Goal: Contribute content: Add original content to the website for others to see

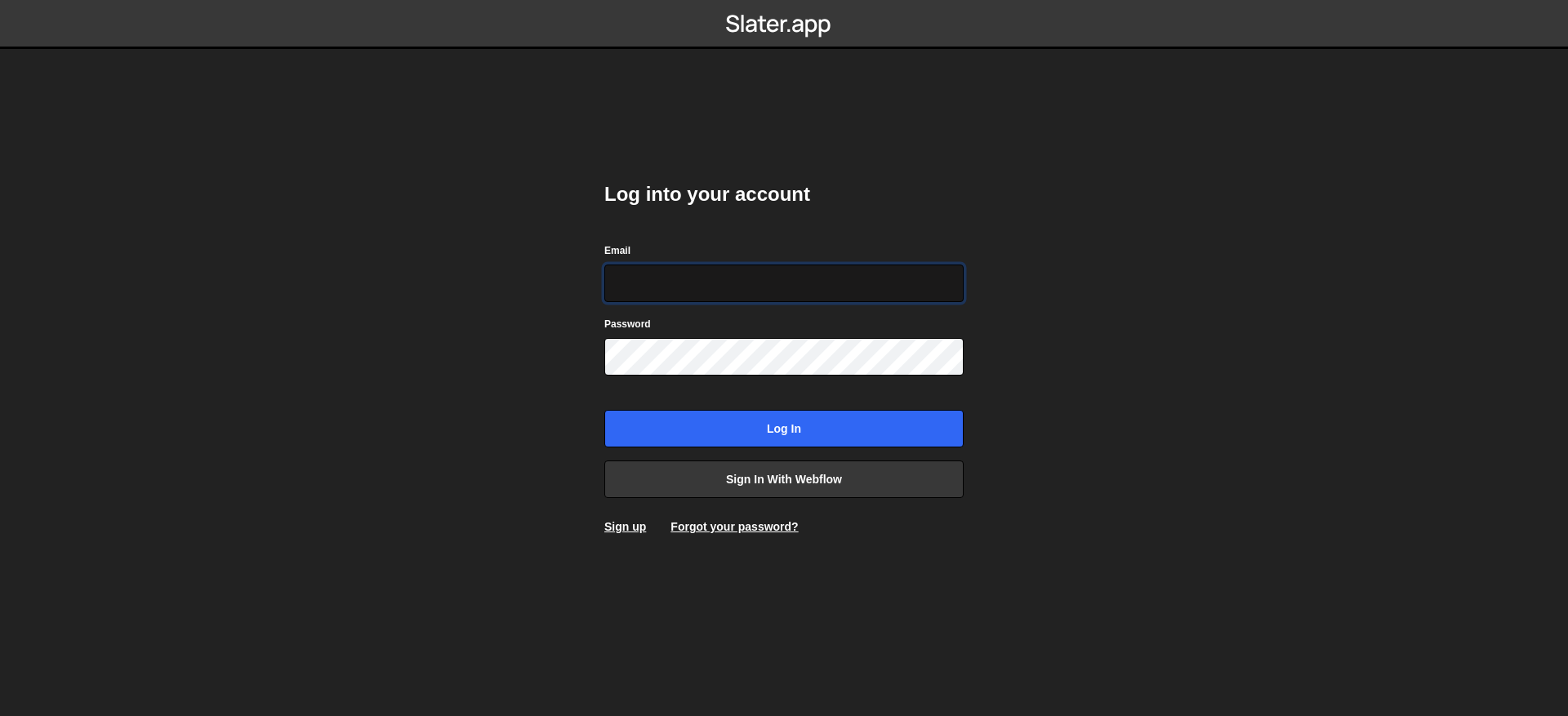
type input "[EMAIL_ADDRESS][DOMAIN_NAME]"
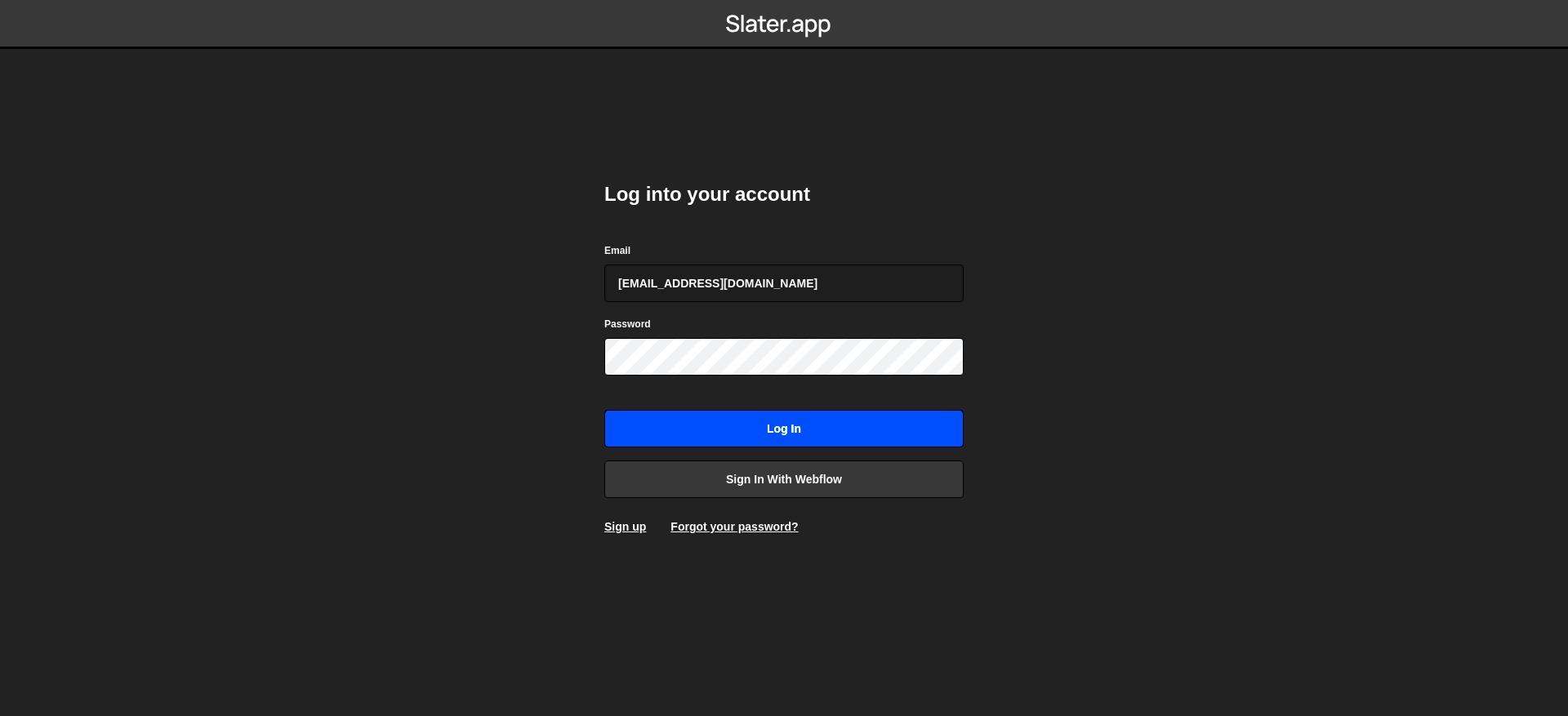
click at [745, 449] on div "Log into your account Email [EMAIL_ADDRESS][DOMAIN_NAME] Password Log in Sign i…" at bounding box center [784, 358] width 360 height 402
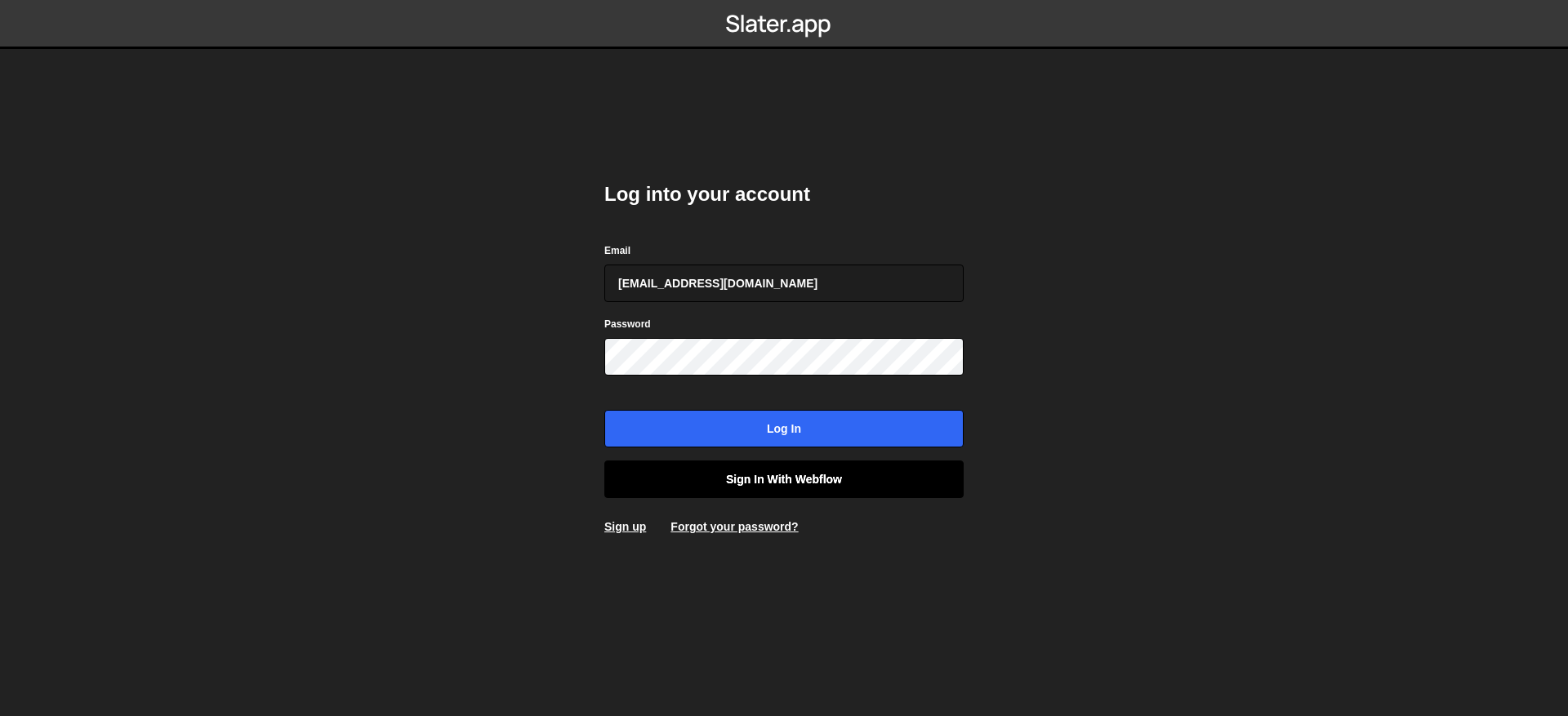
click at [769, 480] on link "Sign in with Webflow" at bounding box center [784, 479] width 360 height 38
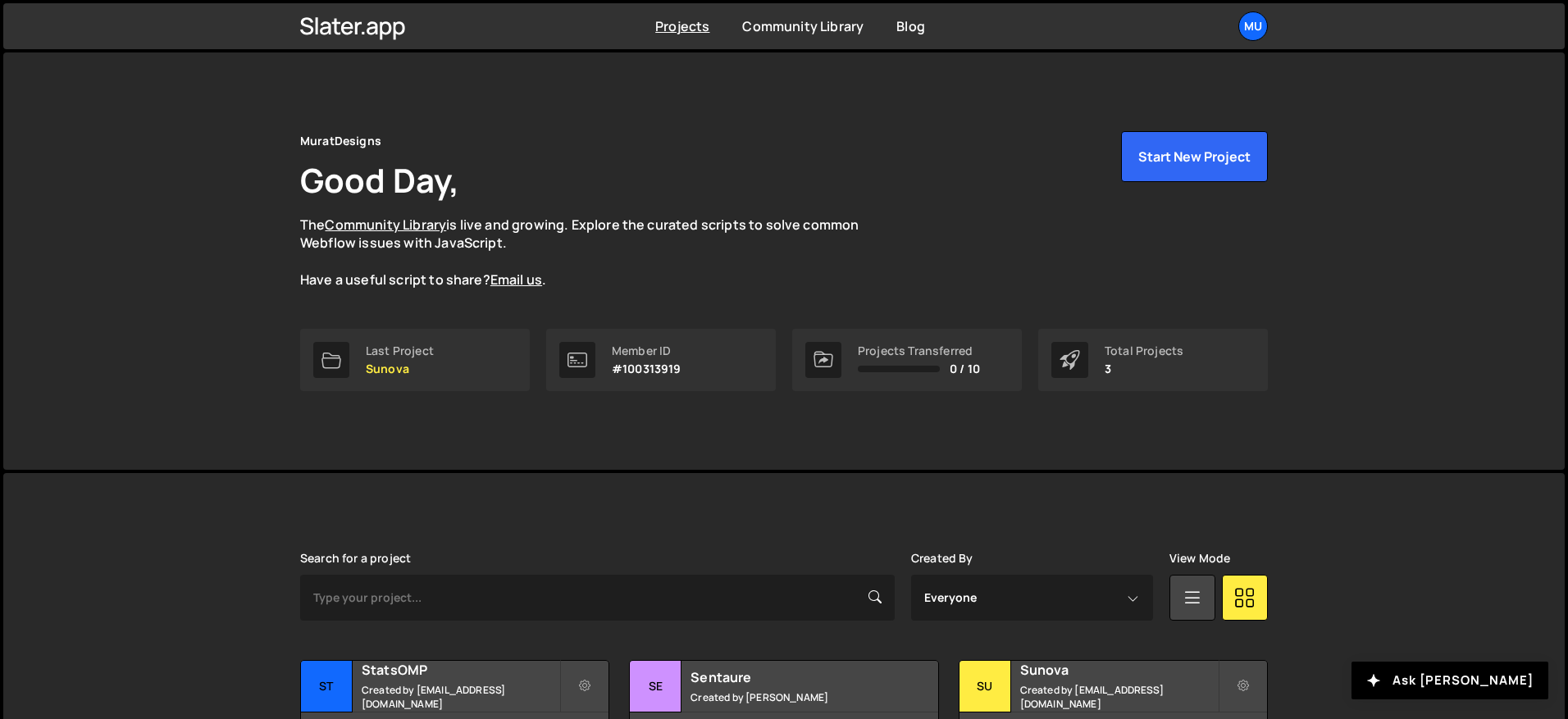
scroll to position [125, 0]
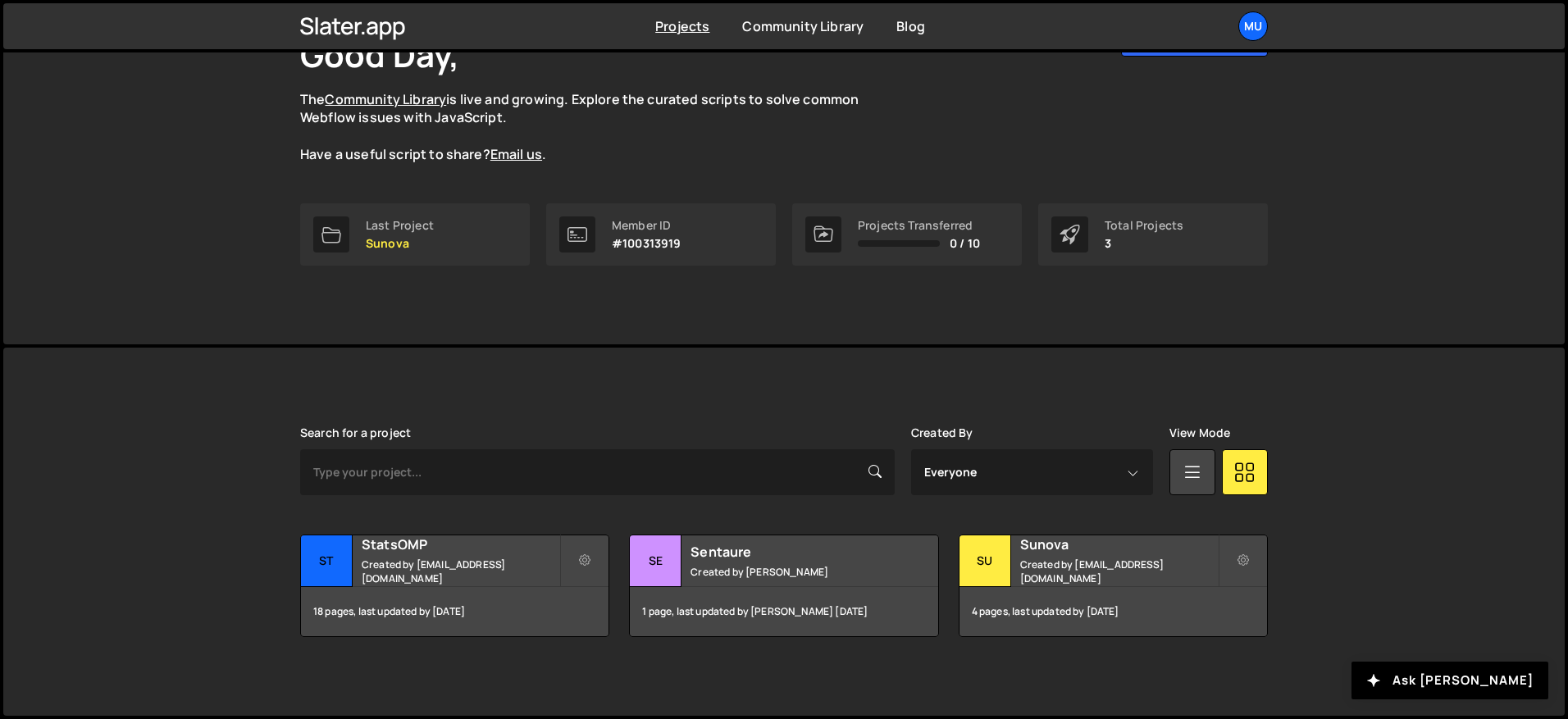
click at [474, 530] on div "Search for a project Created By Everyone [EMAIL_ADDRESS][DOMAIN_NAME] [PERSON_N…" at bounding box center [784, 532] width 968 height 211
click at [437, 575] on small "Created by muratdesigns1@gmail.com" at bounding box center [461, 571] width 197 height 28
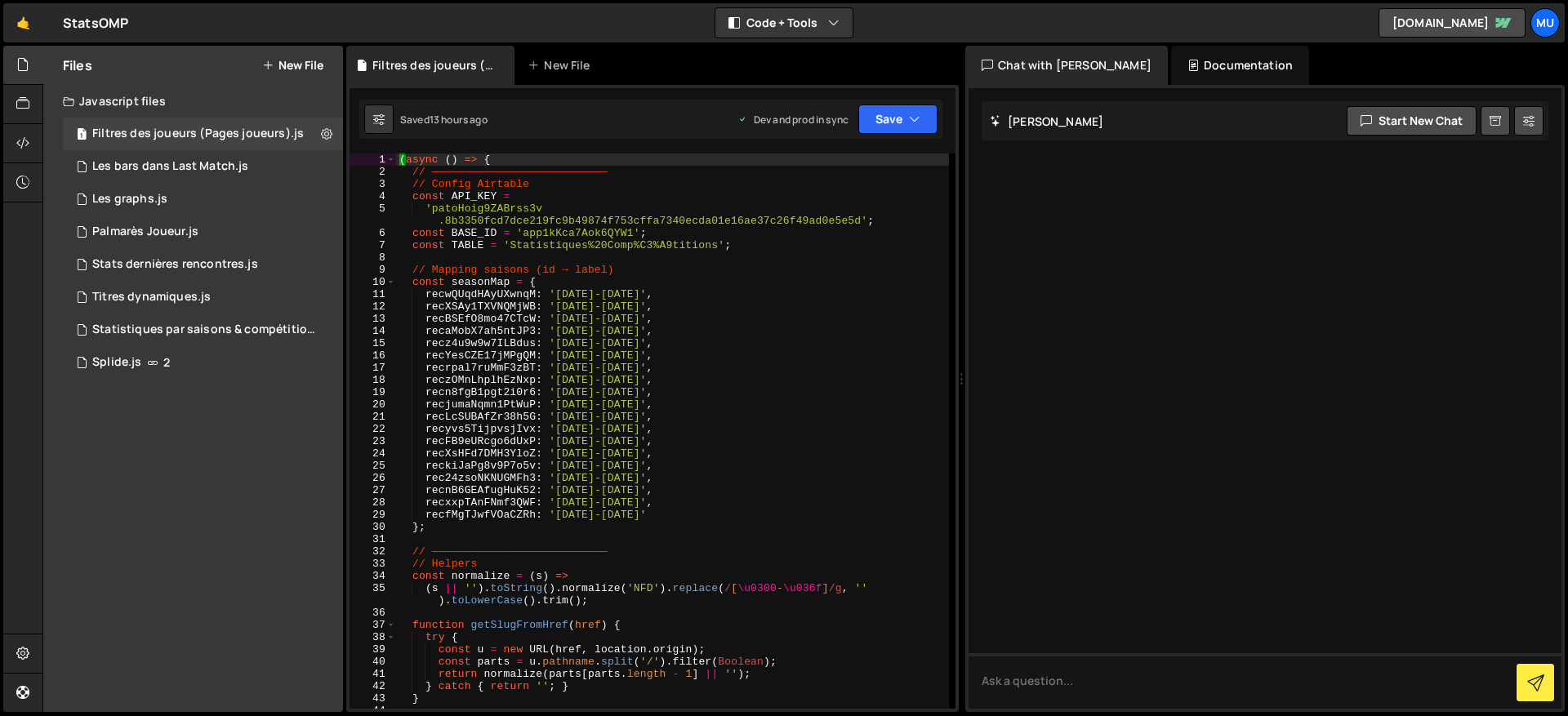
click at [252, 449] on div "Files New File Javascript files 1 Filtres des joueurs (Pages joueurs).js 0 1 Le…" at bounding box center [193, 379] width 300 height 666
click at [283, 63] on button "New File" at bounding box center [293, 65] width 62 height 13
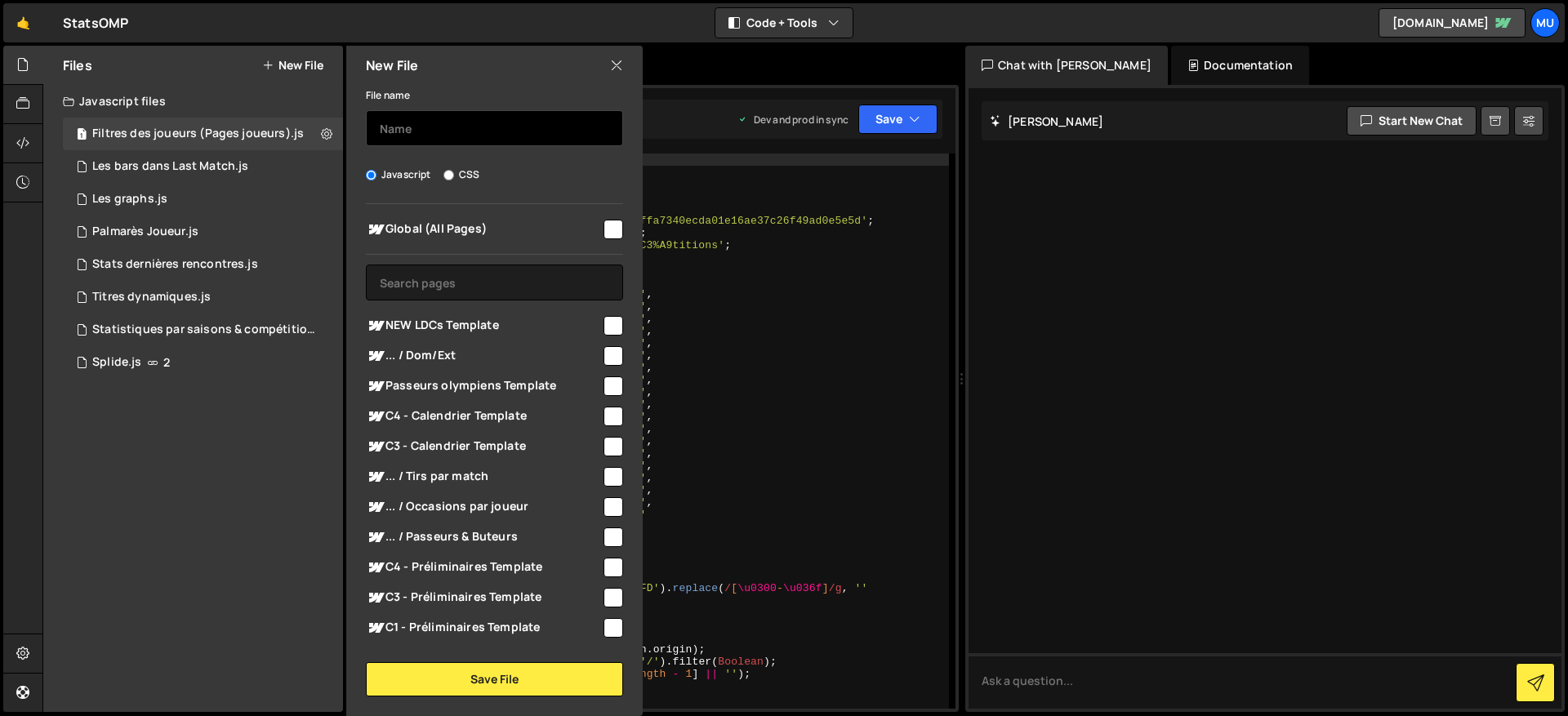
click at [470, 117] on input "text" at bounding box center [494, 128] width 257 height 36
click at [457, 131] on input "text" at bounding box center [494, 128] width 257 height 36
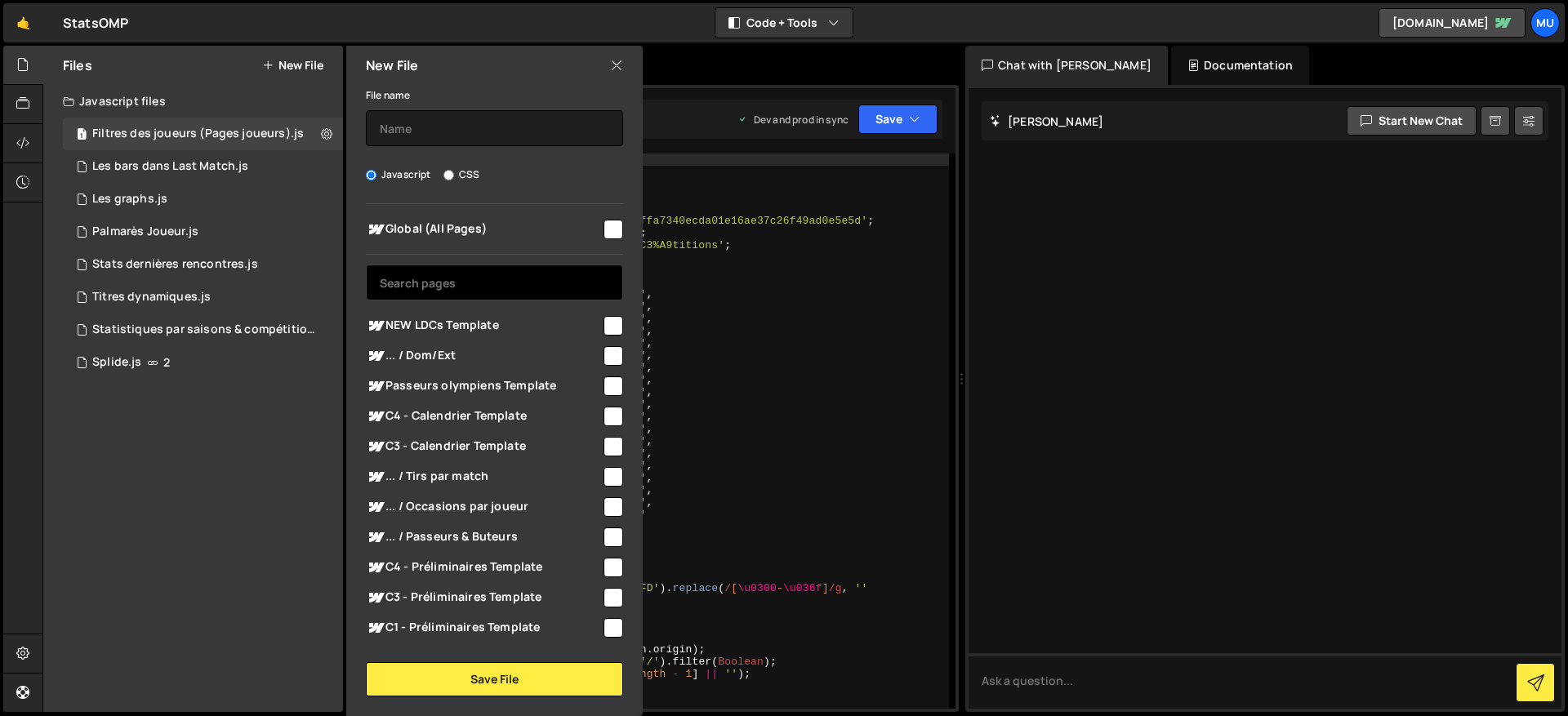
click at [468, 290] on input "text" at bounding box center [494, 283] width 257 height 36
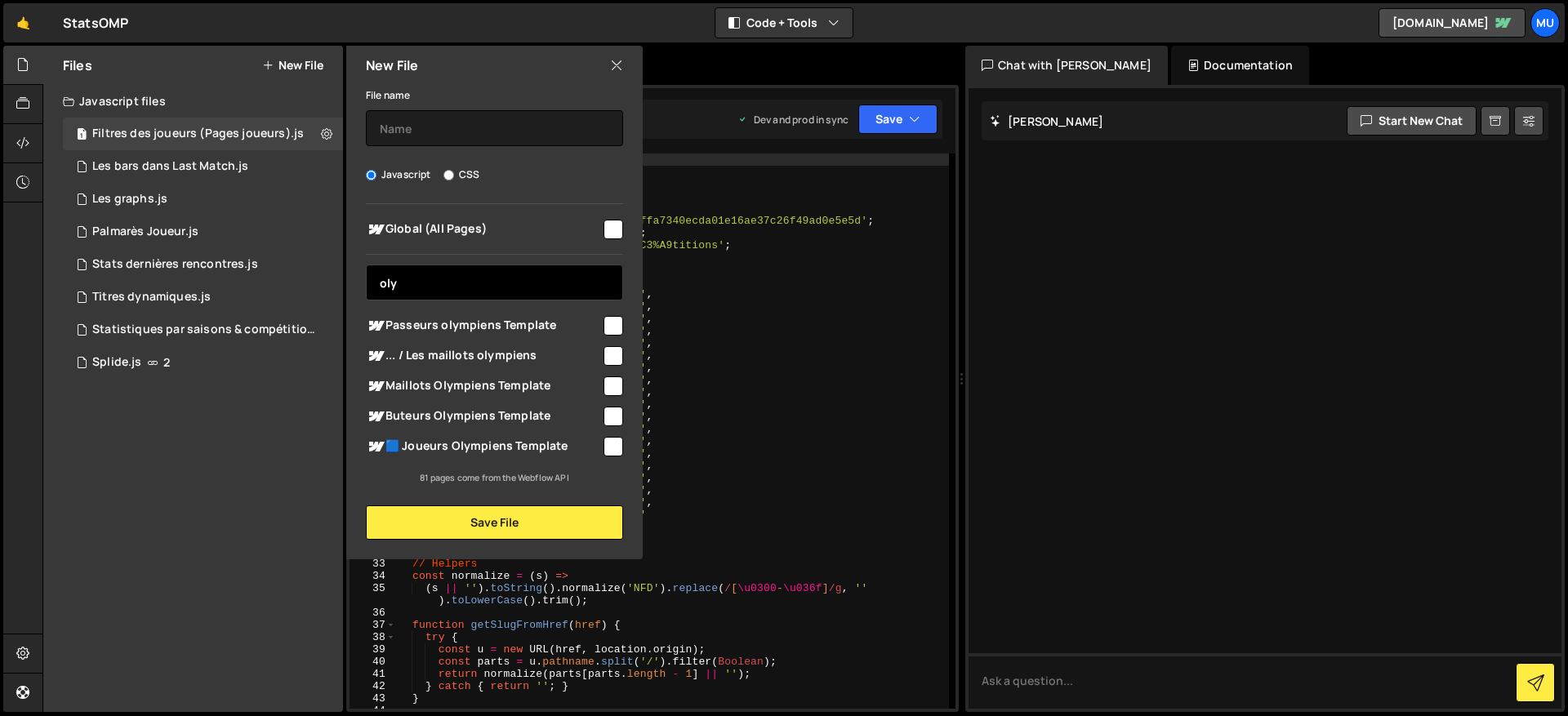
type input "oly"
click at [611, 443] on input "checkbox" at bounding box center [613, 446] width 20 height 20
checkbox input "true"
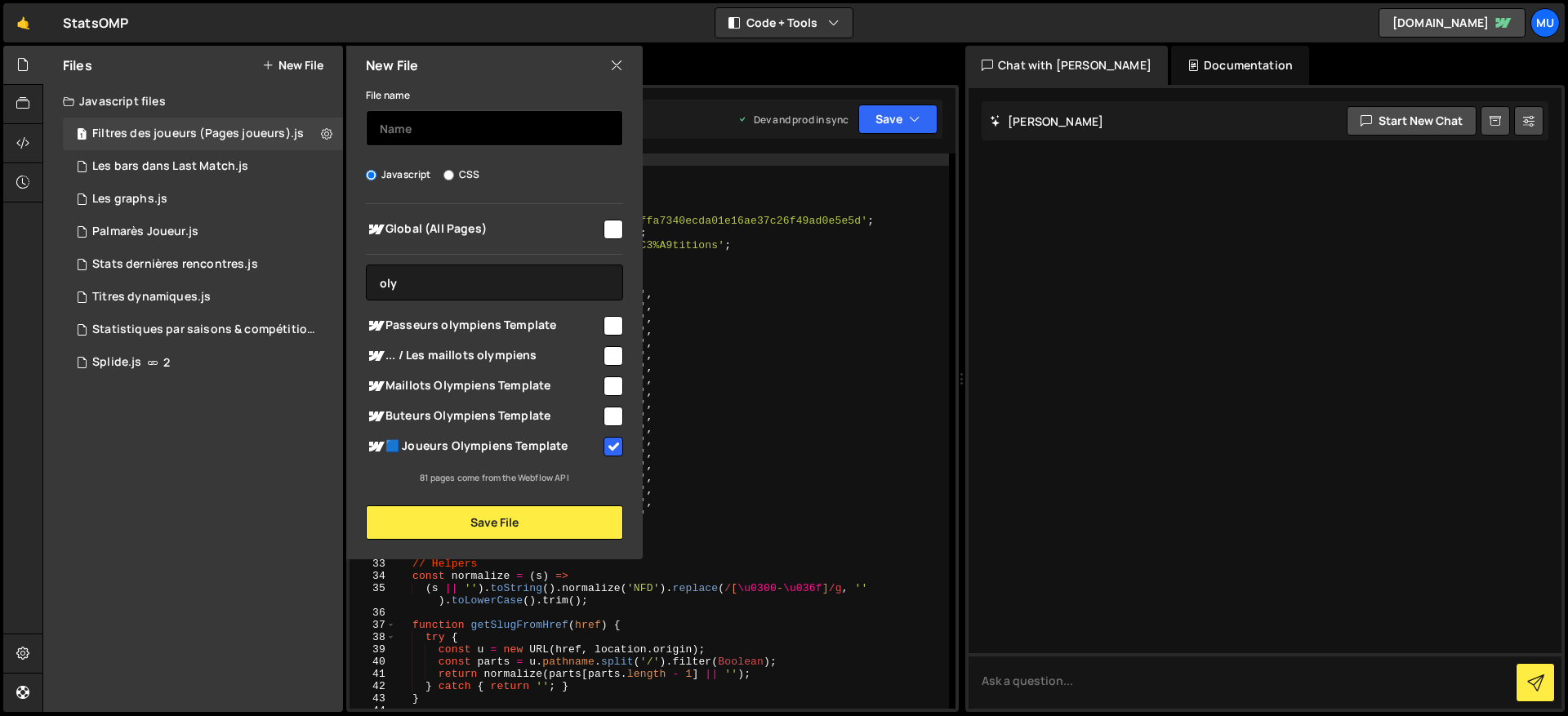
click at [482, 126] on input "text" at bounding box center [494, 128] width 257 height 36
type input "P"
type input "Petites améliorations simples"
click at [499, 544] on div "New File File name Petites améliorations simples Javascript CSS Global (All Pag…" at bounding box center [492, 302] width 300 height 514
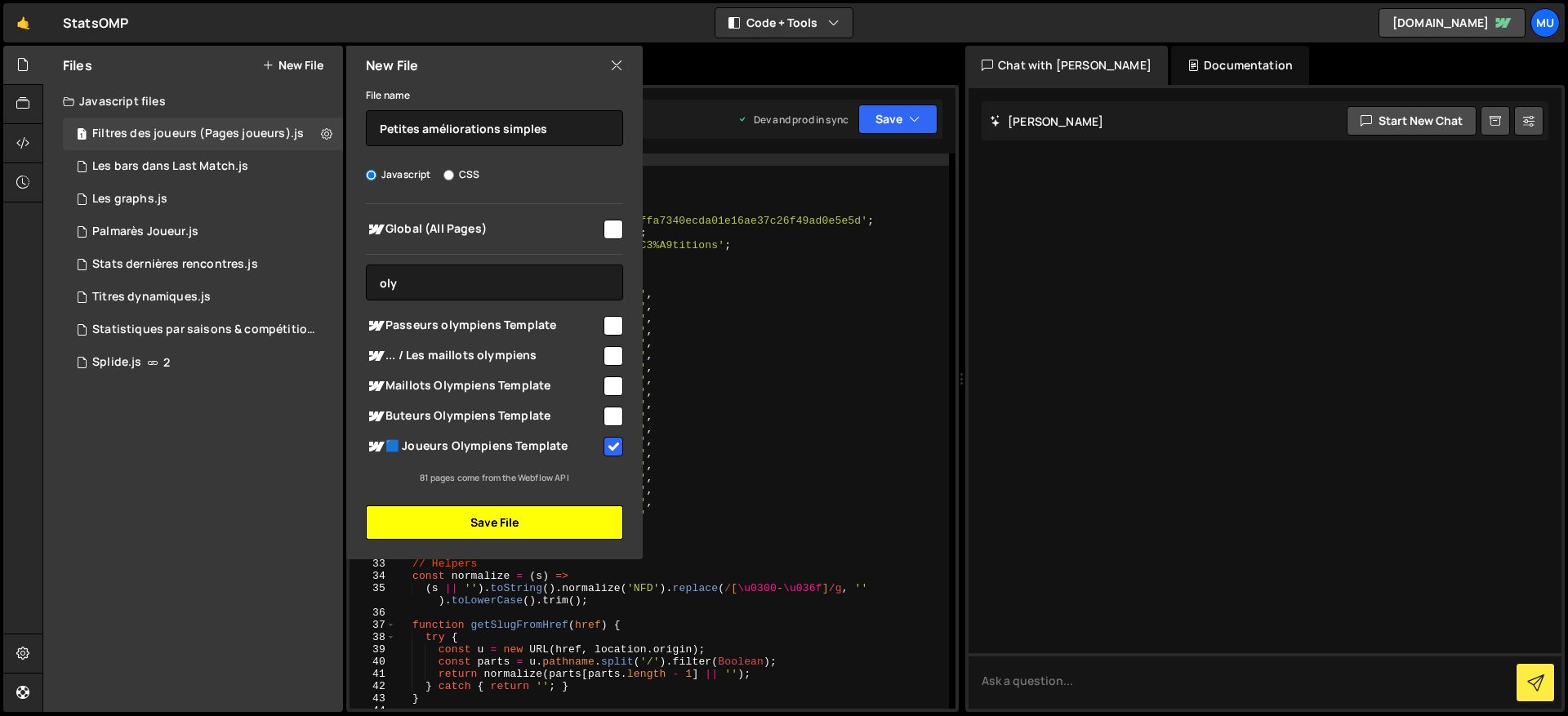
click at [507, 525] on button "Save File" at bounding box center [494, 523] width 257 height 34
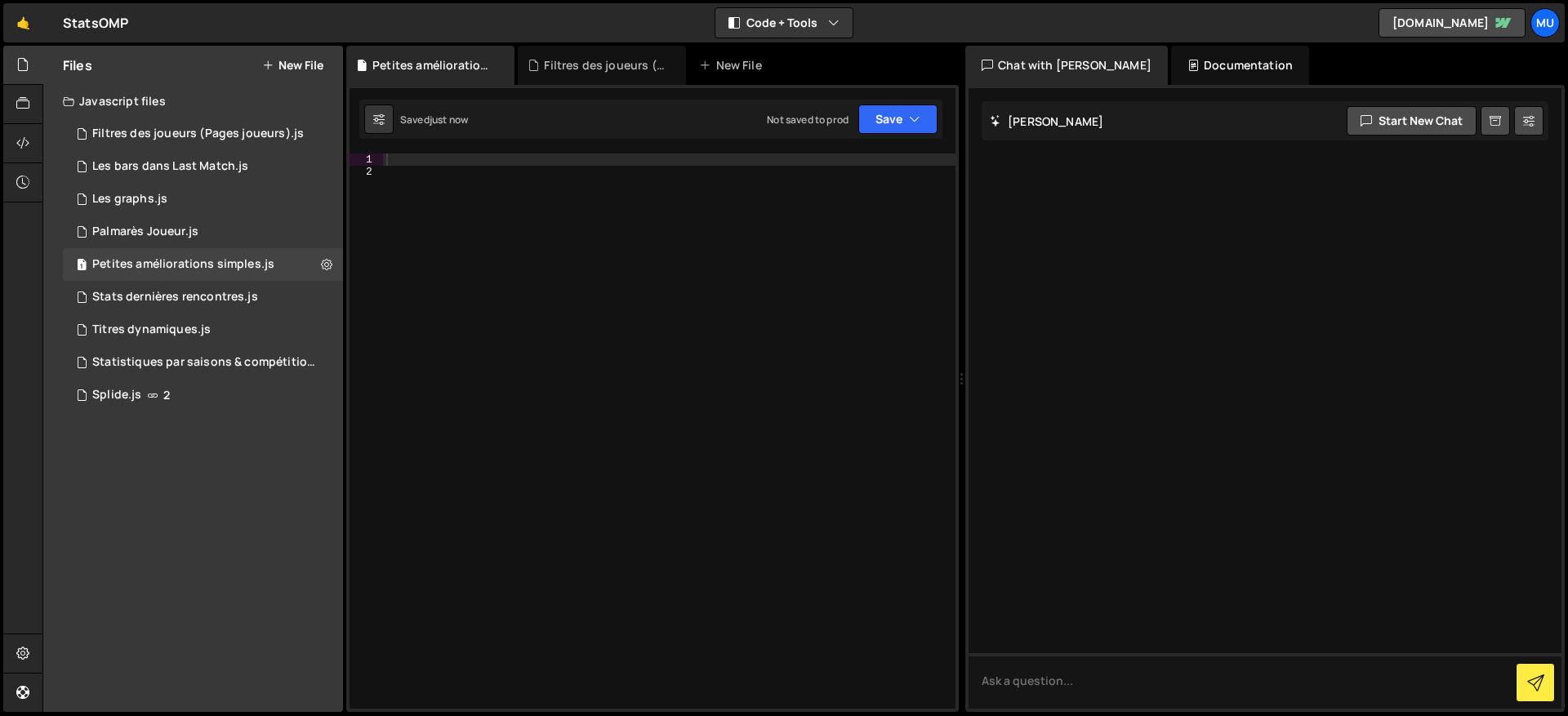
click at [602, 358] on div at bounding box center [669, 443] width 573 height 580
drag, startPoint x: 522, startPoint y: 219, endPoint x: 519, endPoint y: 157, distance: 62.1
click at [522, 218] on div at bounding box center [669, 443] width 573 height 580
click at [519, 157] on div at bounding box center [669, 443] width 573 height 580
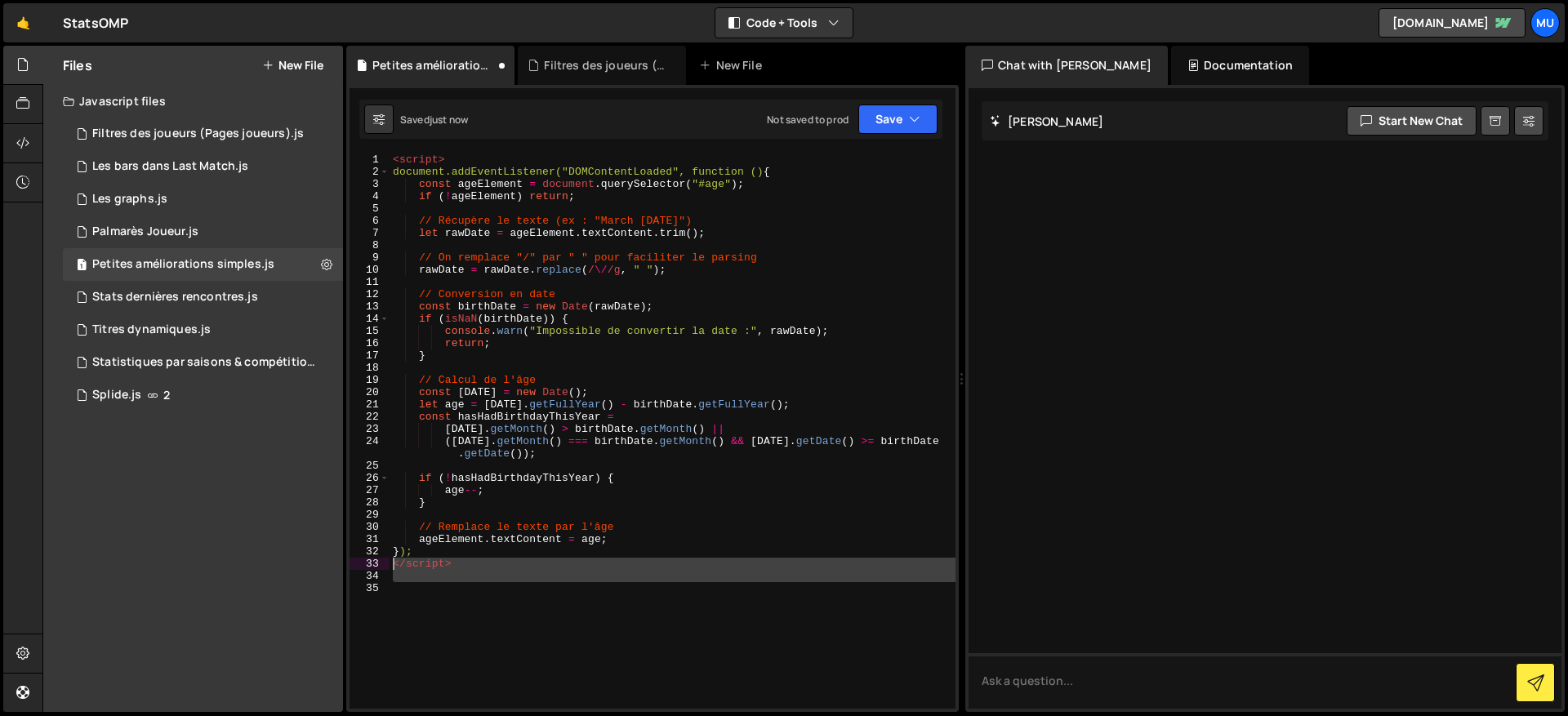
drag, startPoint x: 404, startPoint y: 566, endPoint x: 385, endPoint y: 560, distance: 19.9
click at [385, 560] on div "1 2 3 4 5 6 7 8 9 10 11 12 13 14 15 16 17 18 19 20 21 22 23 24 25 26 27 28 29 3…" at bounding box center [652, 431] width 606 height 555
type textarea "</script>"
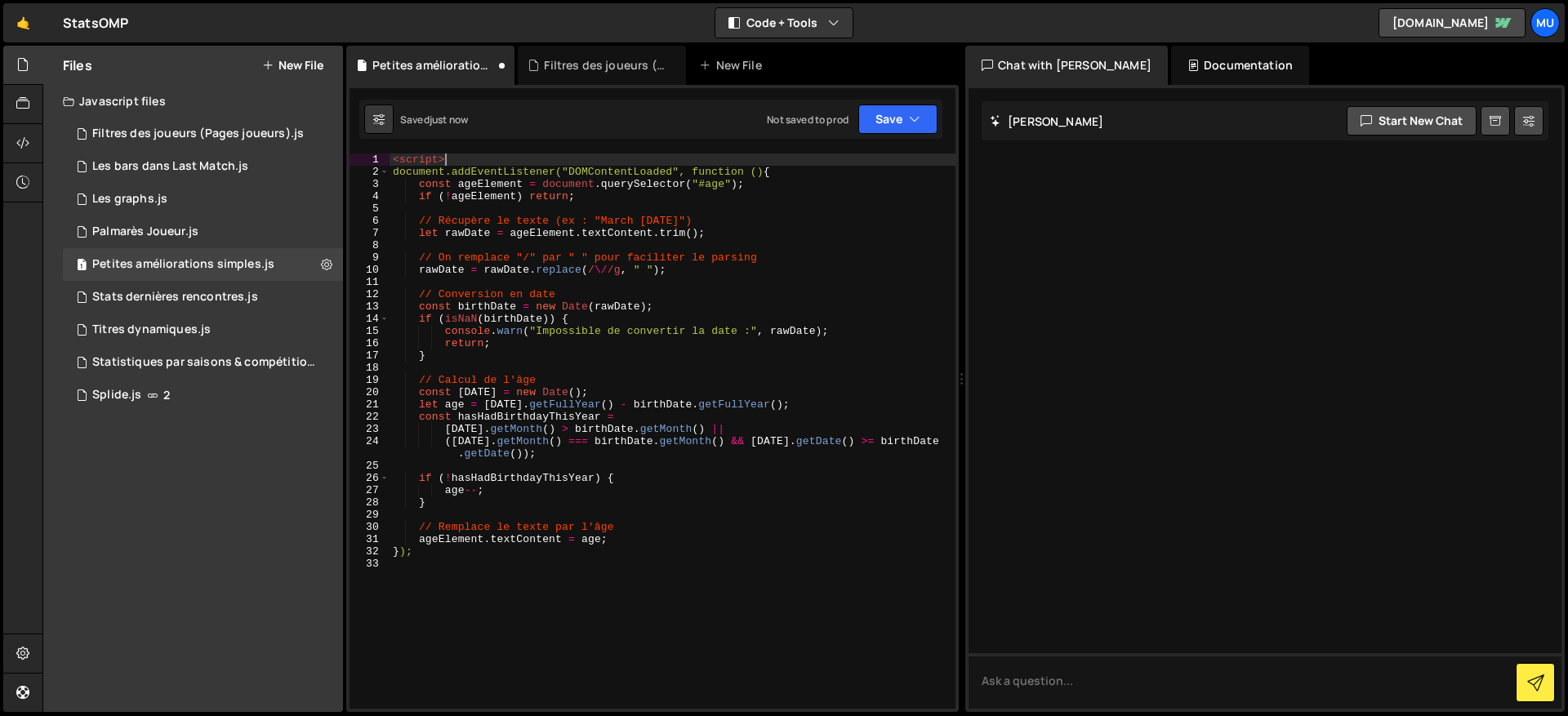
drag, startPoint x: 458, startPoint y: 156, endPoint x: 403, endPoint y: 169, distance: 56.5
click at [362, 149] on div "1 2 3 4 5 6 7 8 9 10 11 12 13 14 15 16 17 18 19 20 21 22 23 24 25 26 27 28 29 3…" at bounding box center [652, 398] width 613 height 627
type textarea "<script>"
click at [396, 173] on div "document.addEventListener("DOMContentLoaded", function () { const ageElement = …" at bounding box center [672, 443] width 566 height 580
type textarea "document.addEventListener("DOMContentLoaded", function () {"
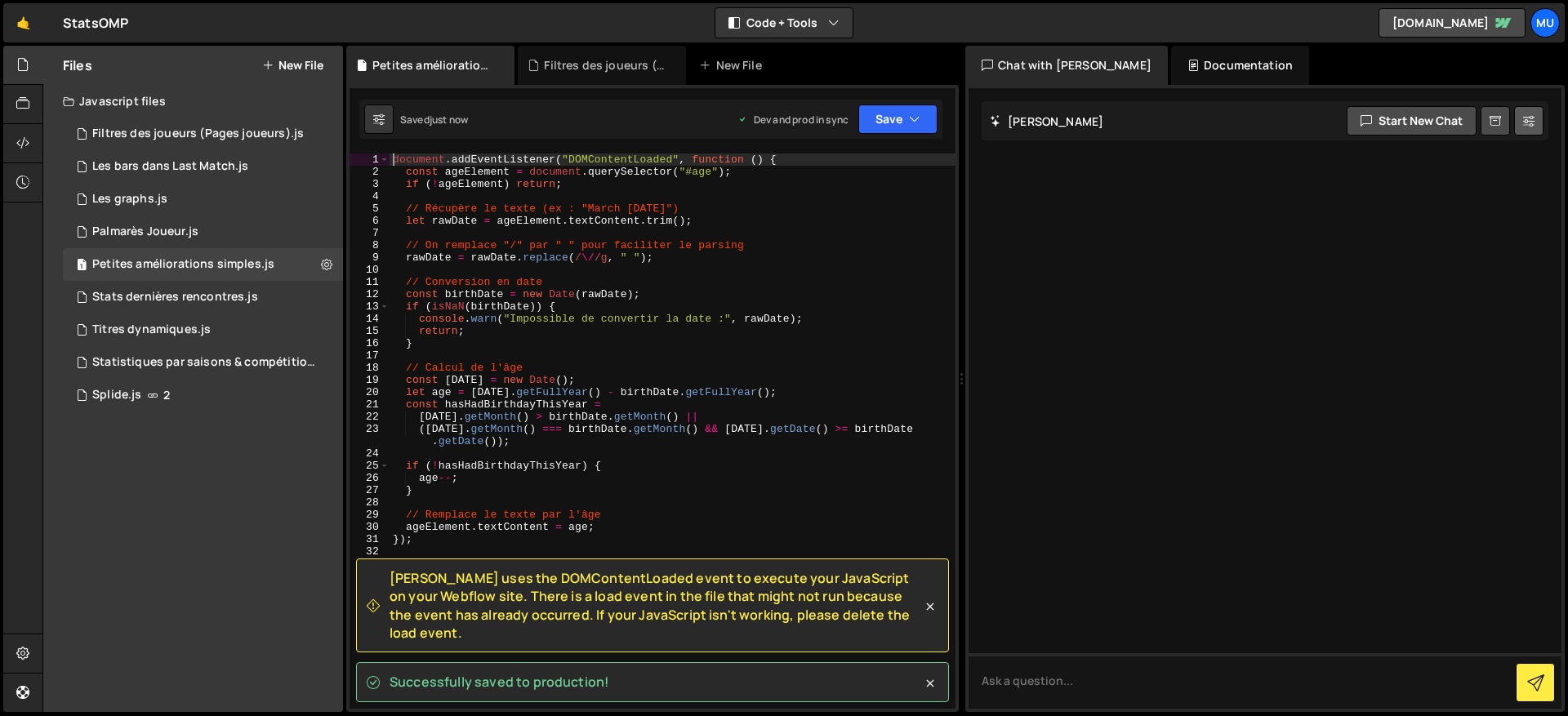
click at [1538, 120] on button at bounding box center [1529, 120] width 29 height 29
select select "chat"
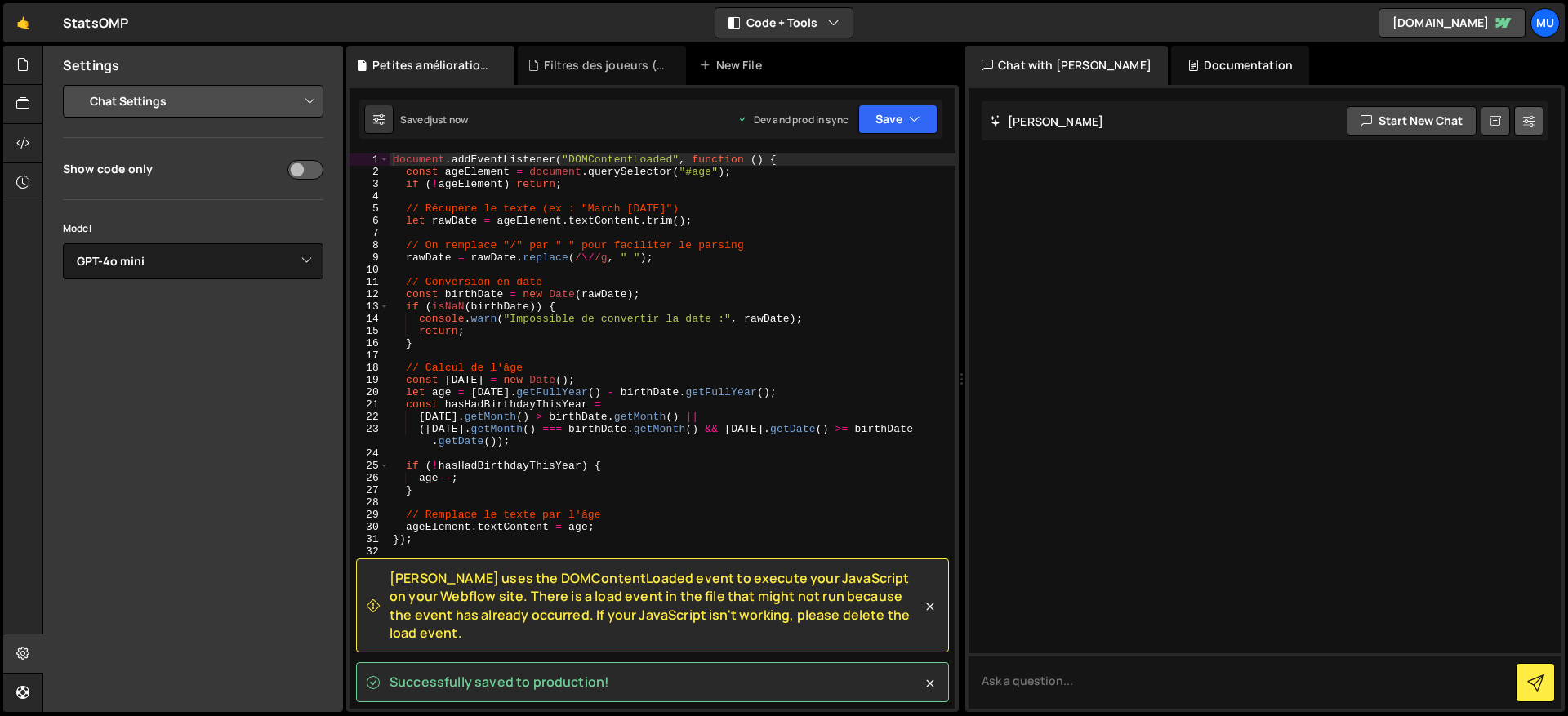
click at [1533, 118] on icon at bounding box center [1529, 120] width 11 height 16
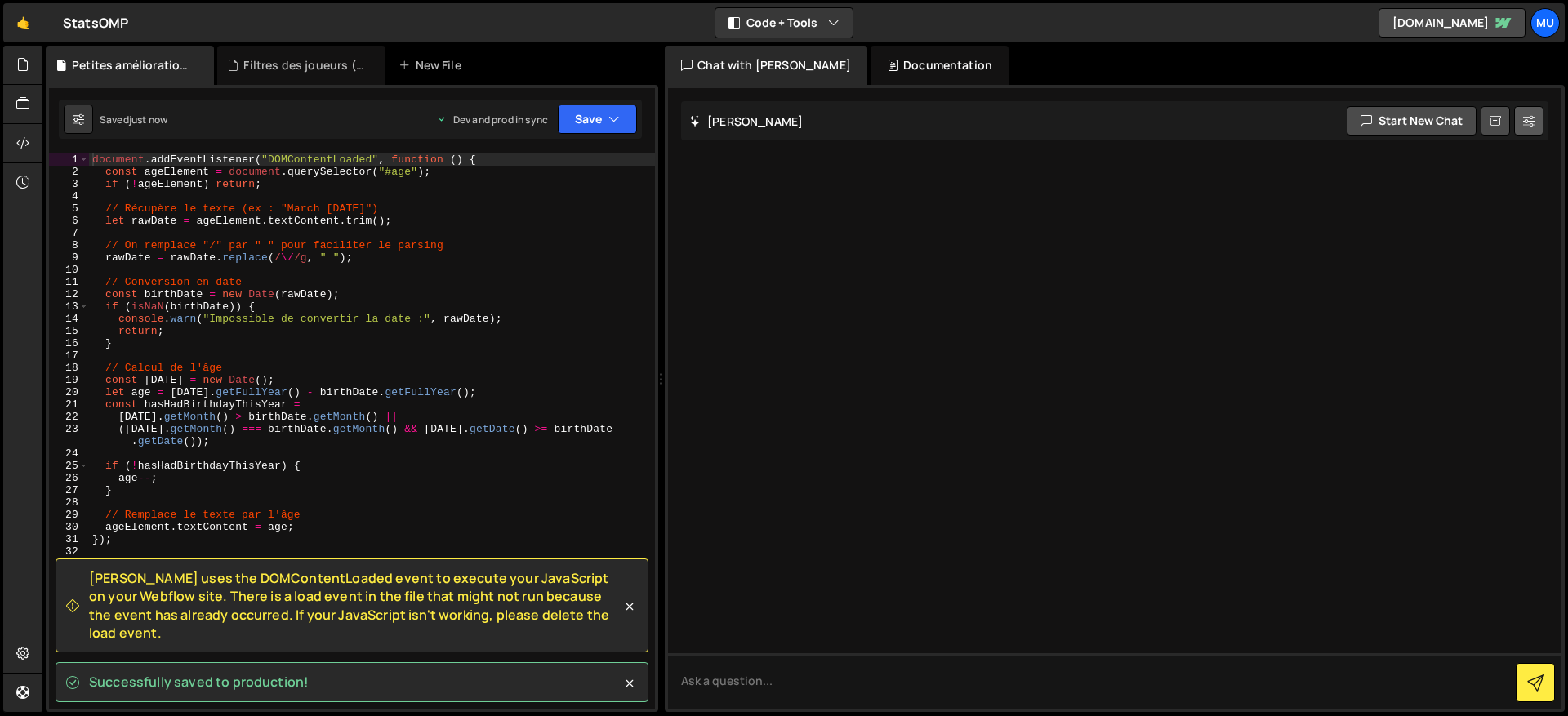
click at [1533, 118] on icon at bounding box center [1529, 120] width 11 height 16
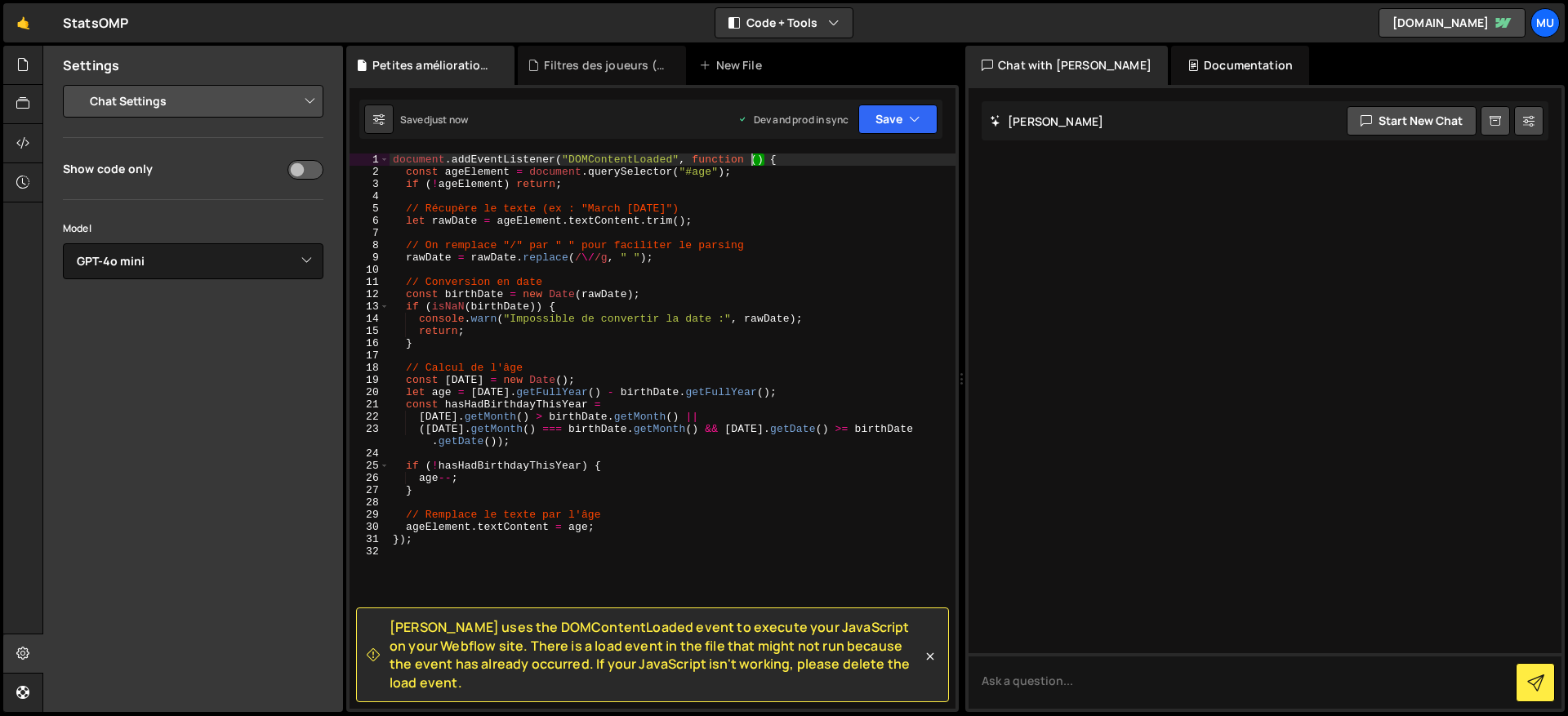
click at [749, 157] on div "document . addEventListener ( "DOMContentLoaded" , function ( ) { const ageElem…" at bounding box center [672, 443] width 566 height 580
click at [737, 157] on div "document . addEventListener ( "DOMContentLoaded" , function ( ) { const ageElem…" at bounding box center [672, 443] width 566 height 580
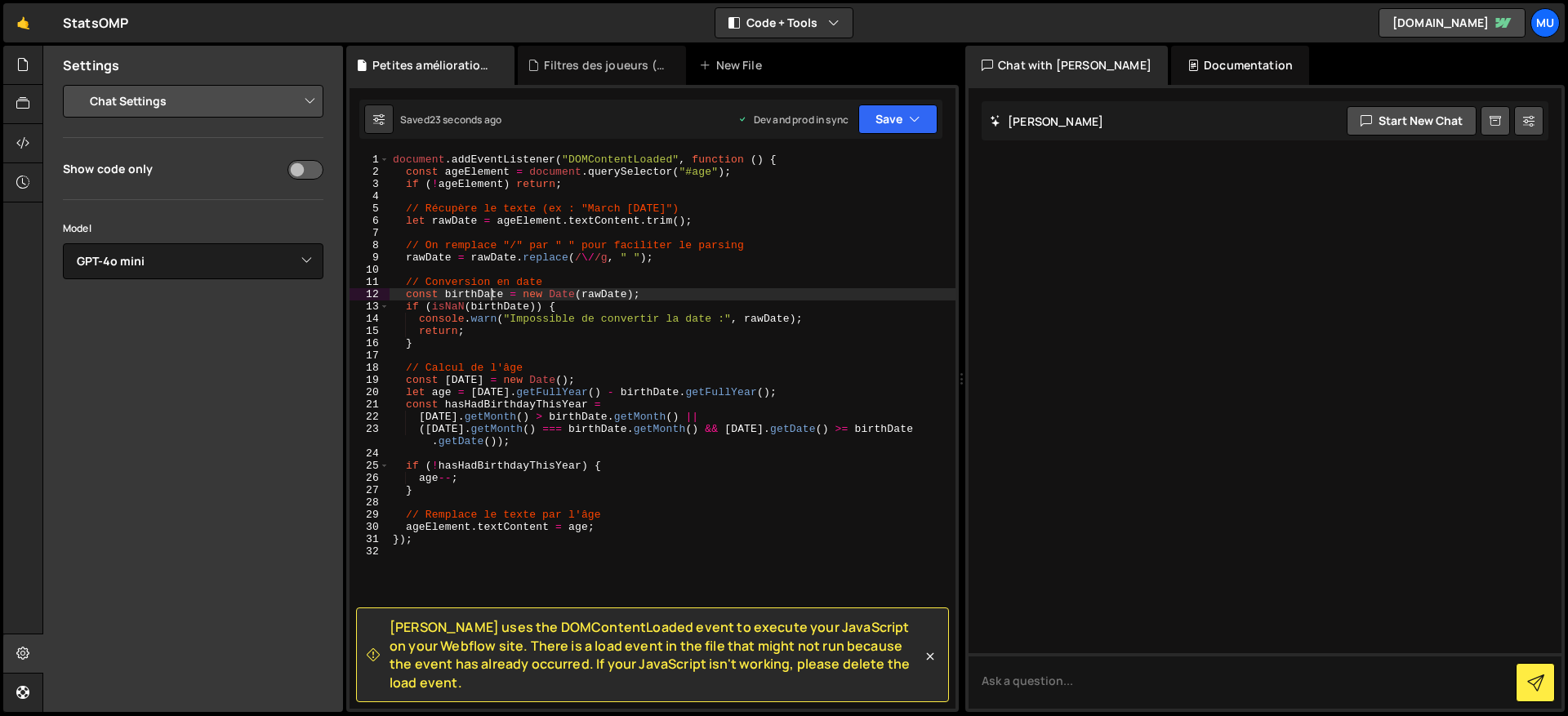
click at [499, 288] on div "document . addEventListener ( "DOMContentLoaded" , function ( ) { const ageElem…" at bounding box center [672, 443] width 566 height 580
type textarea "});"
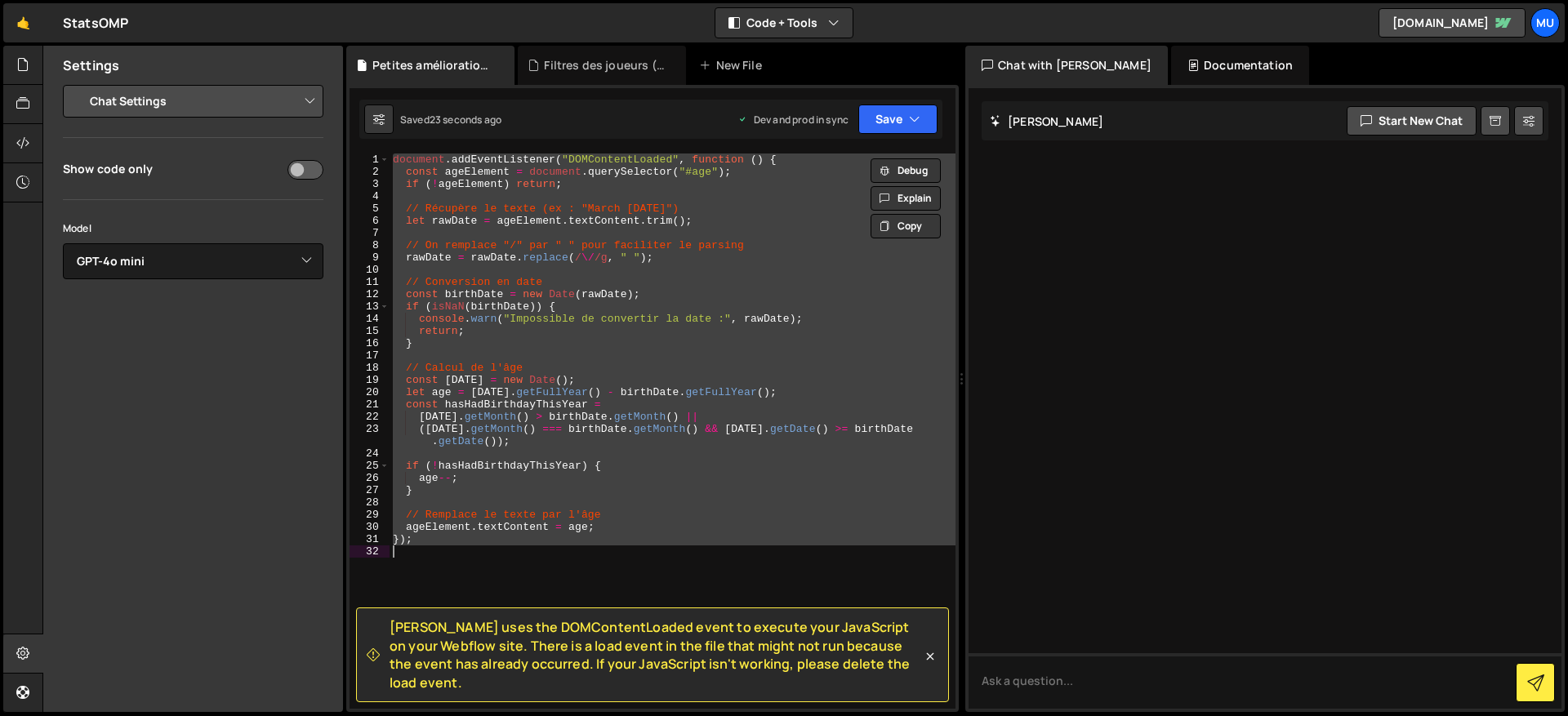
paste textarea
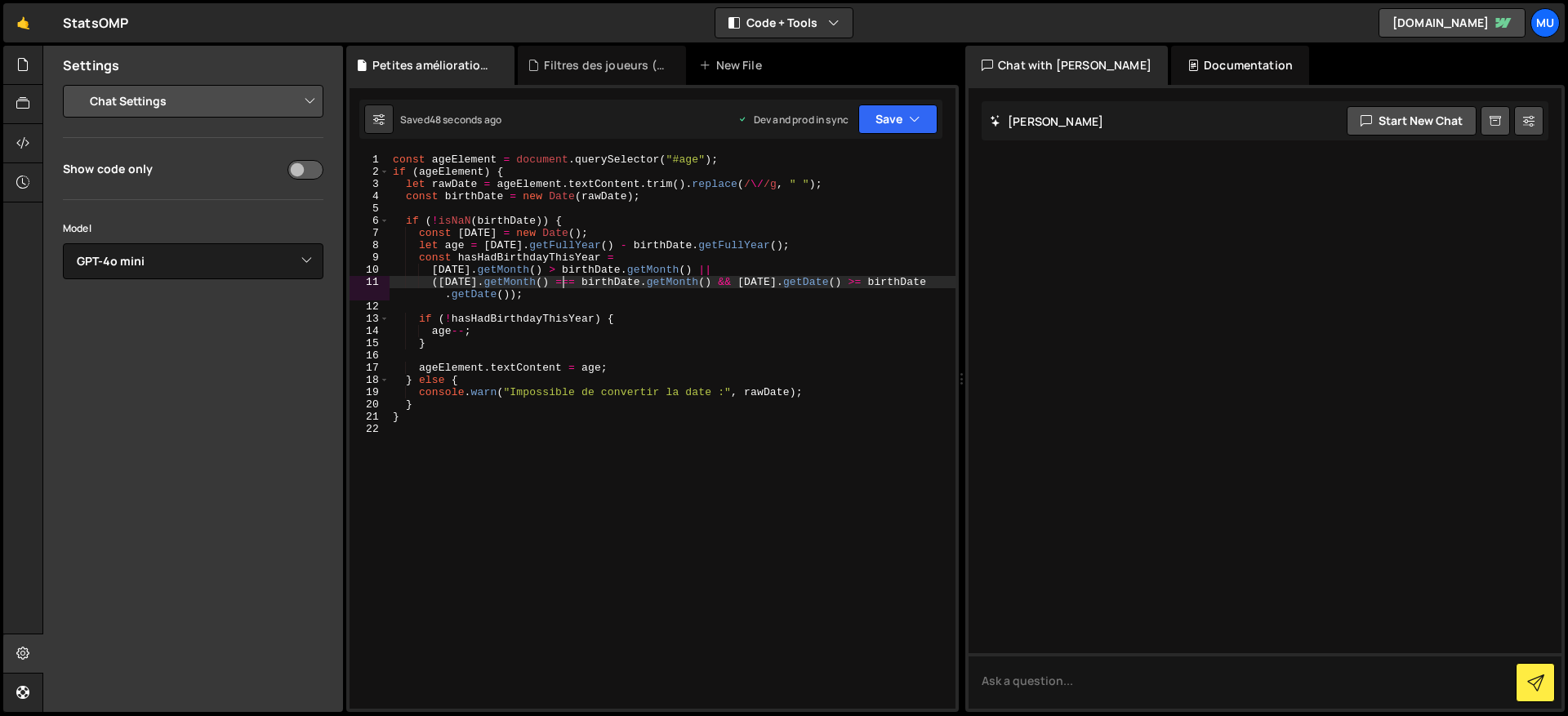
click at [562, 285] on div "const ageElement = document . querySelector ( "#age" ) ; if ( ageElement ) { le…" at bounding box center [672, 443] width 566 height 580
type textarea "(today.getMonth() === birthDate.getMonth() && today.getDate() >= birthDate.getD…"
click at [229, 266] on select "Select Model GPT-3.5 GPT-4o mini GPT-4o (Pro) GPT-4.1 (Pro)" at bounding box center [193, 261] width 261 height 36
click at [234, 97] on select "Project Settings Code Editor Settings Chat Settings" at bounding box center [197, 102] width 239 height 36
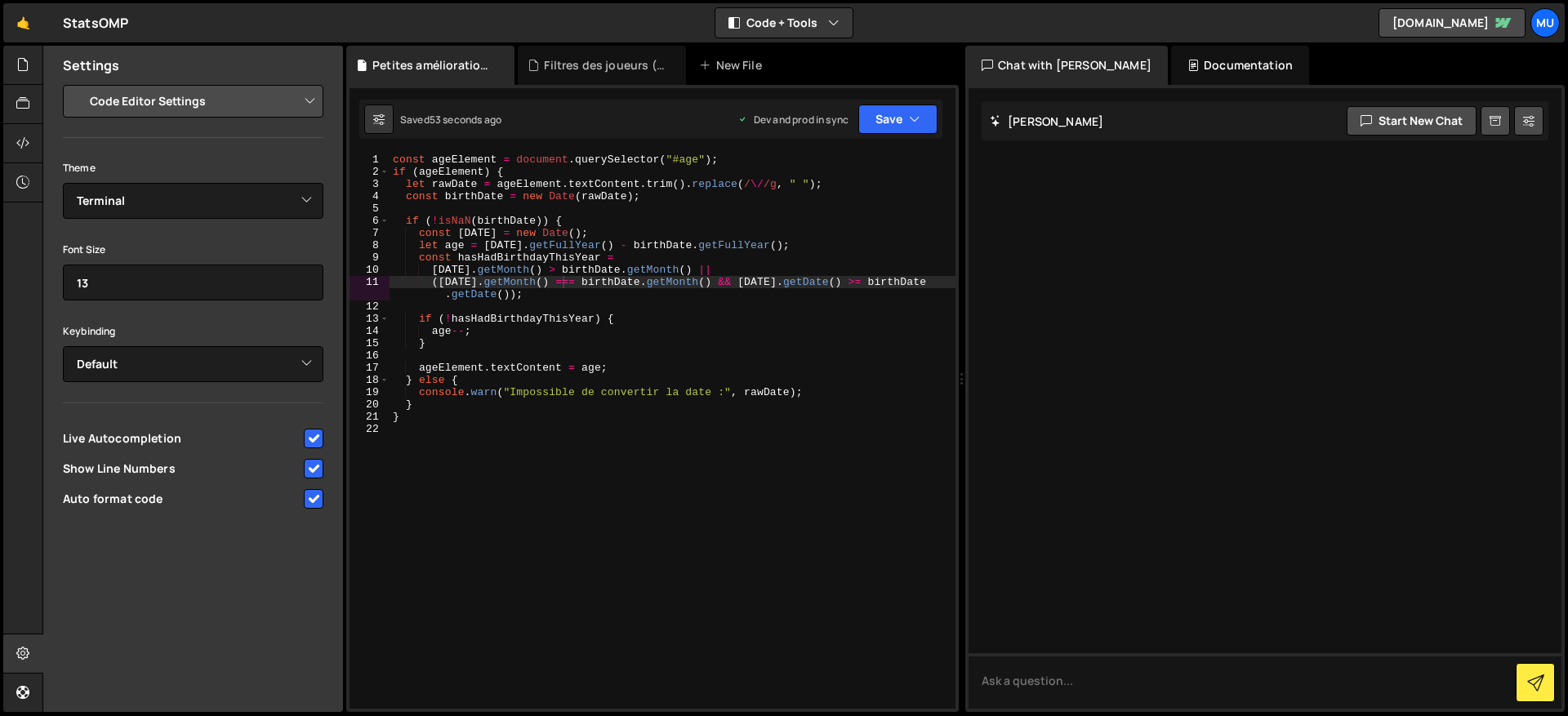
click at [223, 98] on select "Project Settings Code Editor Settings Chat Settings" at bounding box center [197, 102] width 239 height 36
select select "project"
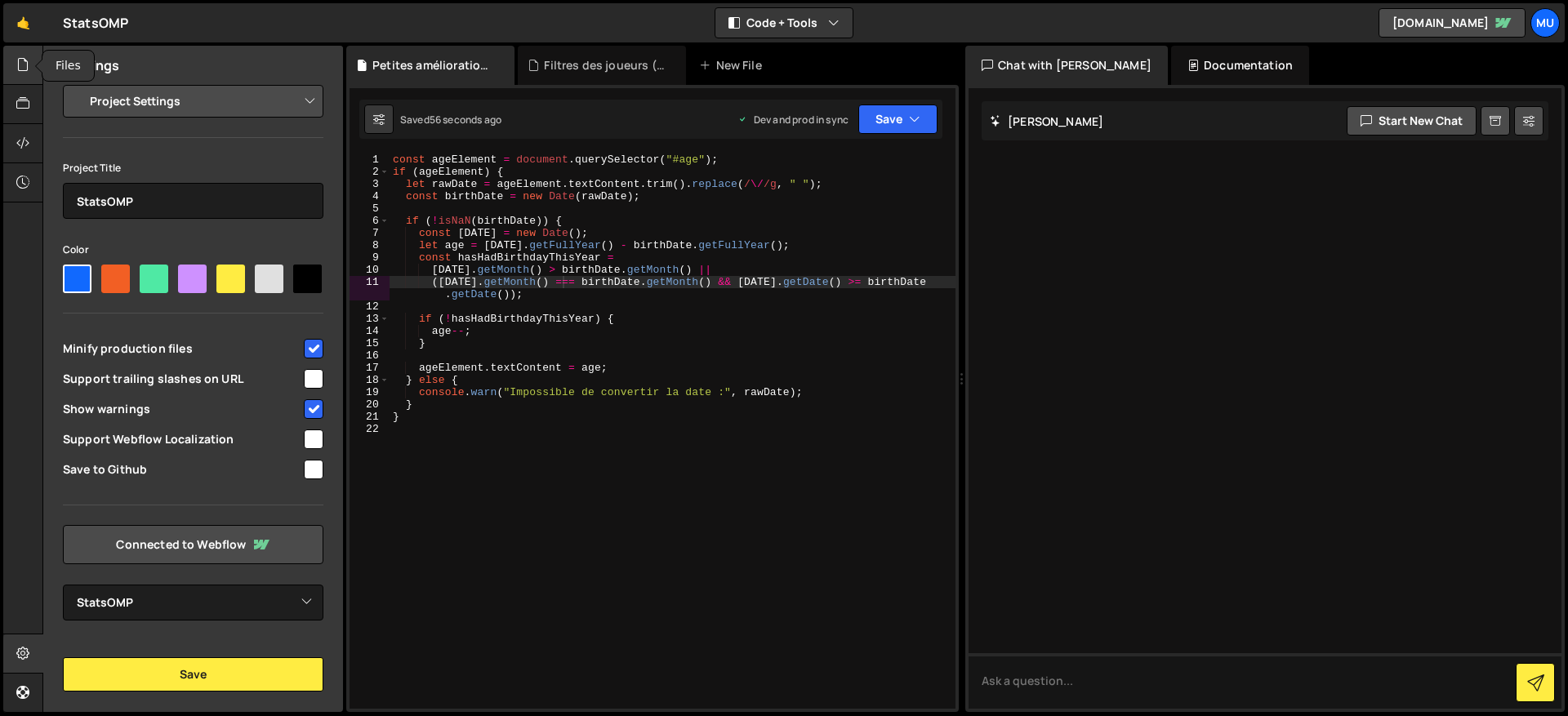
click at [28, 71] on icon at bounding box center [22, 64] width 13 height 18
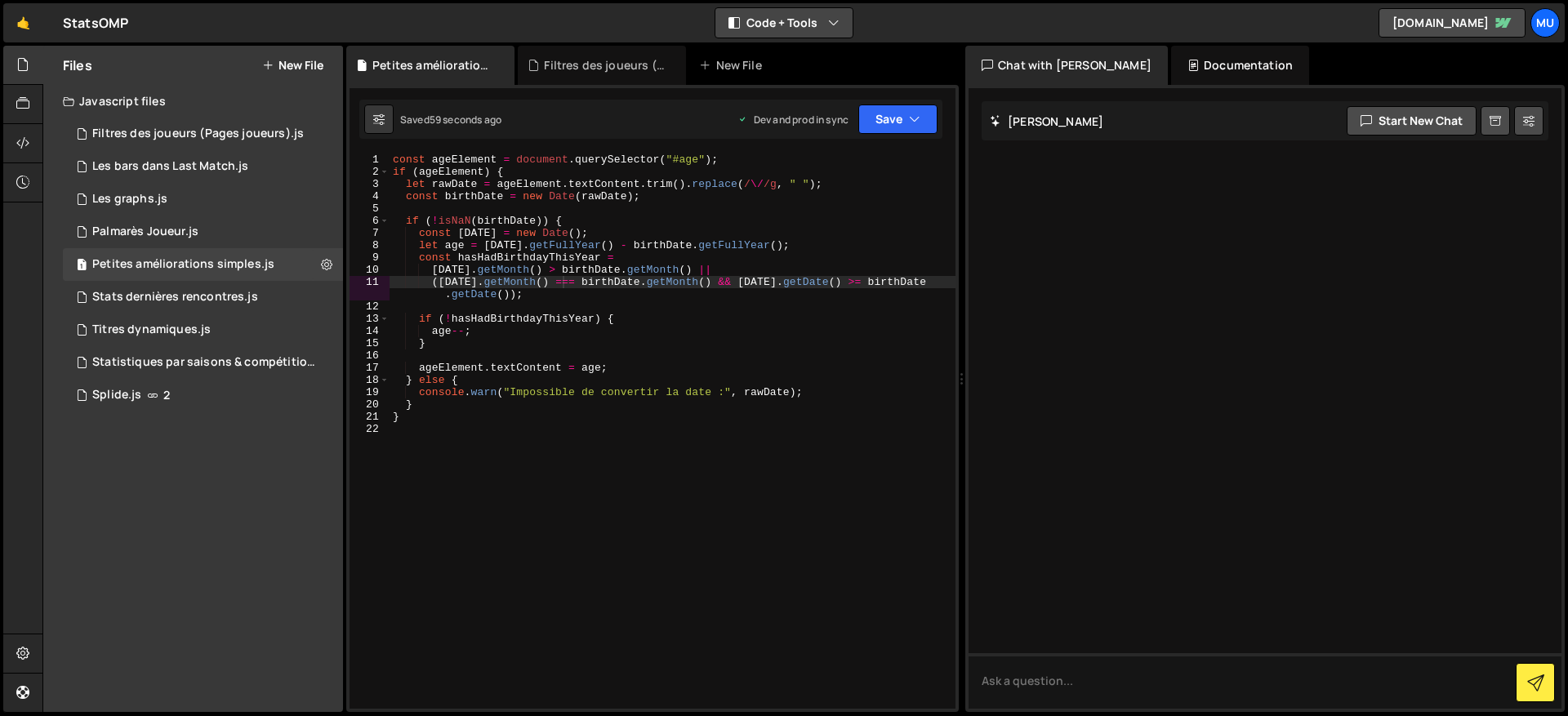
click at [781, 35] on button "Code + Tools" at bounding box center [784, 23] width 138 height 29
click at [775, 55] on button "Code Only" at bounding box center [784, 59] width 138 height 29
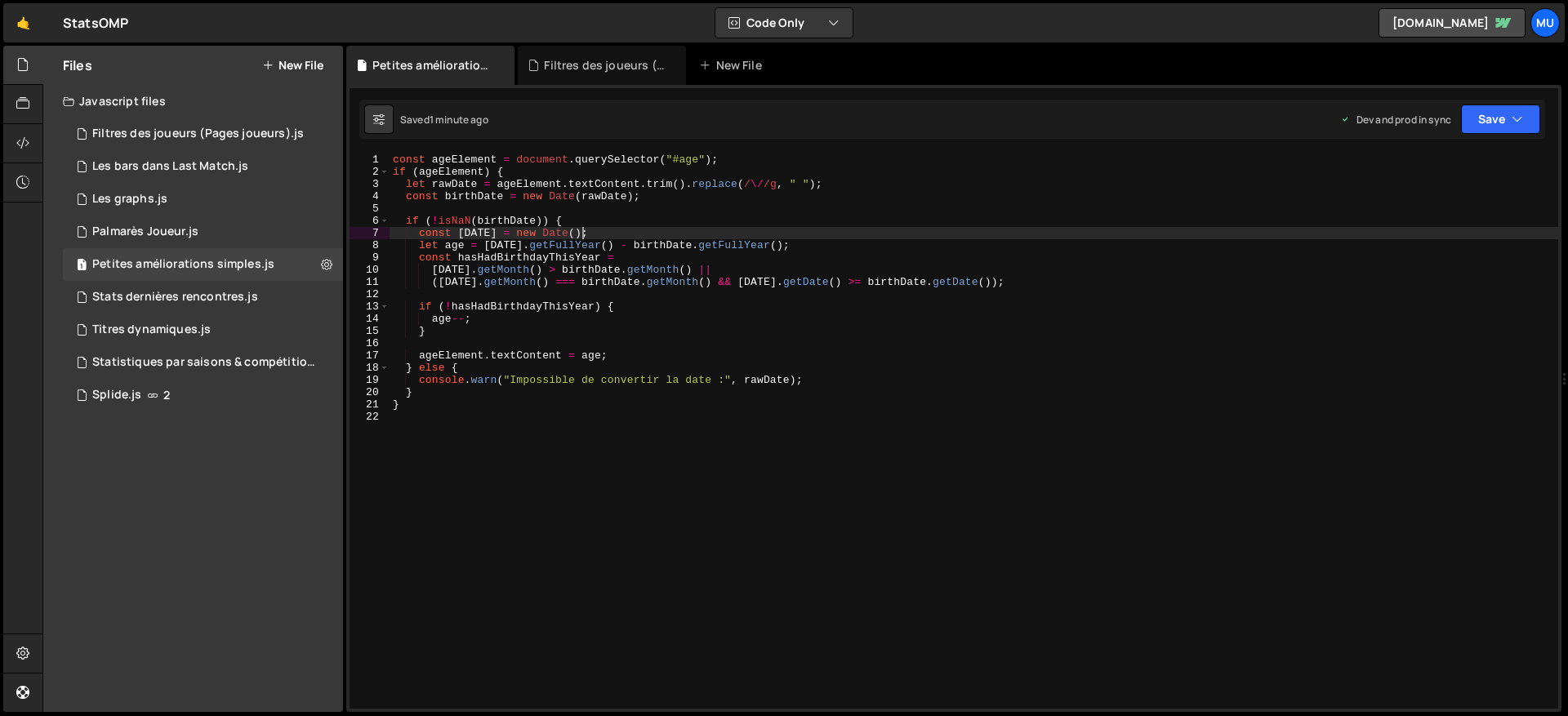
click at [579, 237] on div "const ageElement = document . querySelector ( "#age" ) ; if ( ageElement ) { le…" at bounding box center [974, 443] width 1169 height 580
click at [685, 355] on div "const ageElement = document . querySelector ( "#age" ) ; if ( ageElement ) { le…" at bounding box center [974, 443] width 1169 height 580
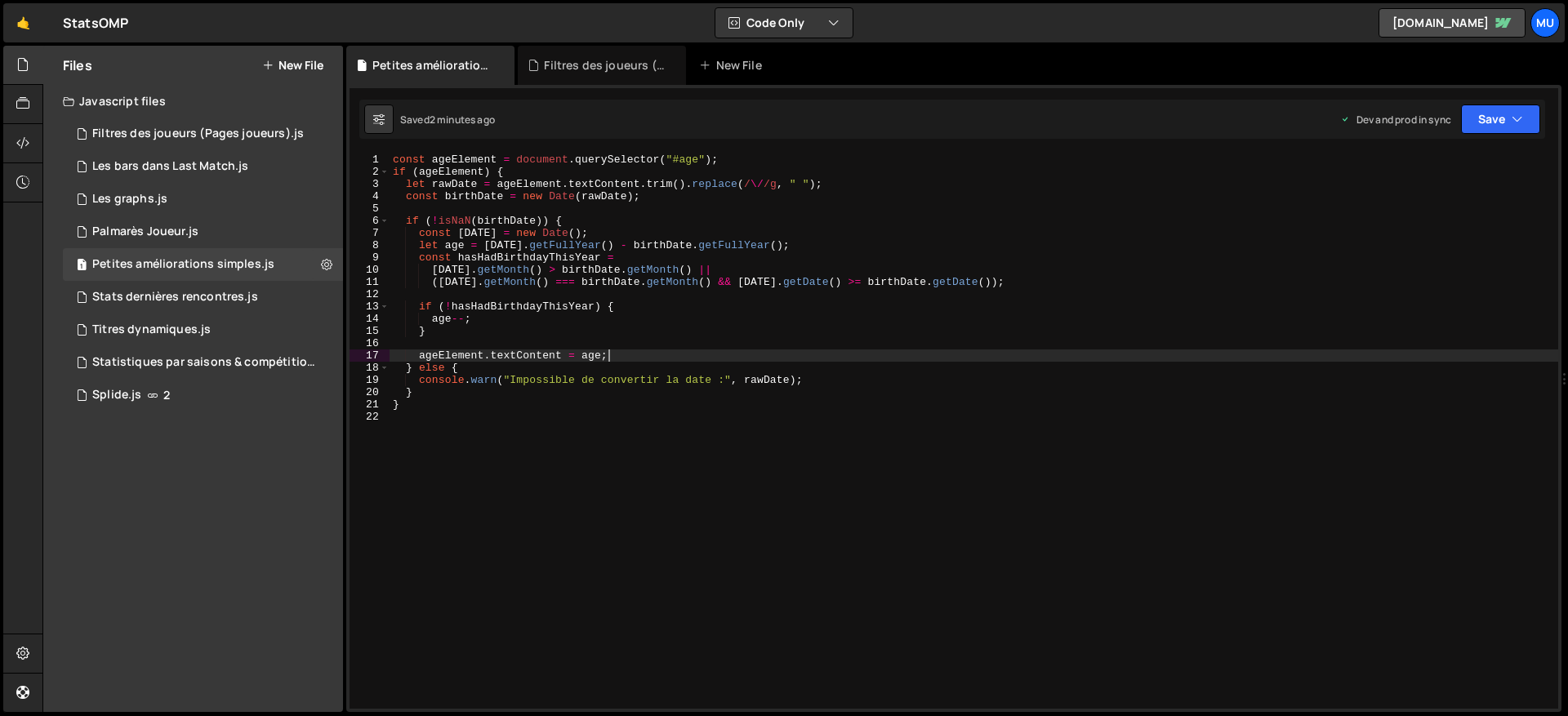
type textarea "}"
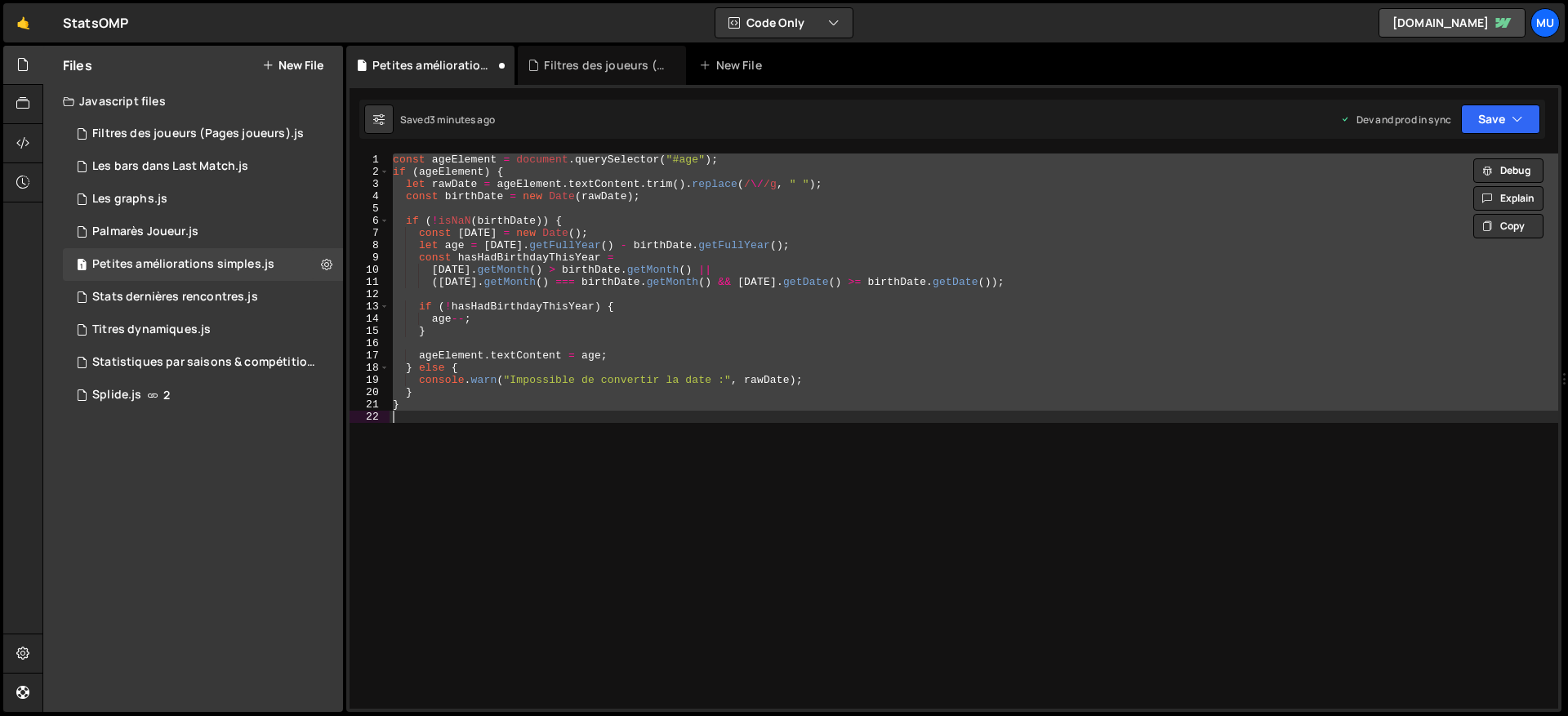
click at [741, 326] on div "const ageElement = document . querySelector ( "#age" ) ; if ( ageElement ) { le…" at bounding box center [974, 431] width 1169 height 555
type textarea "}"
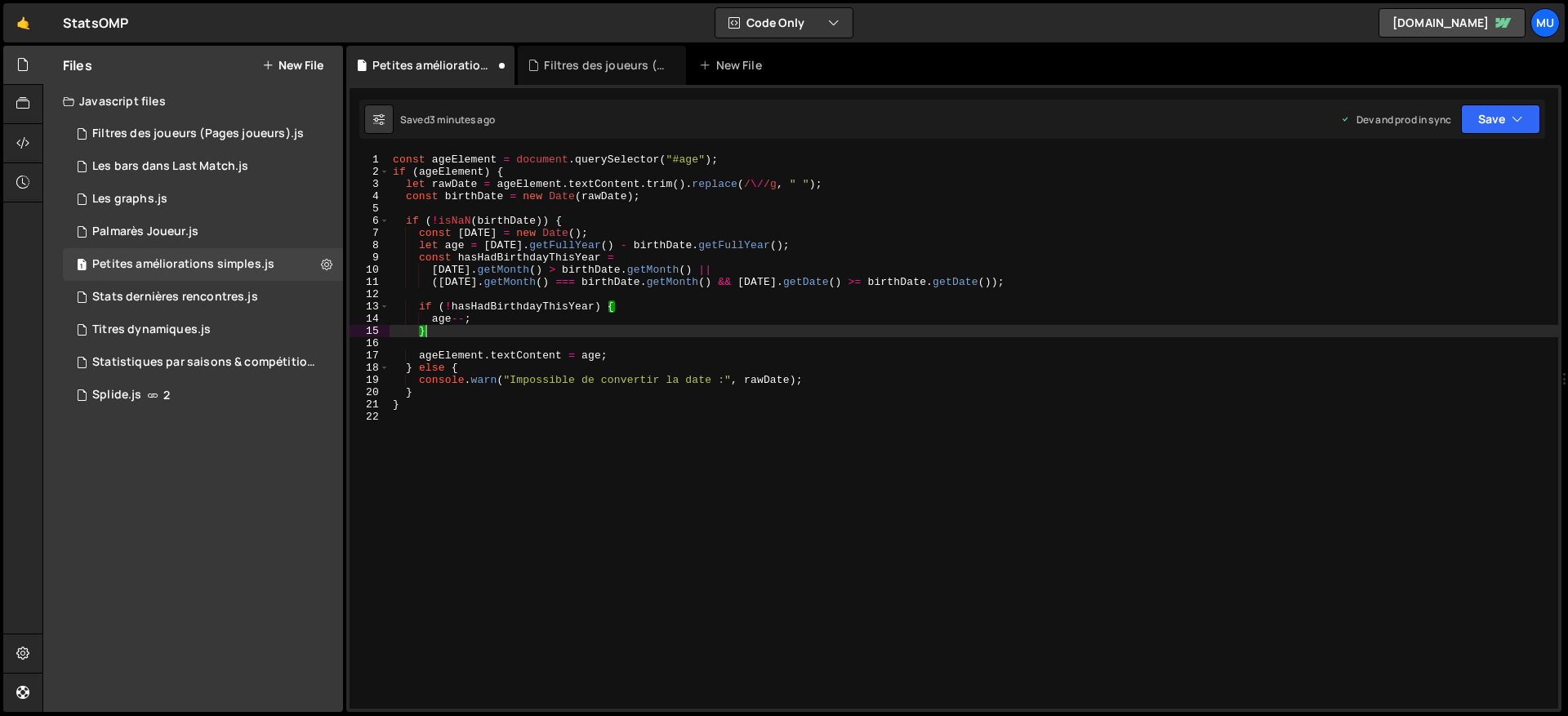
click at [775, 300] on div "const ageElement = document . querySelector ( "#age" ) ; if ( ageElement ) { le…" at bounding box center [974, 443] width 1169 height 580
type textarea "}"
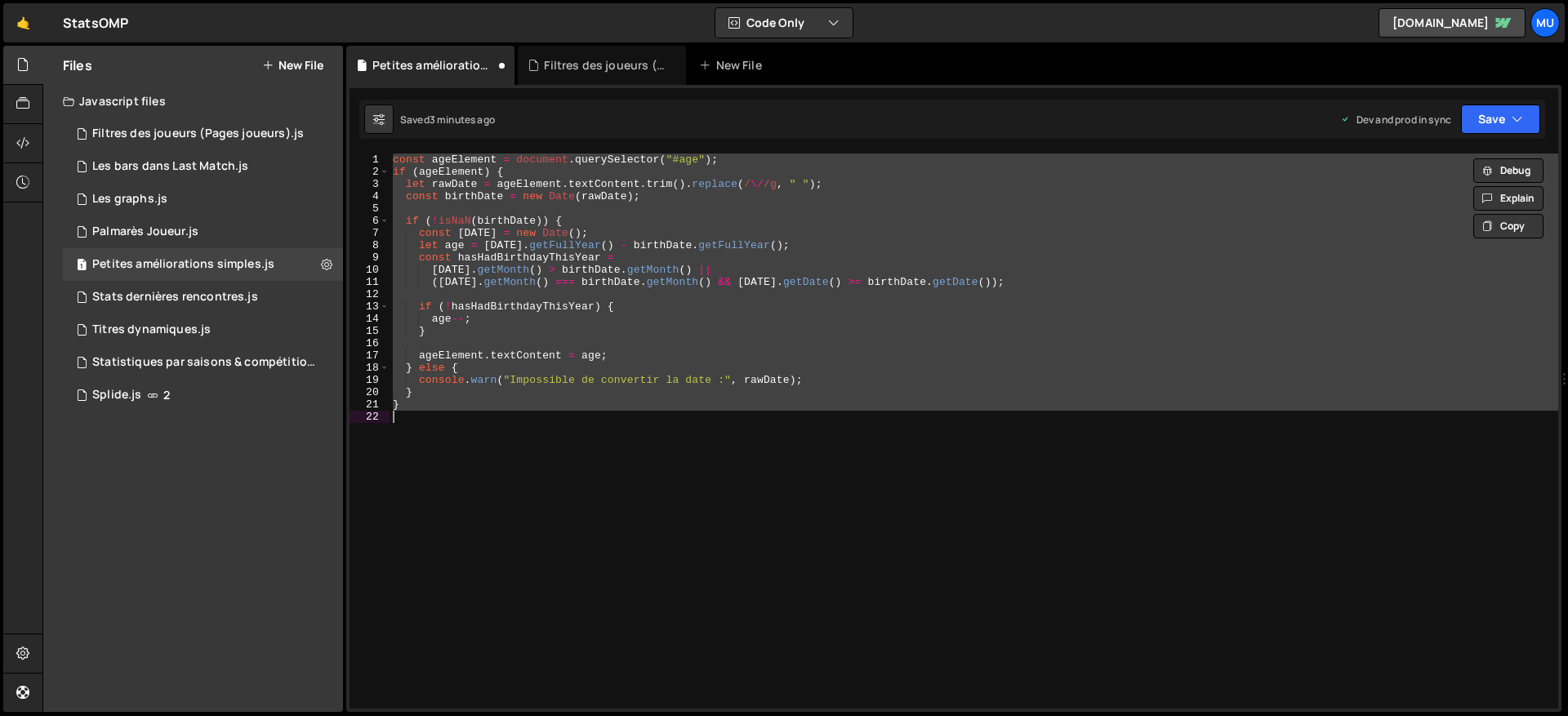
paste textarea
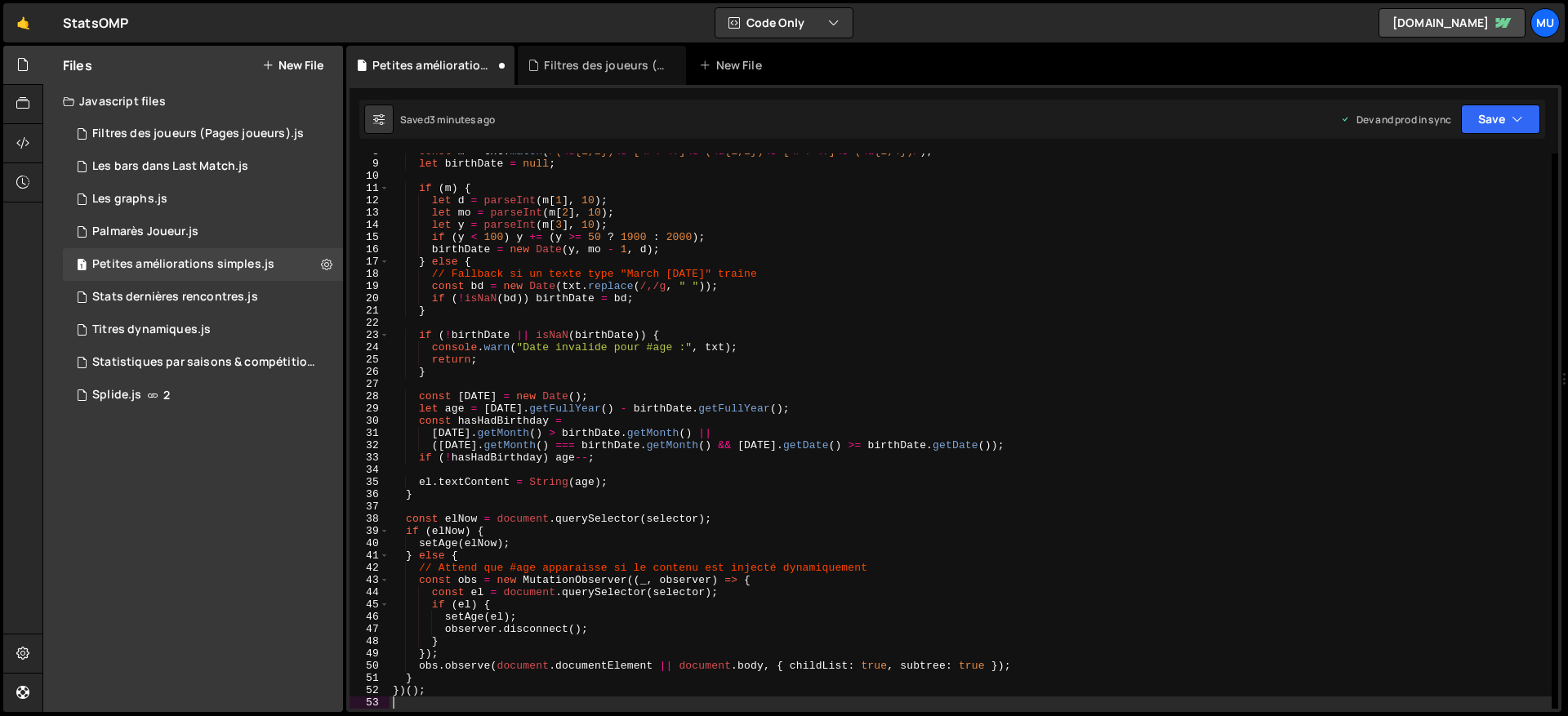
scroll to position [94, 0]
click at [328, 262] on icon at bounding box center [326, 264] width 11 height 15
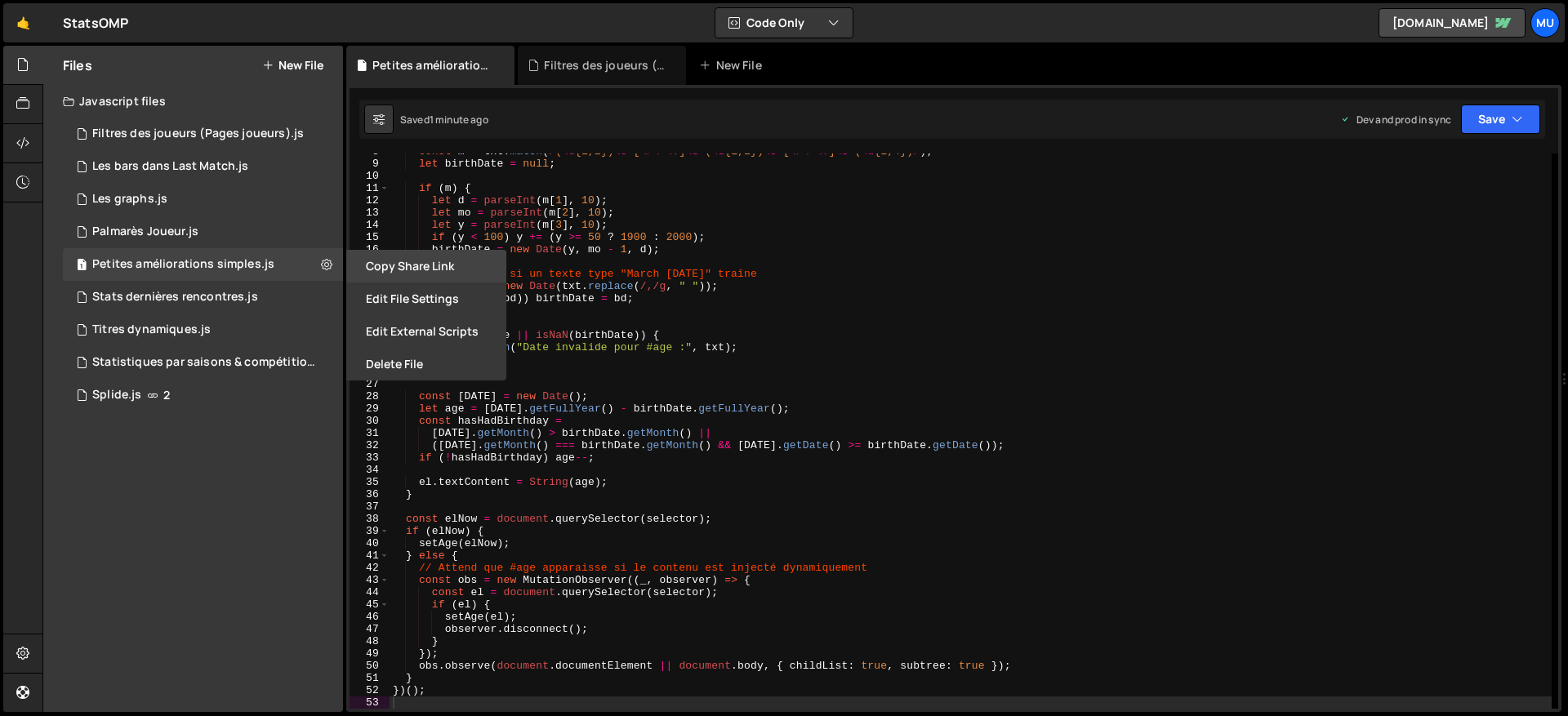
click at [428, 264] on button "Copy share link" at bounding box center [426, 267] width 160 height 32
click at [430, 292] on button "Edit File Settings" at bounding box center [426, 299] width 160 height 32
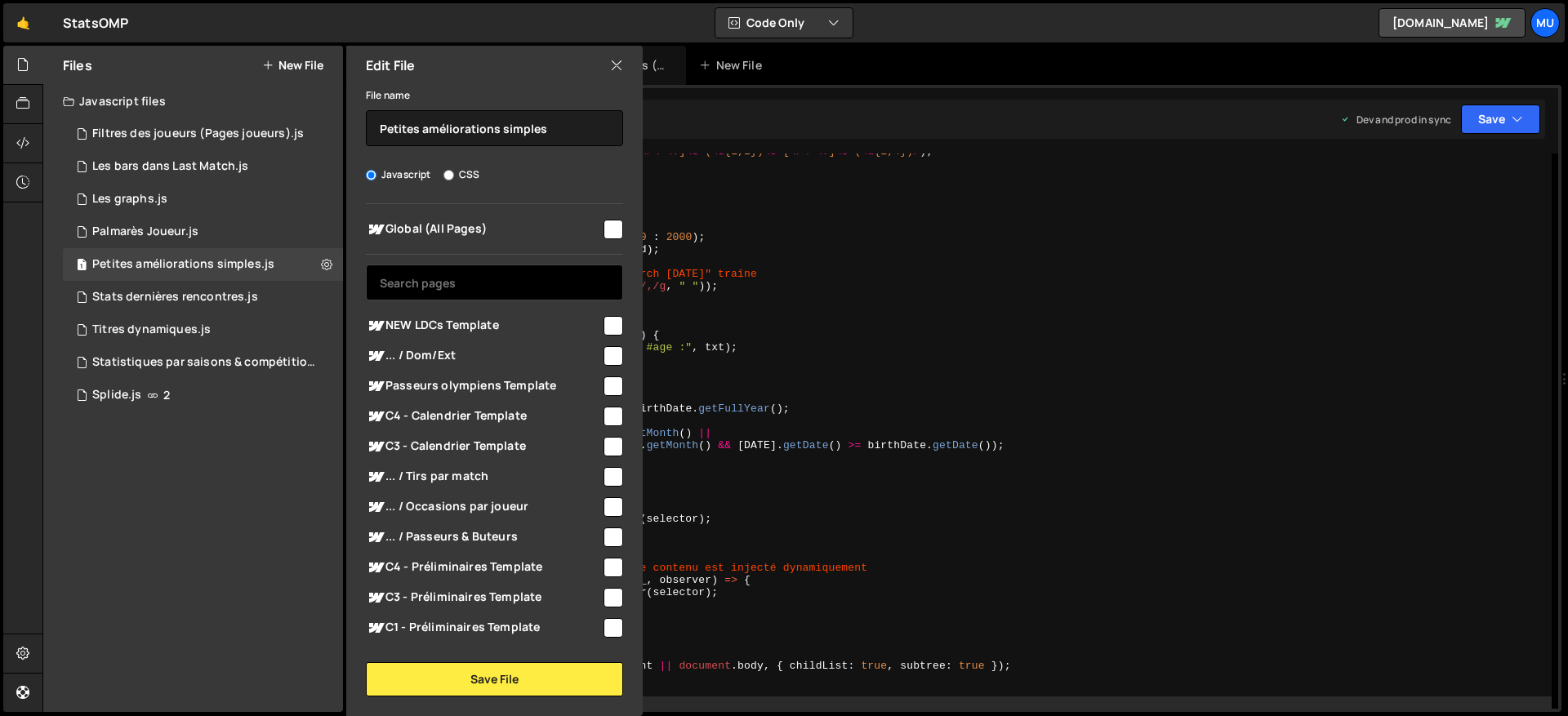
click at [434, 287] on input "text" at bounding box center [494, 283] width 257 height 36
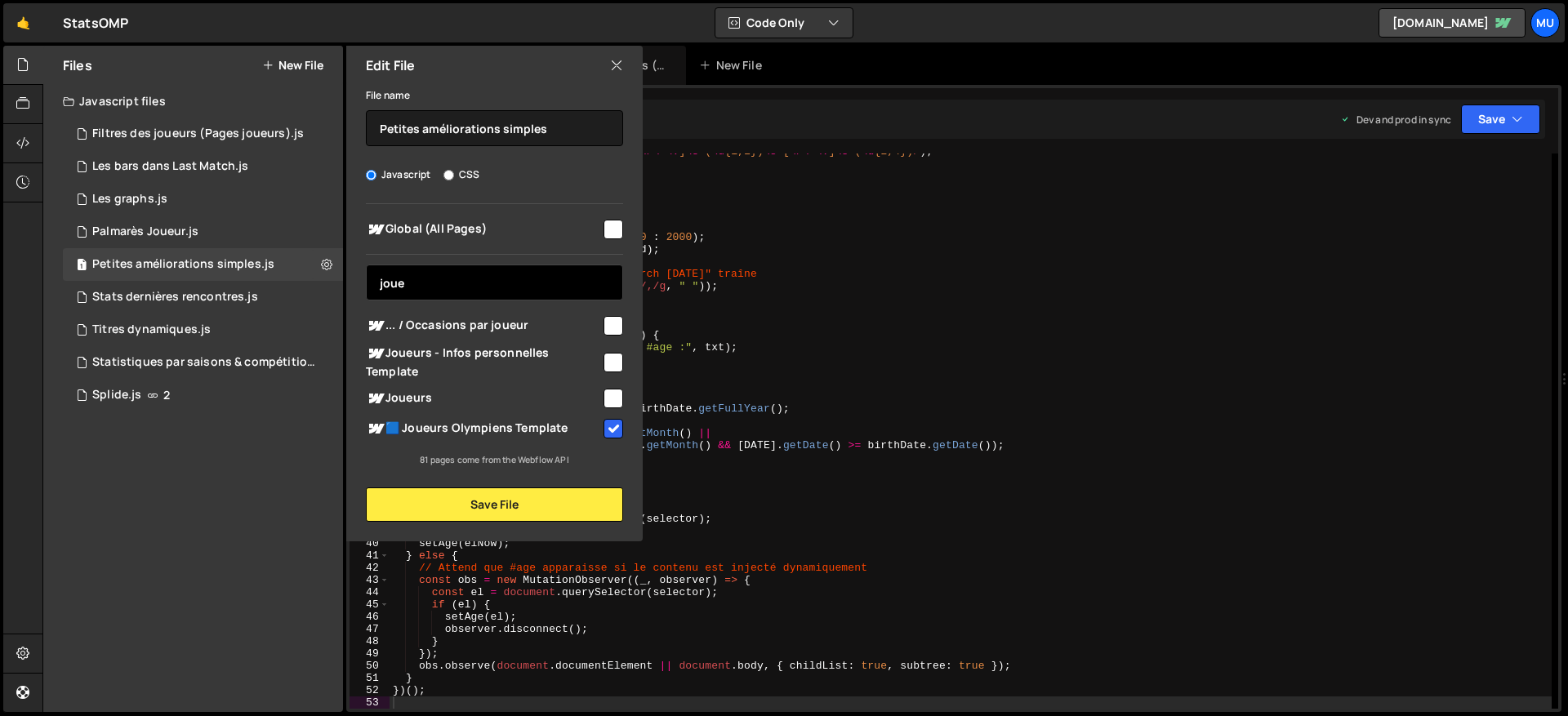
type input "joue"
click at [427, 404] on span "Joueurs" at bounding box center [483, 398] width 235 height 20
checkbox input "true"
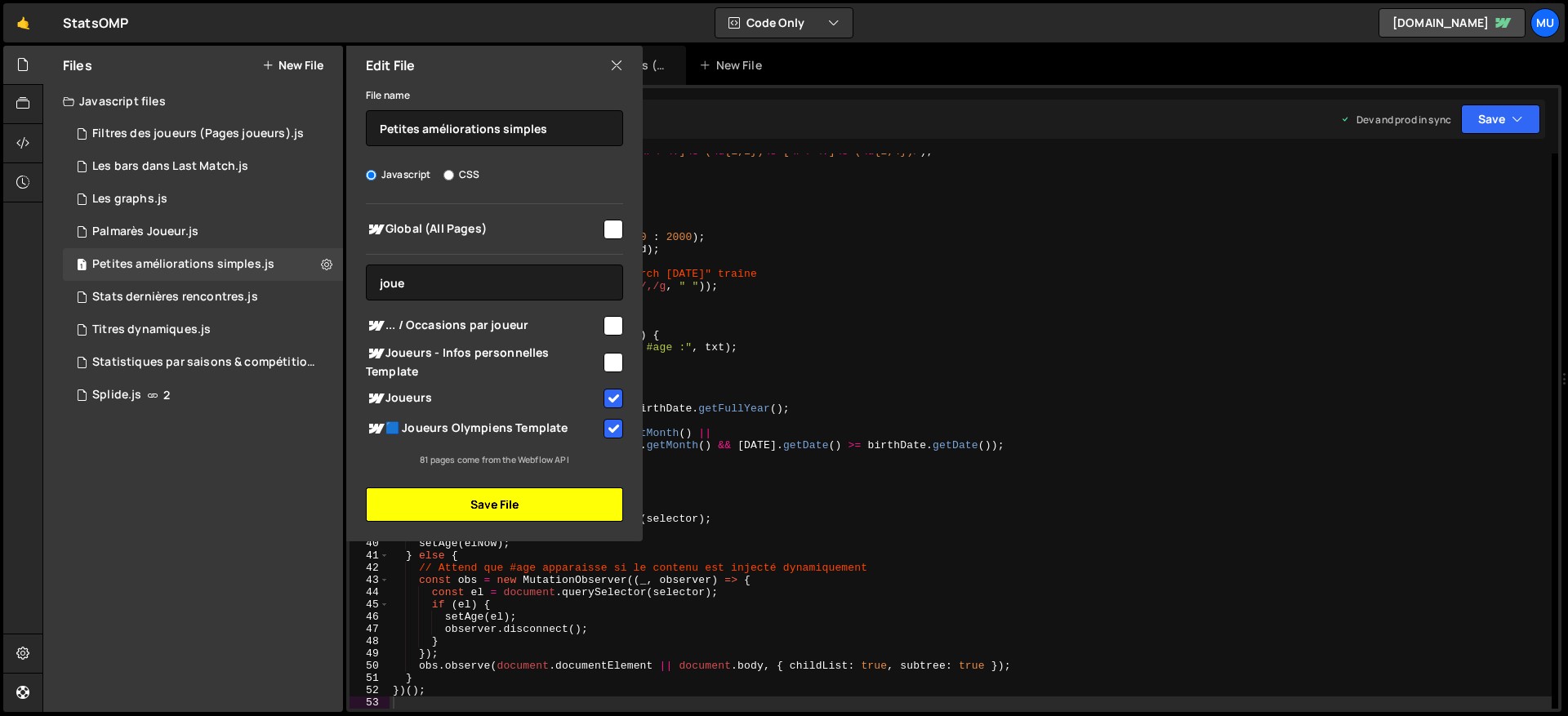
click at [432, 519] on button "Save File" at bounding box center [494, 505] width 257 height 34
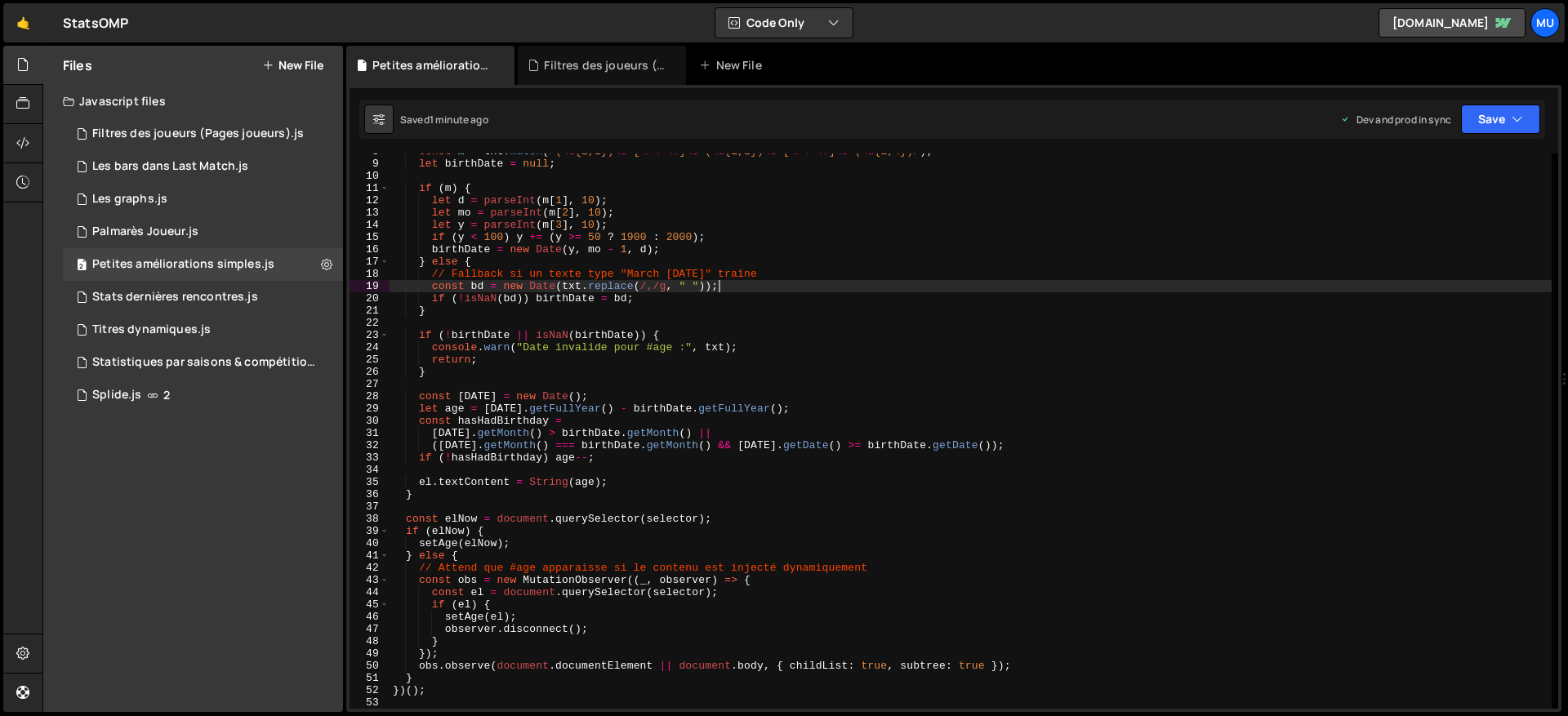
drag, startPoint x: 1205, startPoint y: 289, endPoint x: 1195, endPoint y: 289, distance: 10.0
click at [1206, 289] on div "const m = txt . match ( / ( \d {1,2}) \s *[ \/\-\. ] \s *( \d {1,2}) \s *[ \/\-…" at bounding box center [971, 435] width 1162 height 580
click at [768, 314] on div "const m = txt . match ( / ( \d {1,2}) \s *[ \/\-\. ] \s *( \d {1,2}) \s *[ \/\-…" at bounding box center [971, 435] width 1162 height 580
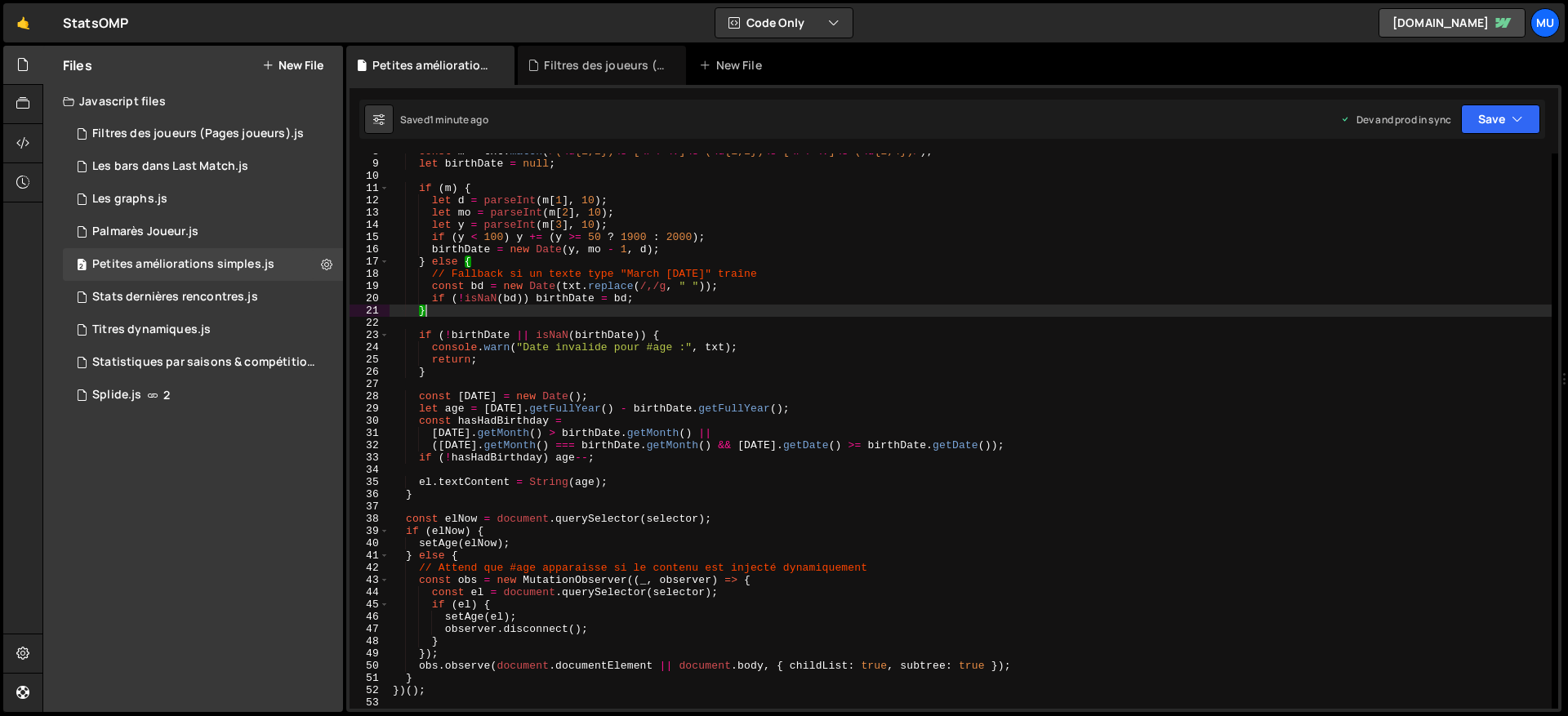
type textarea "})();"
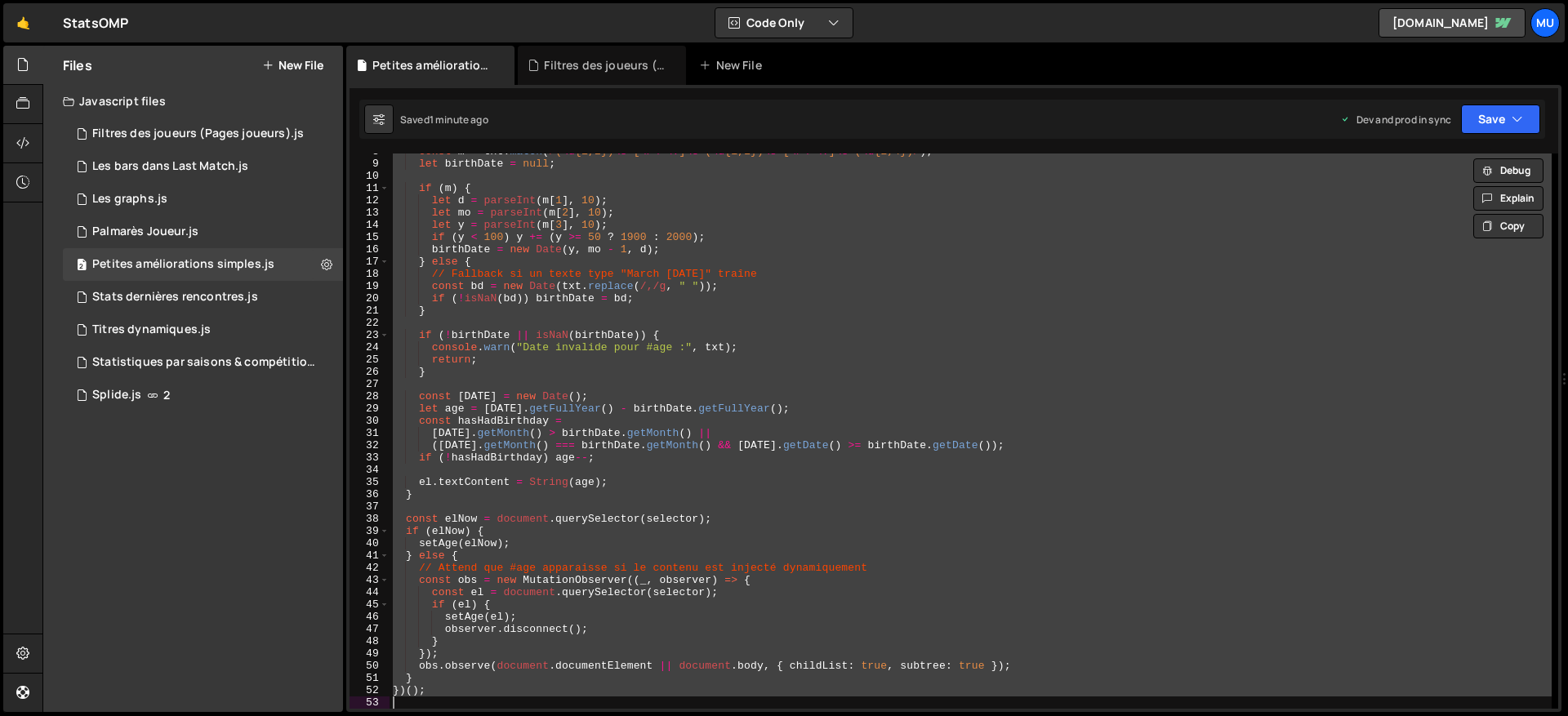
paste textarea
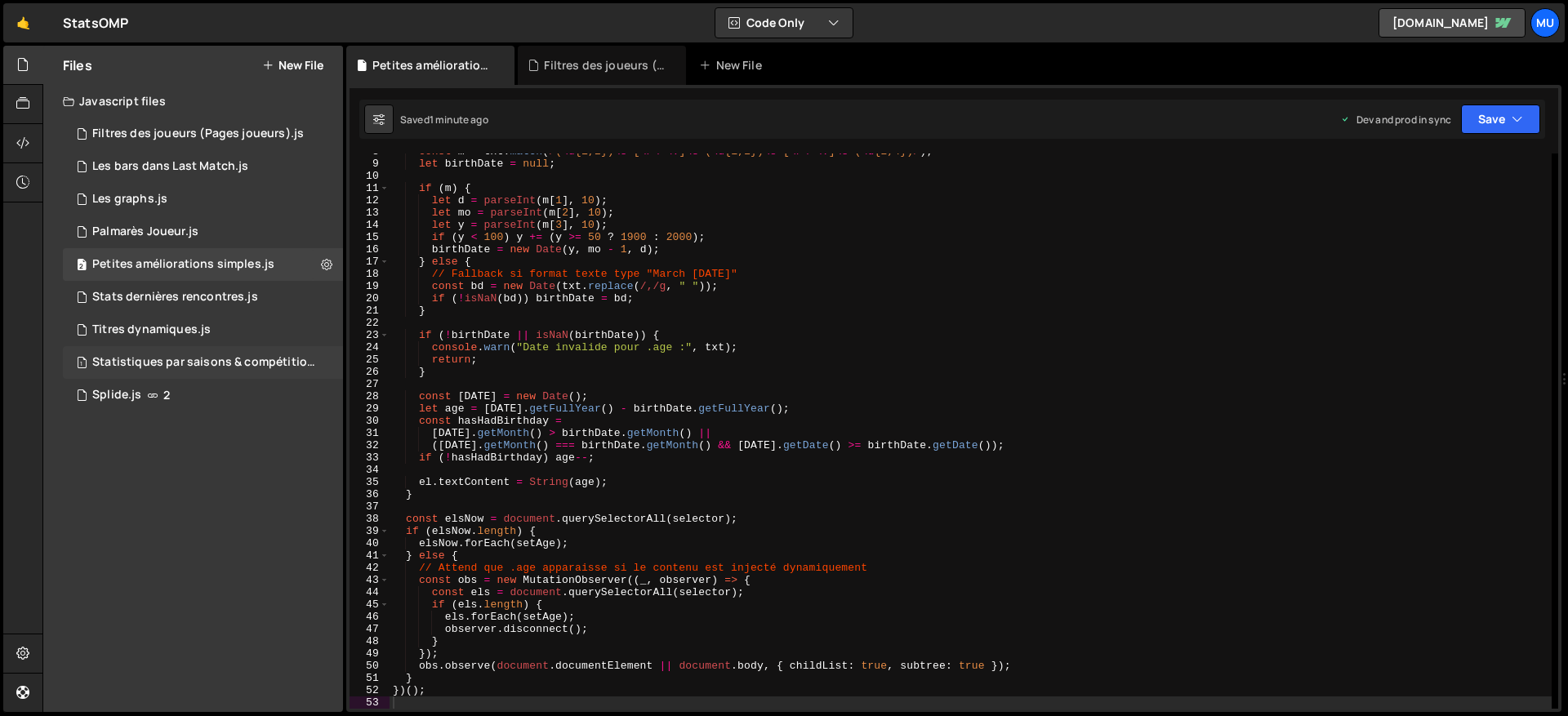
click at [144, 367] on div "Statistiques par saisons & compétitions.js" at bounding box center [205, 362] width 226 height 15
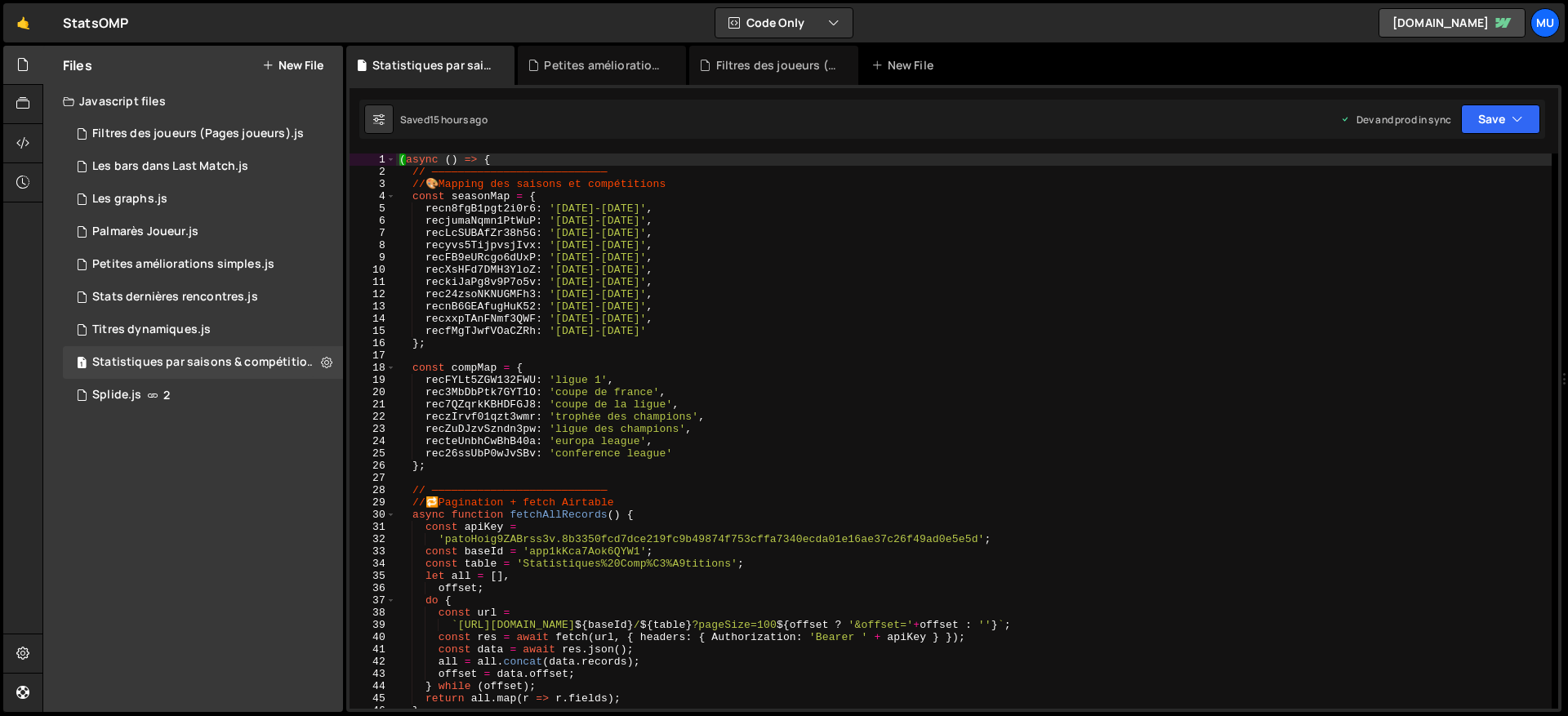
scroll to position [10481, 0]
click at [580, 319] on div "( async ( ) => { // ——————————————————————————— // 🎨 Mapping des saisons et com…" at bounding box center [974, 443] width 1156 height 580
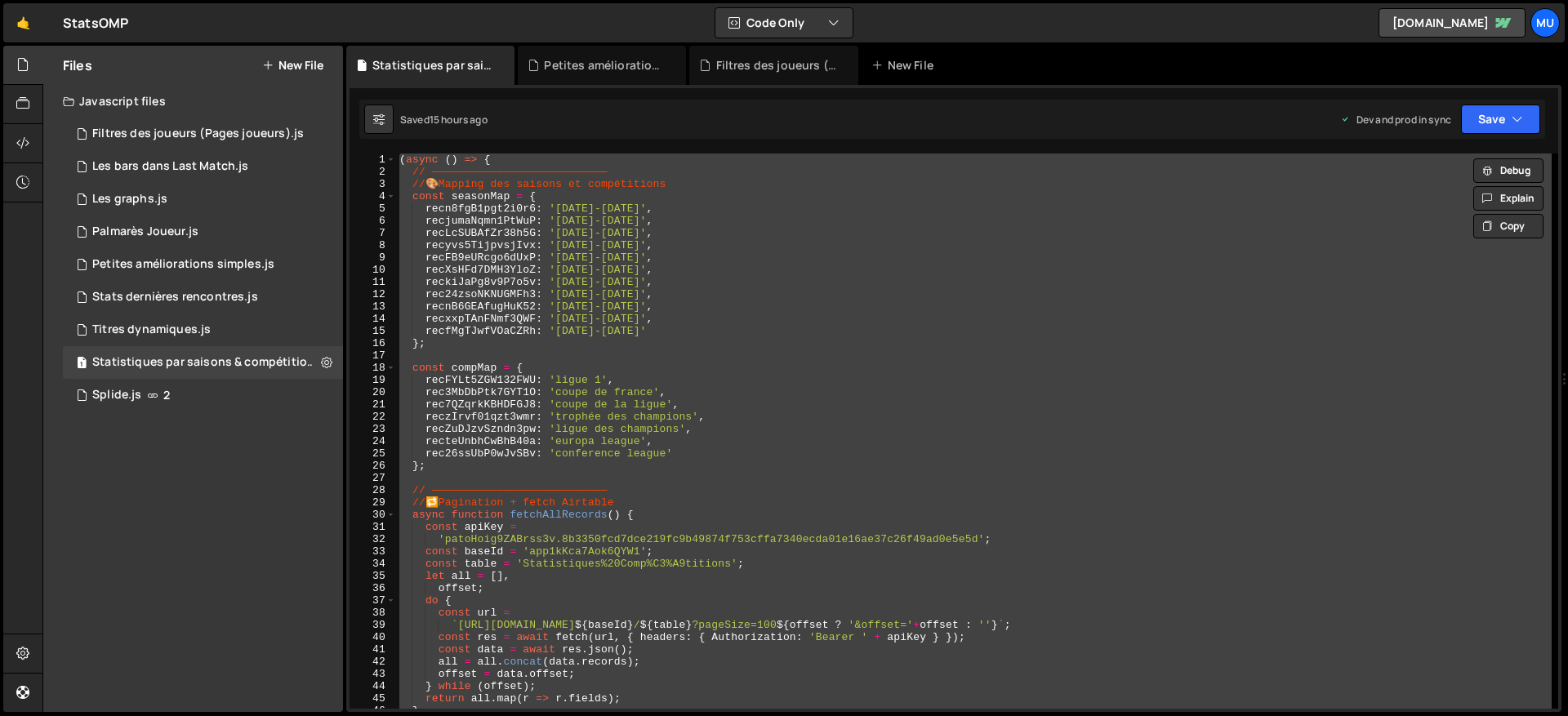
click at [677, 291] on div "( async ( ) => { // ——————————————————————————— // 🎨 Mapping des saisons et com…" at bounding box center [974, 431] width 1156 height 555
type textarea "rec24zsoNKNUGMFh3: '2022-2023',"
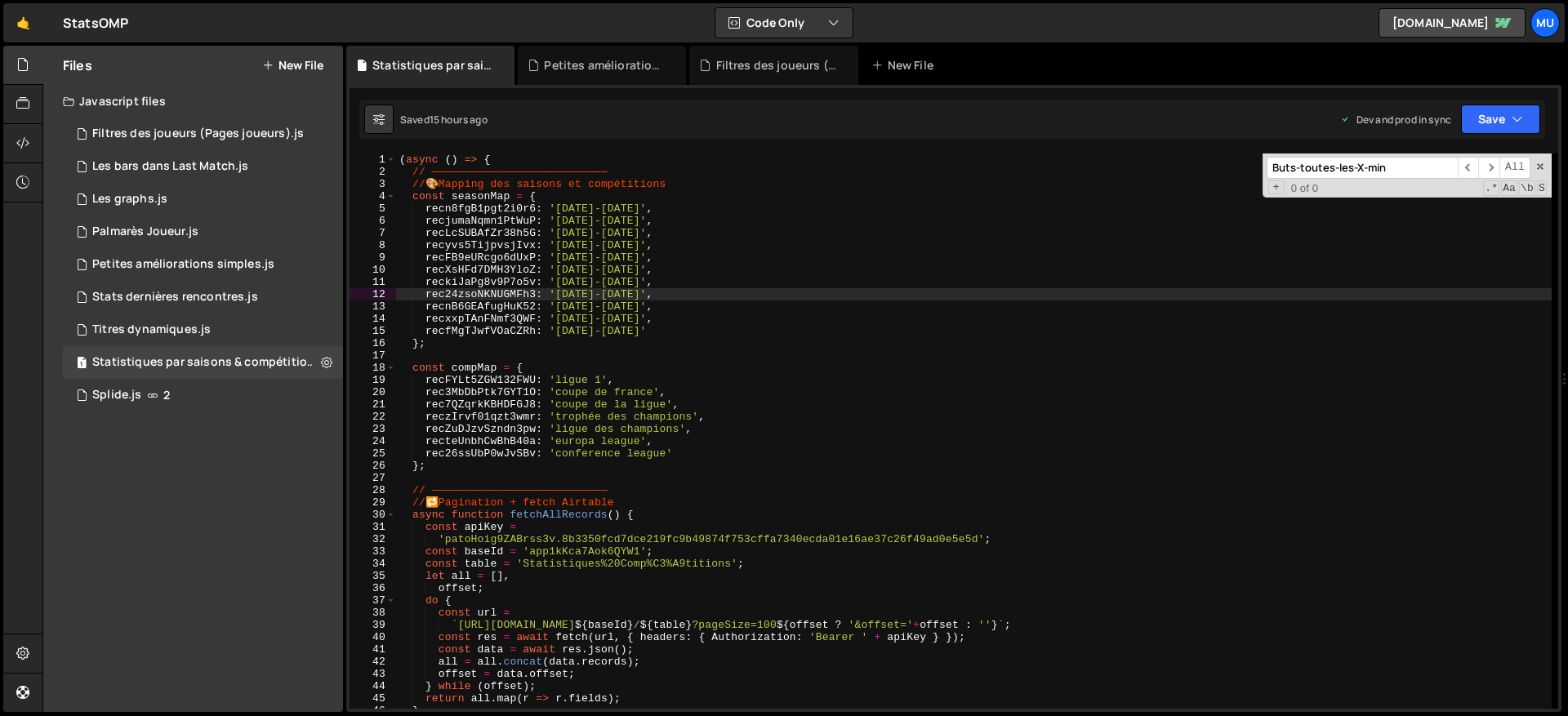
scroll to position [1707, 0]
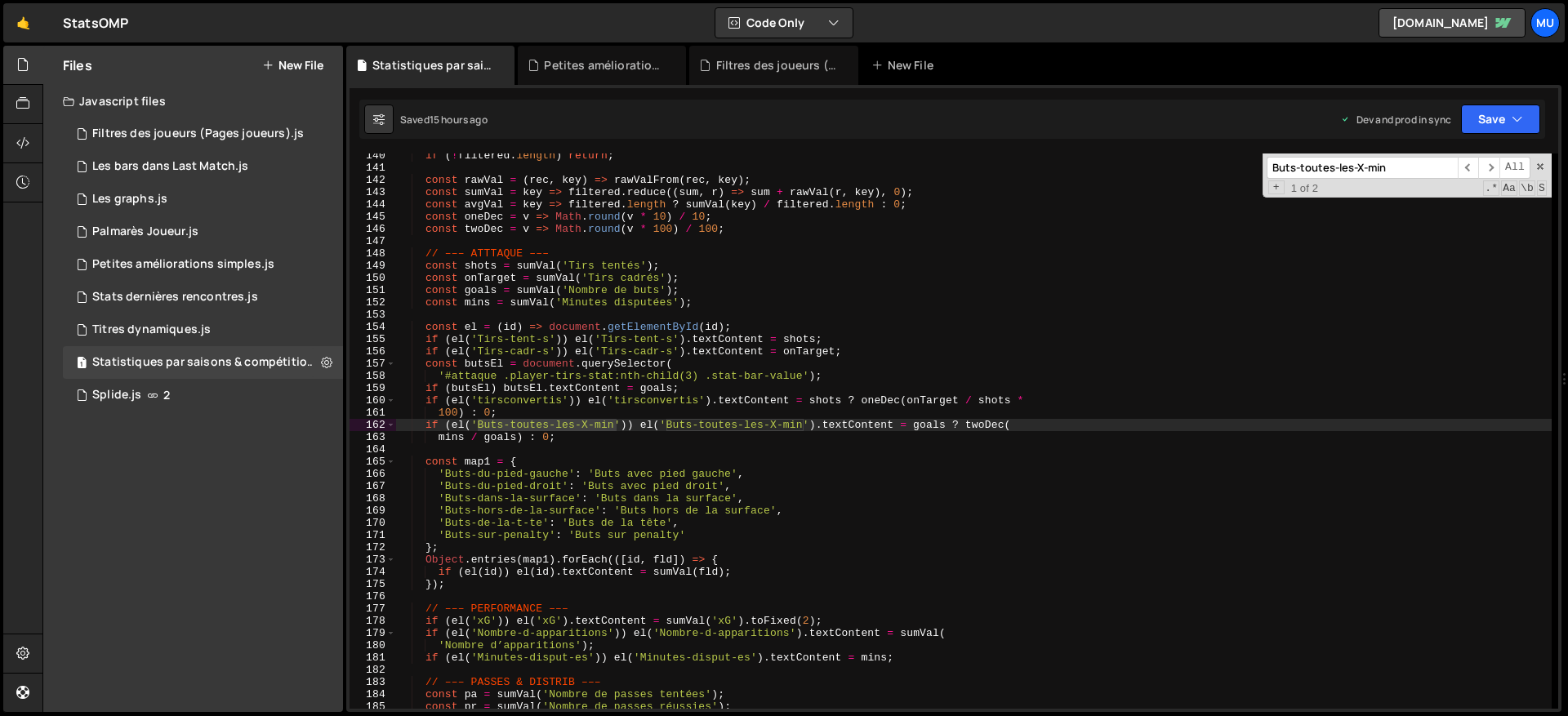
type input "Buts-toutes-les-X-min"
click at [635, 95] on div "1 2 3 4 5 6 7 8 9 10 11 12 13 14 15 16 17 18 19 20 21 22 23 24 25 26 27 28 29 3…" at bounding box center [954, 398] width 1215 height 627
click at [653, 199] on div "if ( ! filtered . length ) return ; const rawVal = ( rec , key ) => rawValFrom …" at bounding box center [974, 439] width 1156 height 580
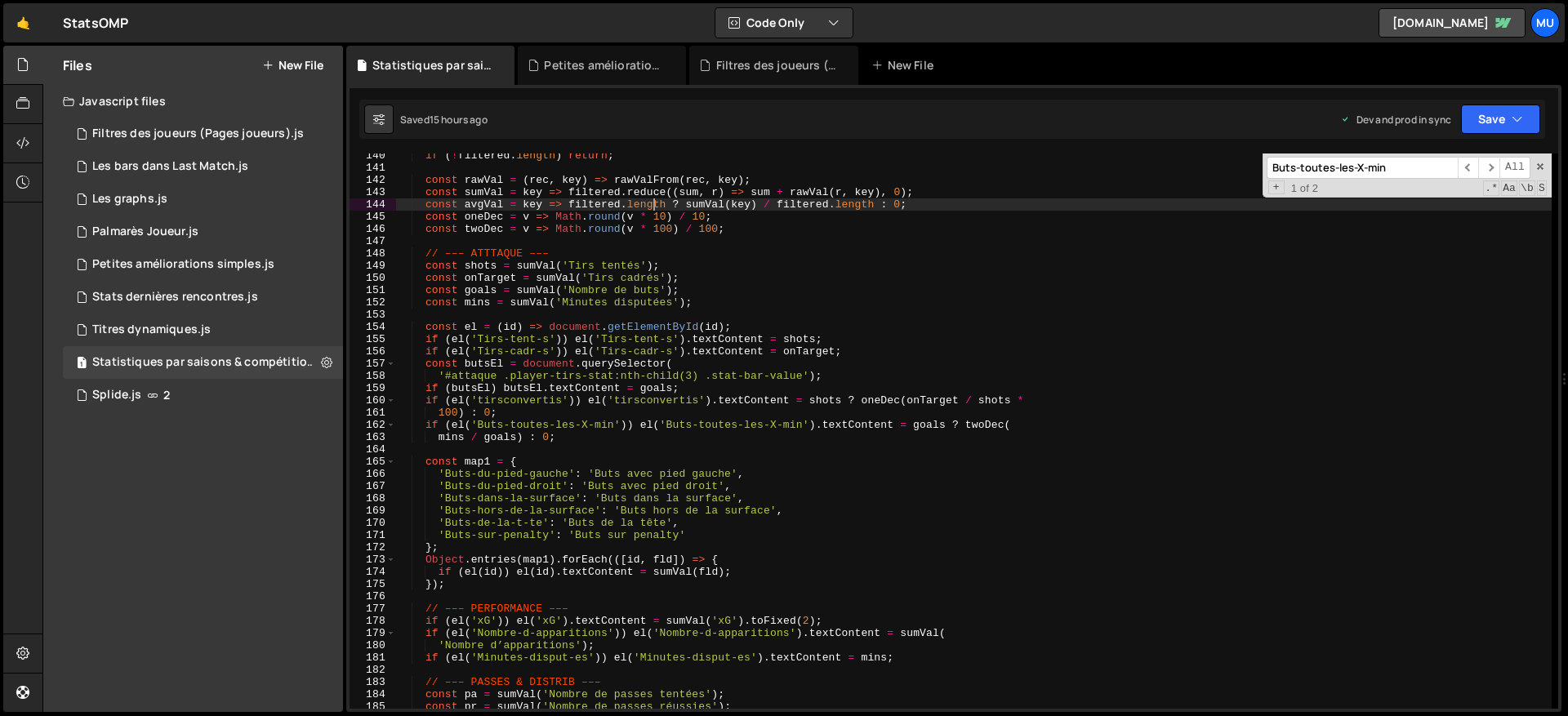
type textarea "})();"
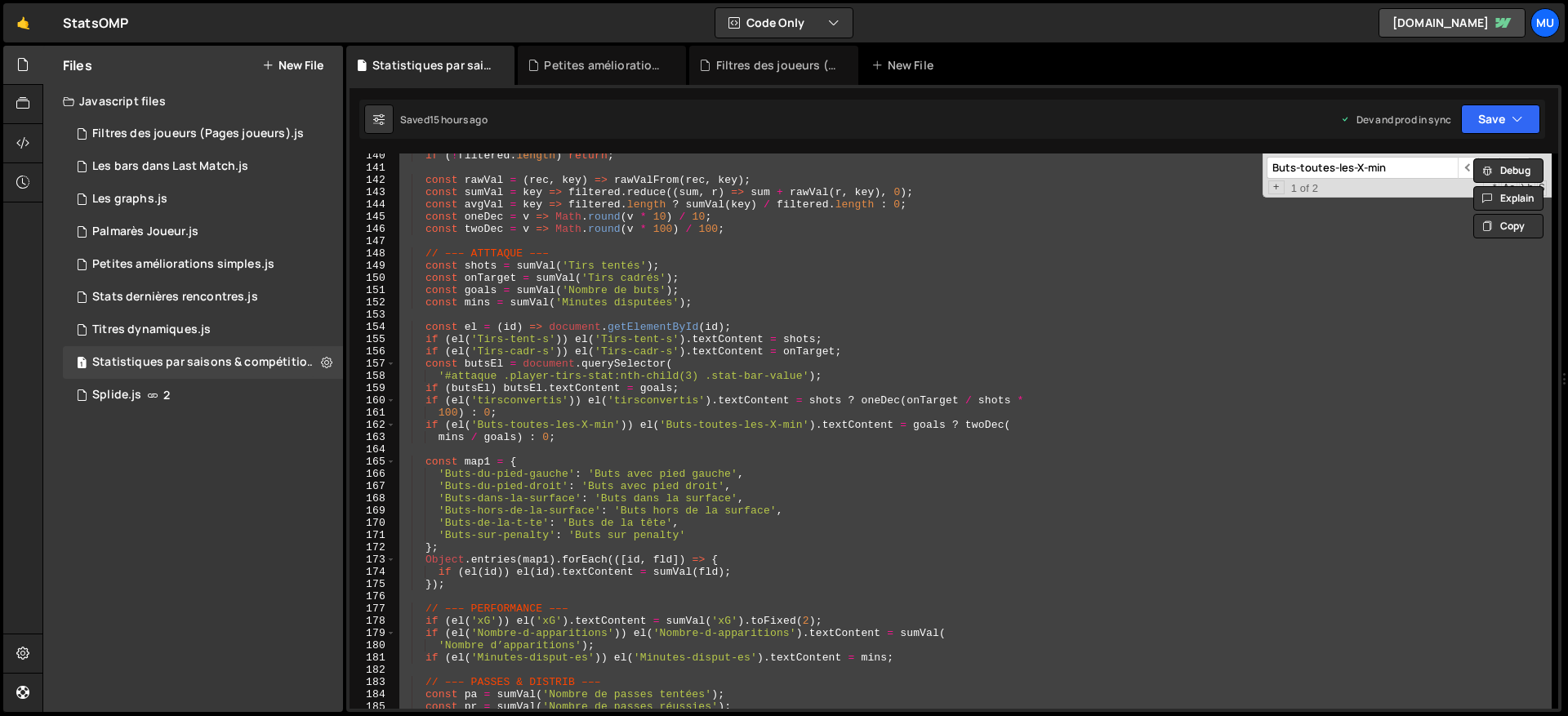
click at [646, 312] on div "if ( ! filtered . length ) return ; const rawVal = ( rec , key ) => rawValFrom …" at bounding box center [974, 431] width 1156 height 555
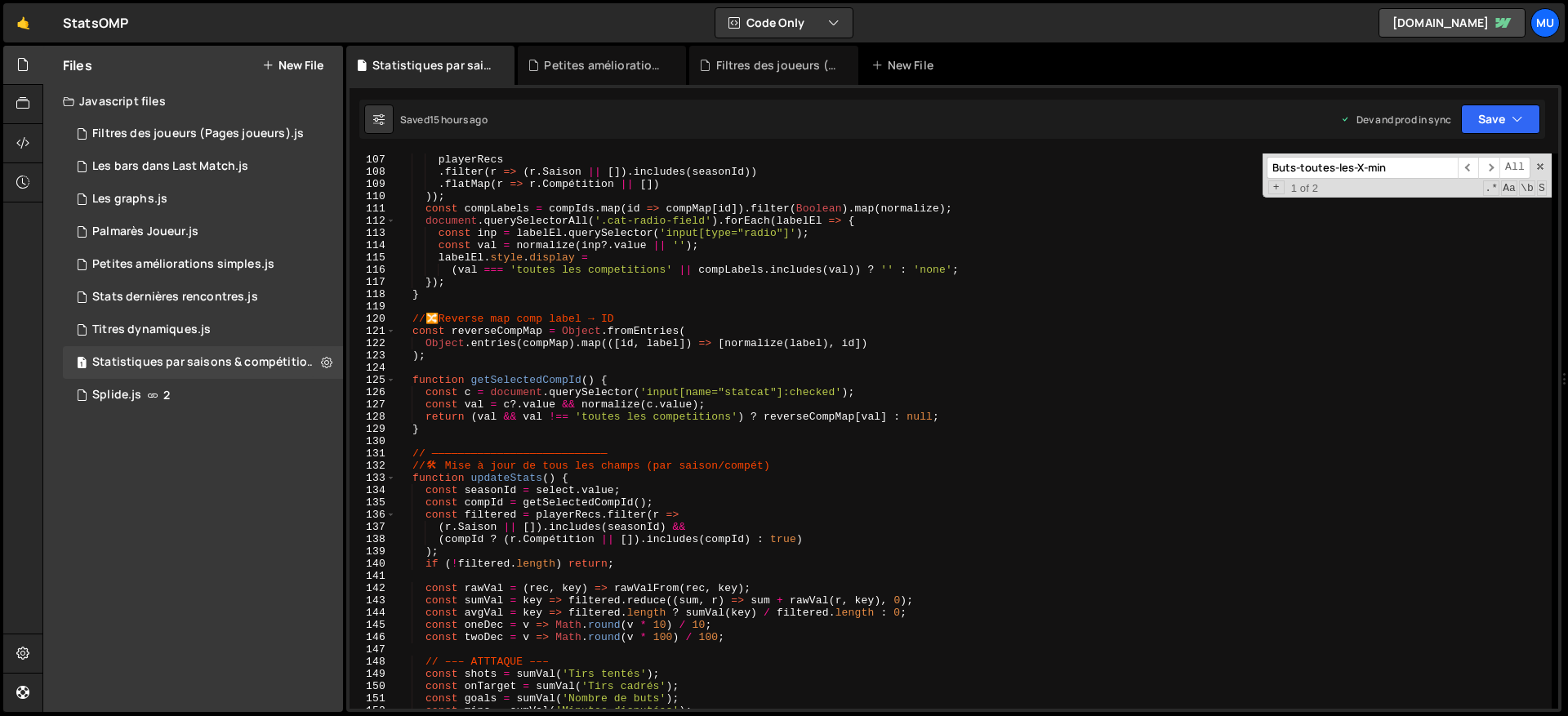
scroll to position [1197, 0]
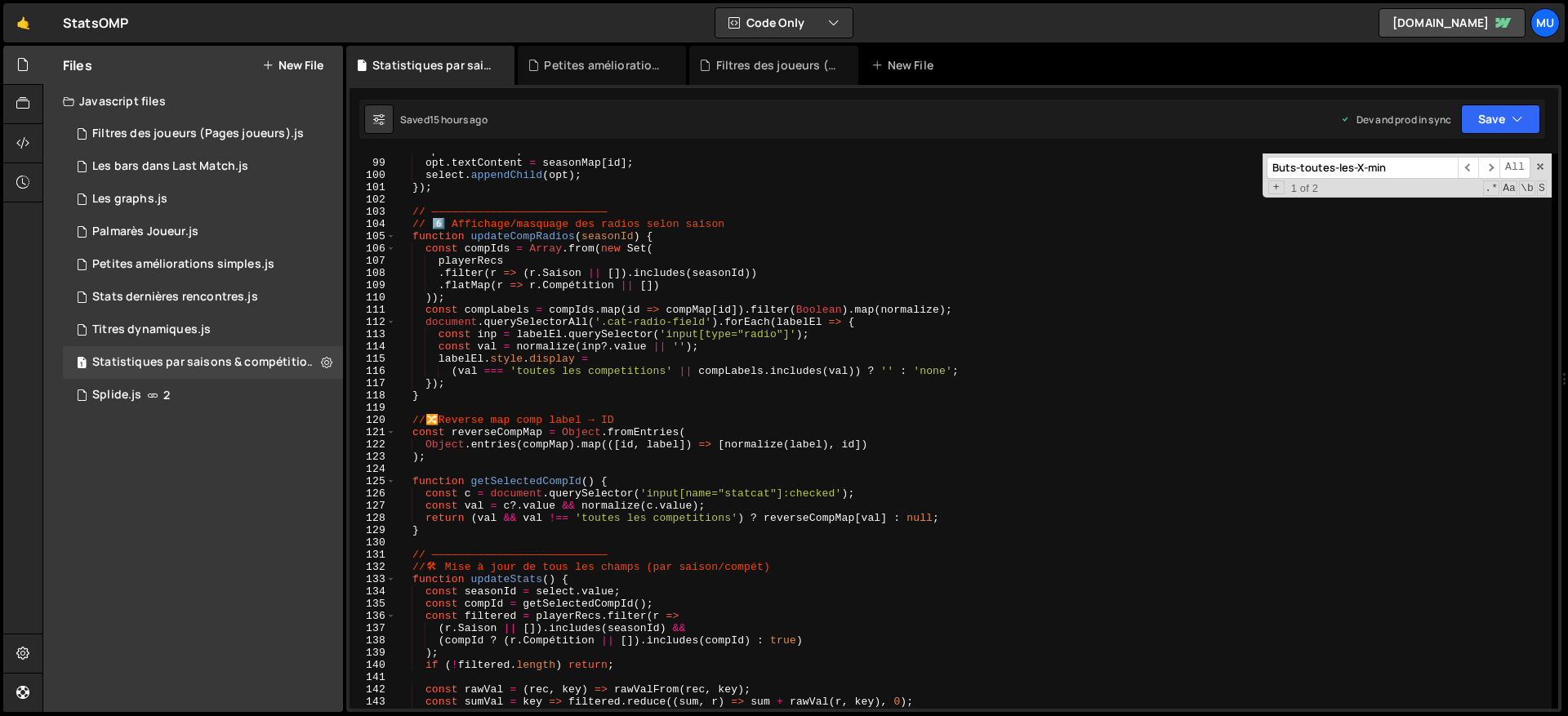
type textarea "})();"
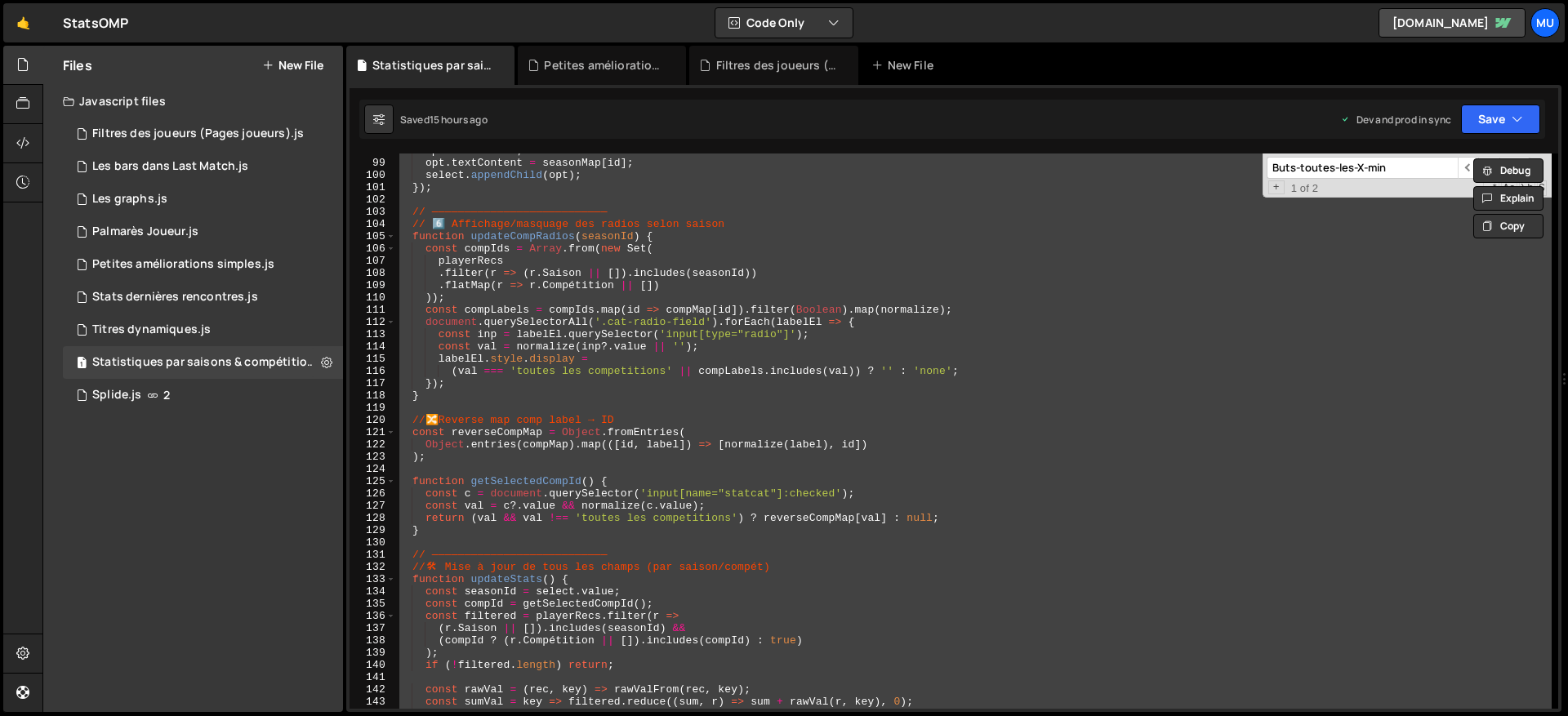
paste textarea
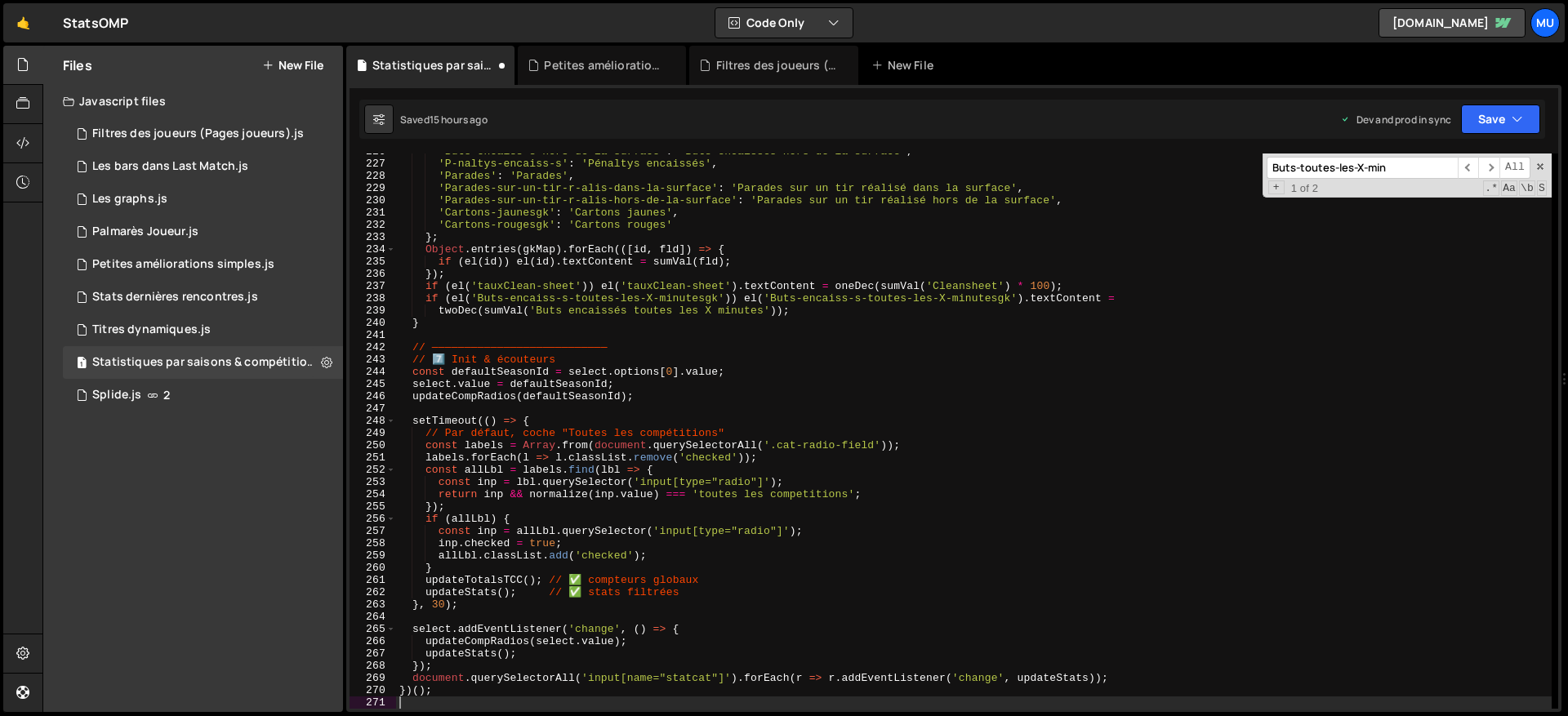
scroll to position [2957, 0]
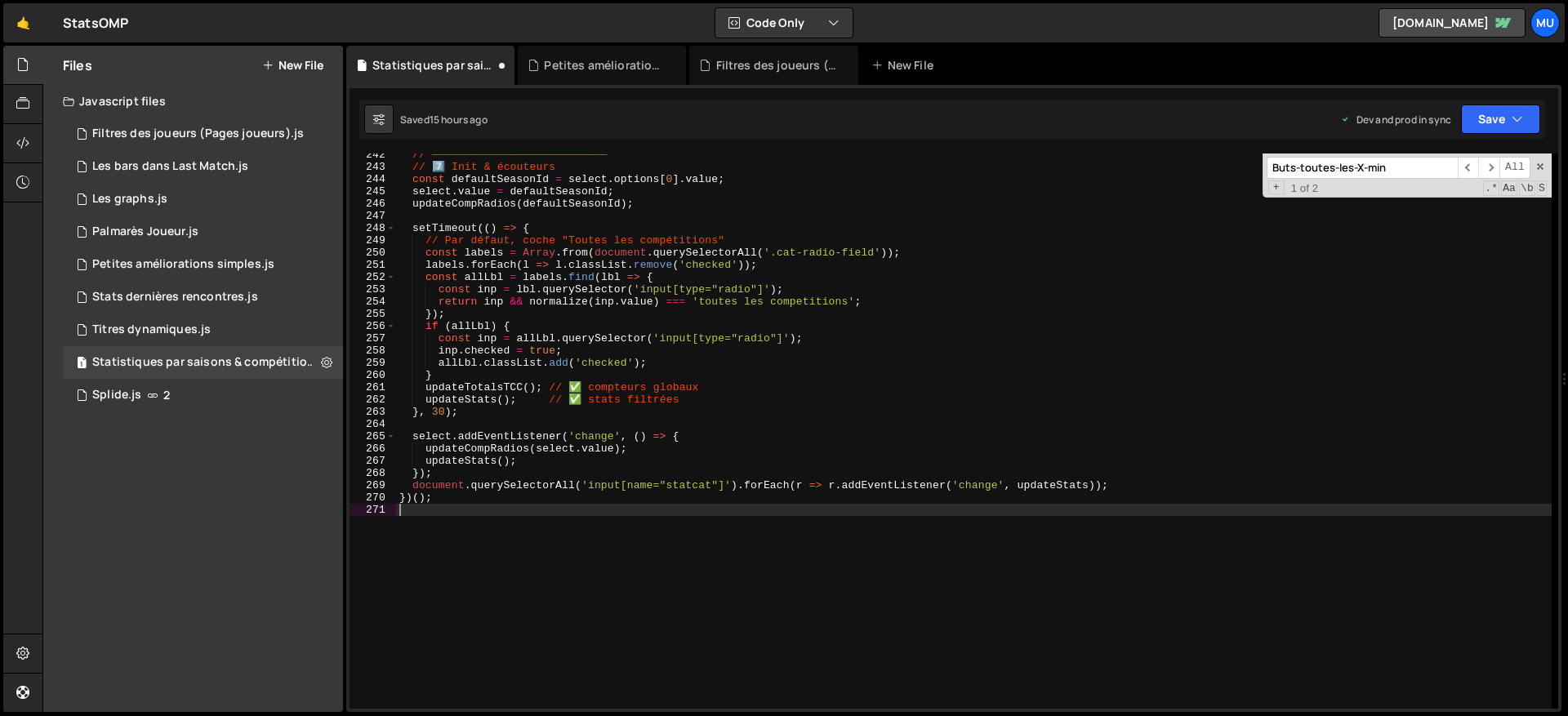
type textarea "})();"
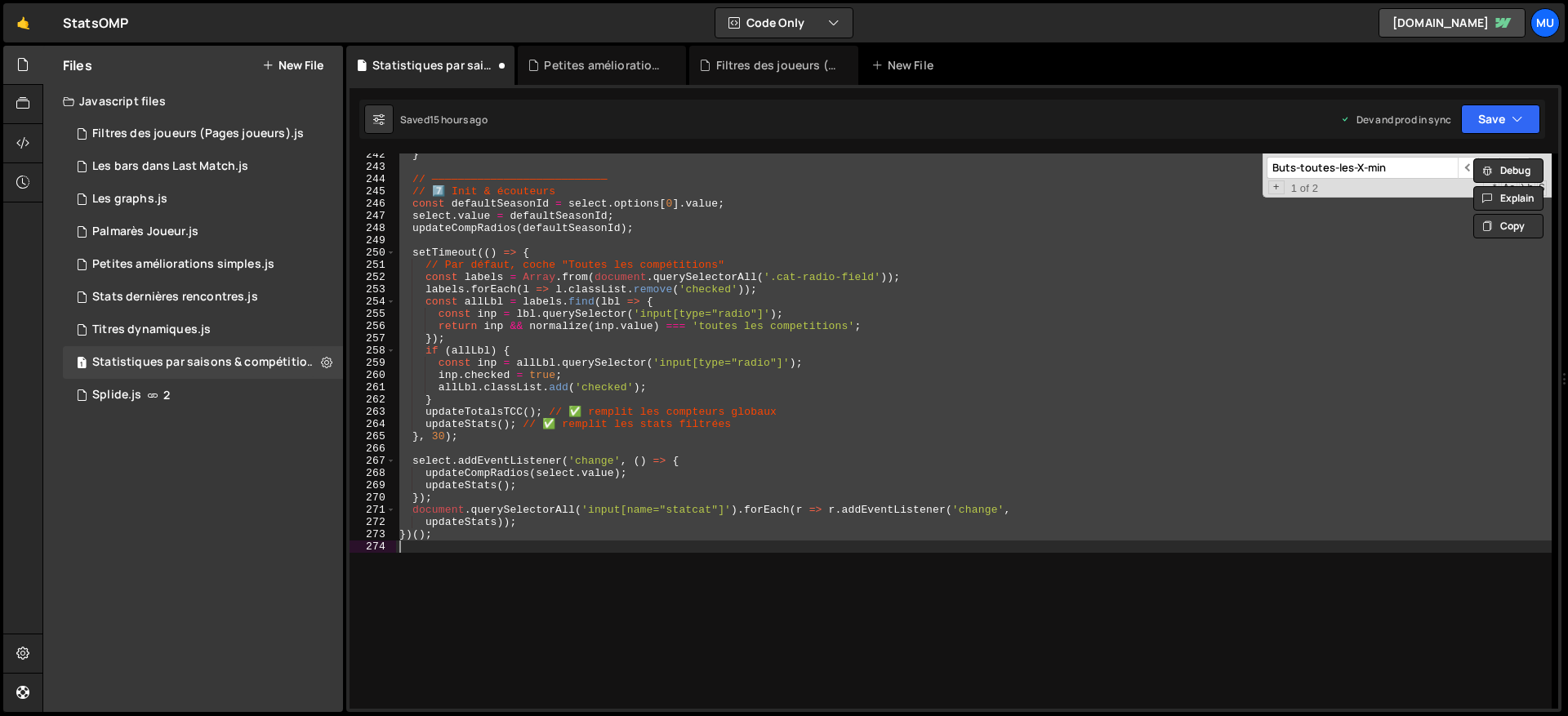
scroll to position [3073, 0]
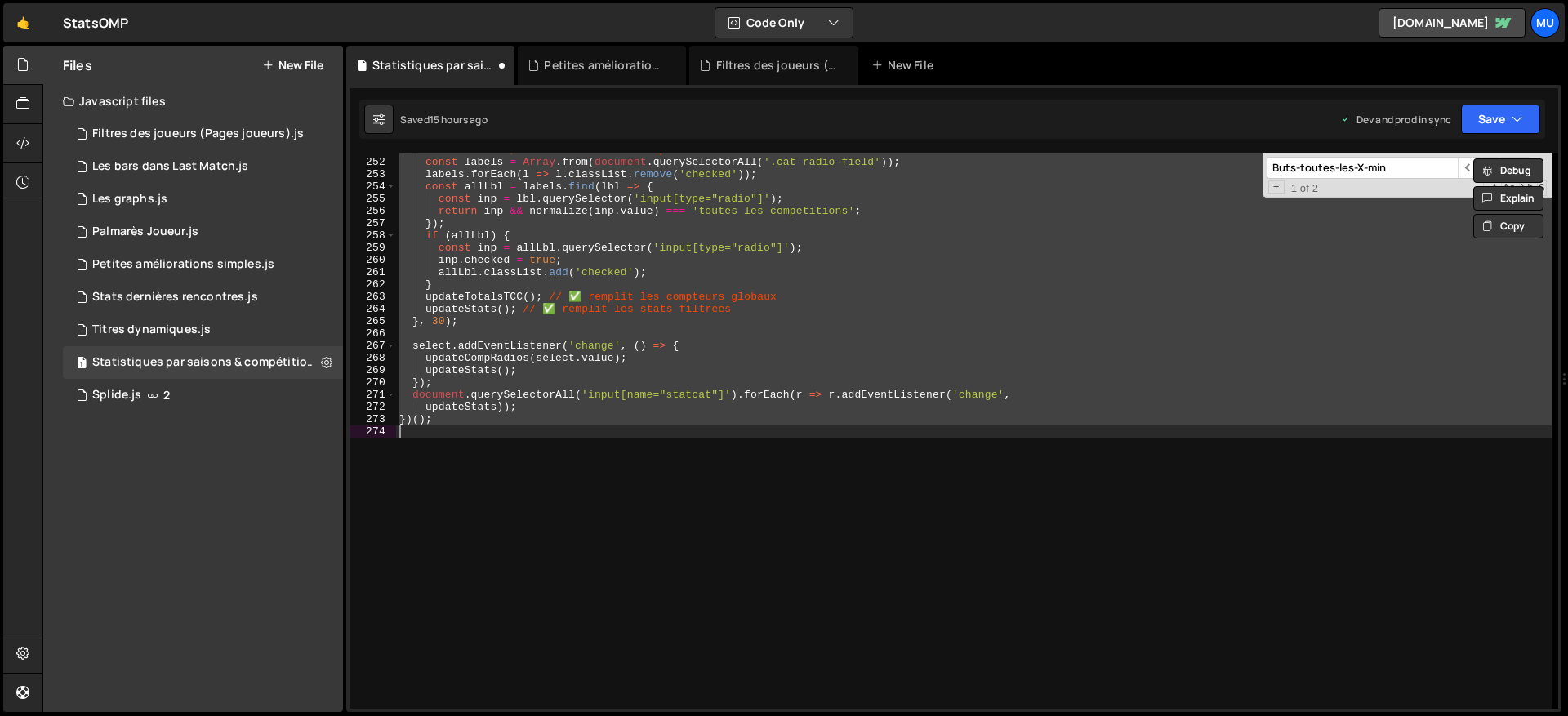
paste textarea
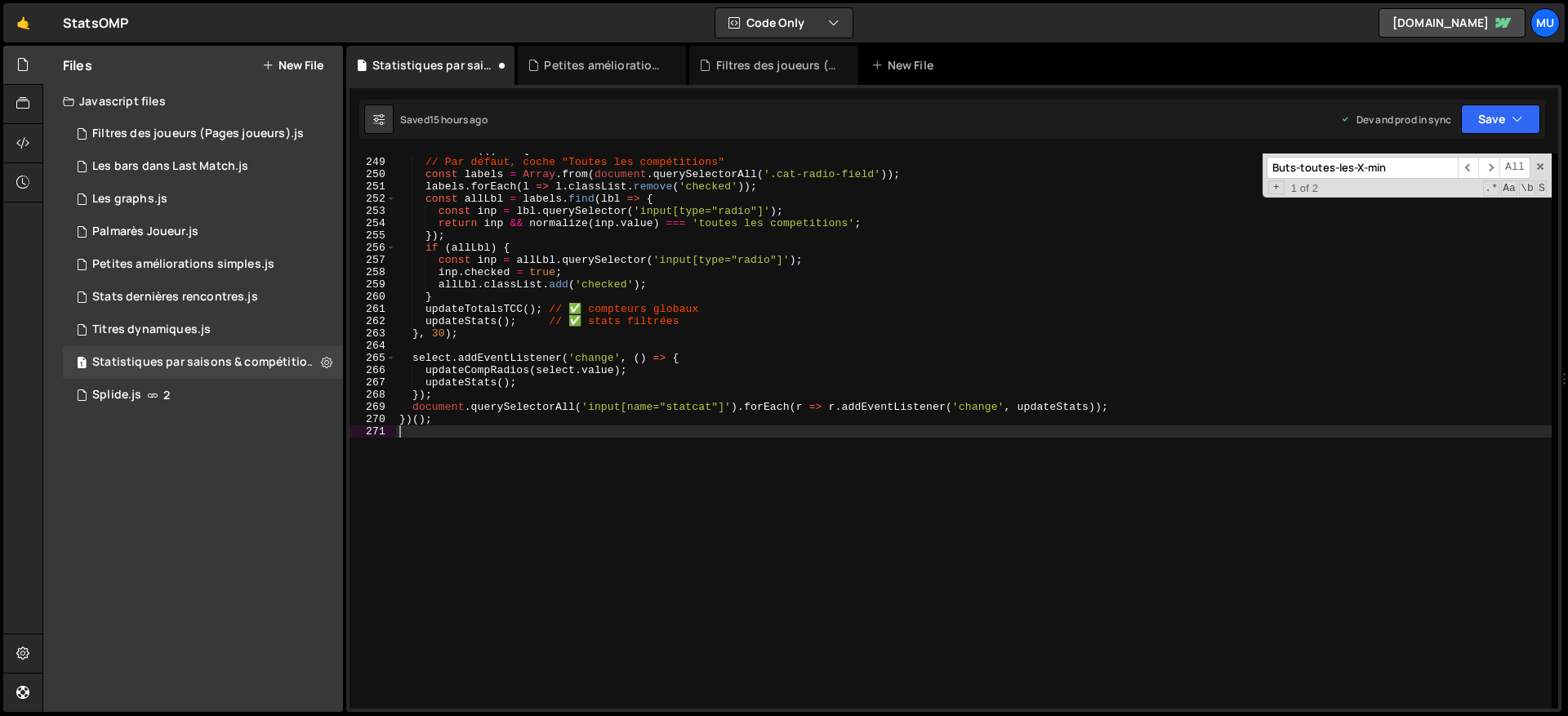
scroll to position [3037, 0]
type textarea "inp.checked = true;"
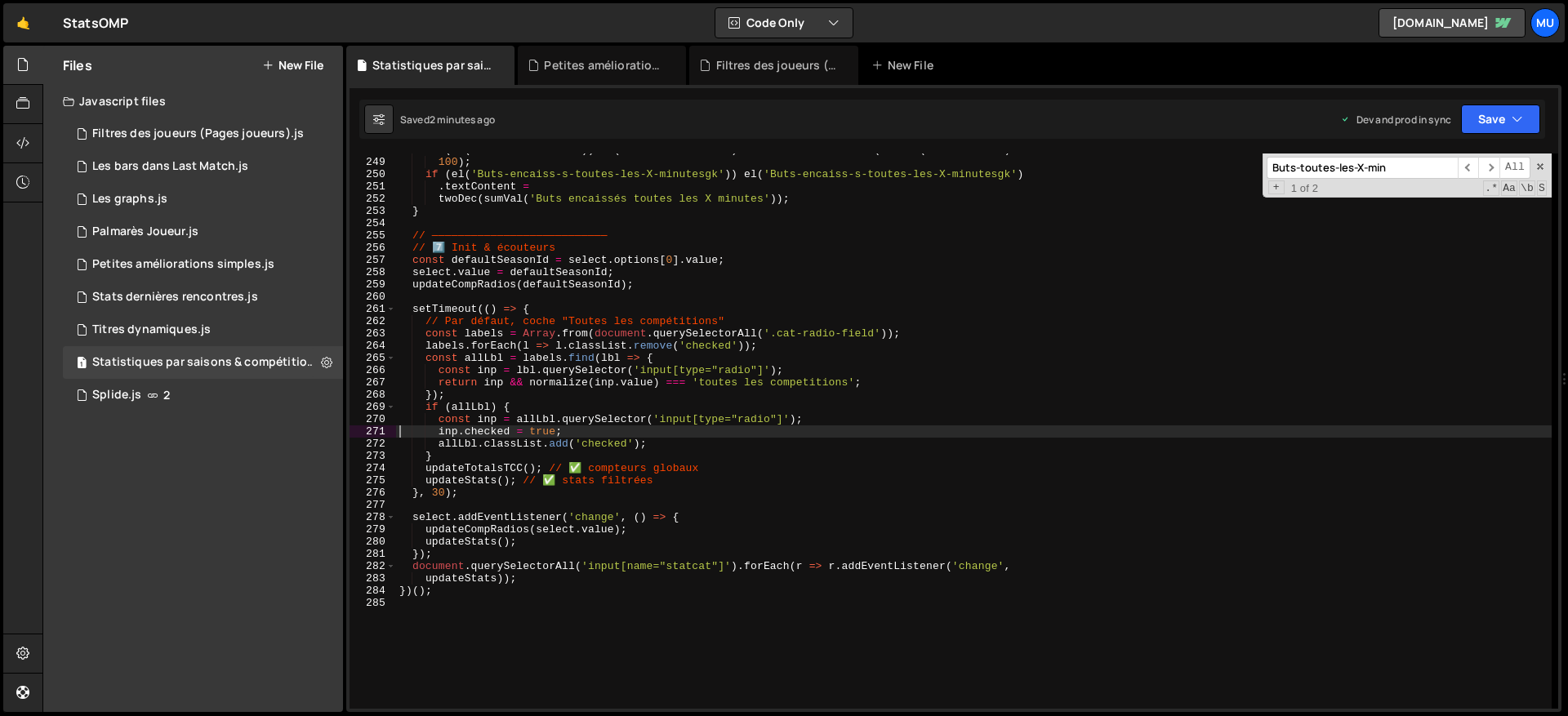
click at [527, 294] on div "if ( el ( 'tauxClean-sheet' )) el ( 'tauxClean-sheet' ) . textContent = oneDec …" at bounding box center [974, 433] width 1156 height 580
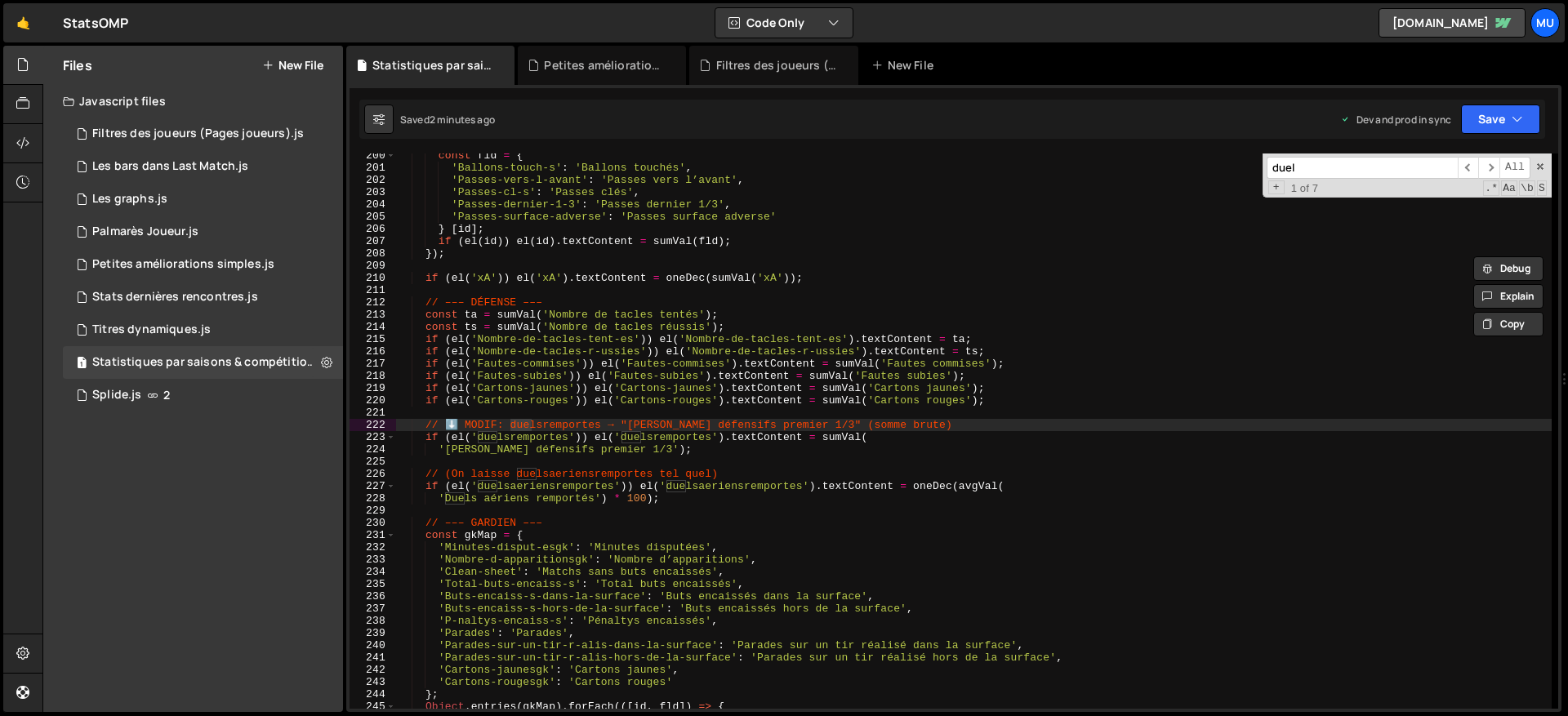
scroll to position [2442, 0]
type input "duels"
click at [452, 424] on div "const fld = { 'Ballons-touch-s' : 'Ballons touchés' , 'Passes-vers-l-avant' : '…" at bounding box center [974, 439] width 1156 height 580
click at [432, 422] on div "const fld = { 'Ballons-touch-s' : 'Ballons touchés' , 'Passes-vers-l-avant' : '…" at bounding box center [974, 439] width 1156 height 580
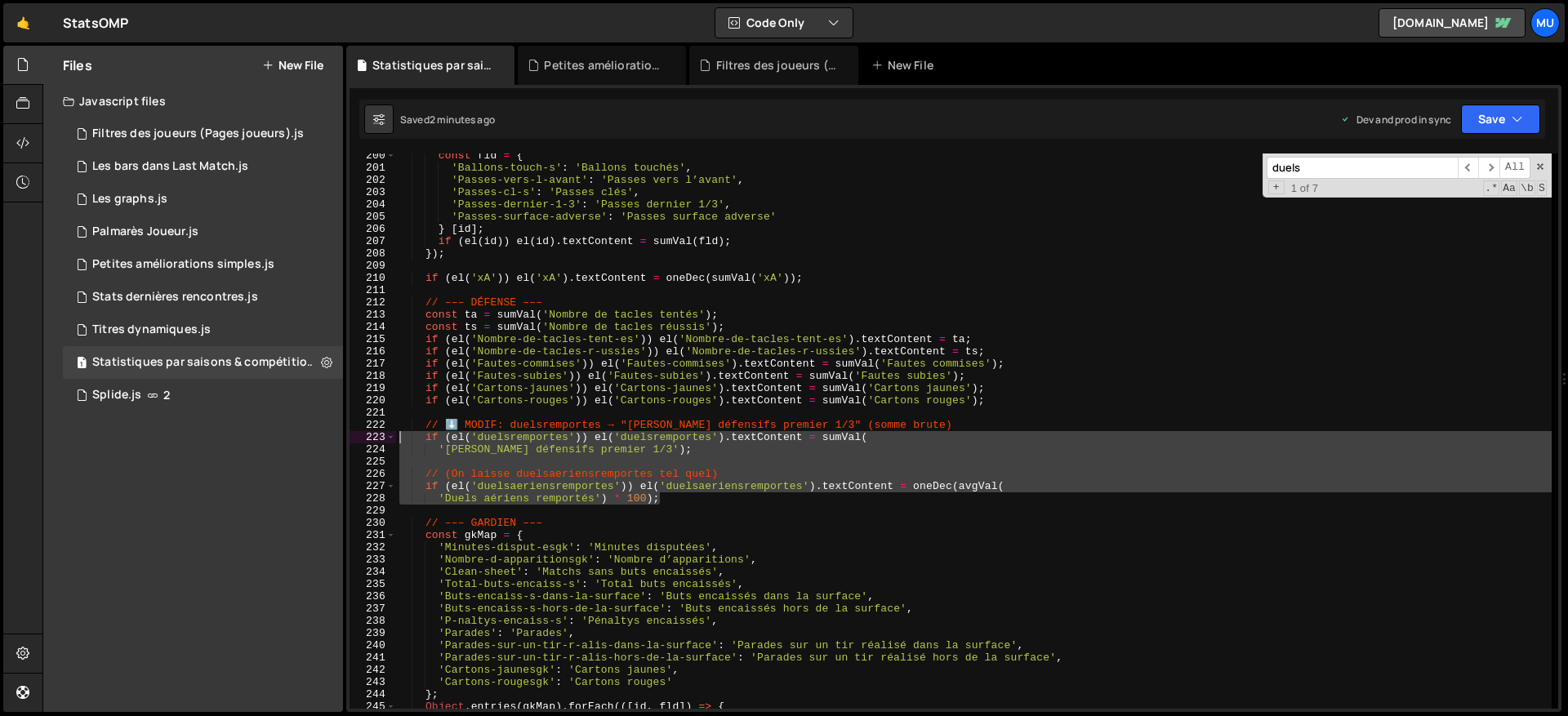
drag, startPoint x: 680, startPoint y: 500, endPoint x: 401, endPoint y: 440, distance: 285.4
click at [401, 440] on div "const fld = { 'Ballons-touch-s' : 'Ballons touchés' , 'Passes-vers-l-avant' : '…" at bounding box center [974, 439] width 1156 height 580
type textarea "if (el('duelsremportes')) el('duelsremportes').textContent = sumVal( 'Tacles dé…"
paste textarea
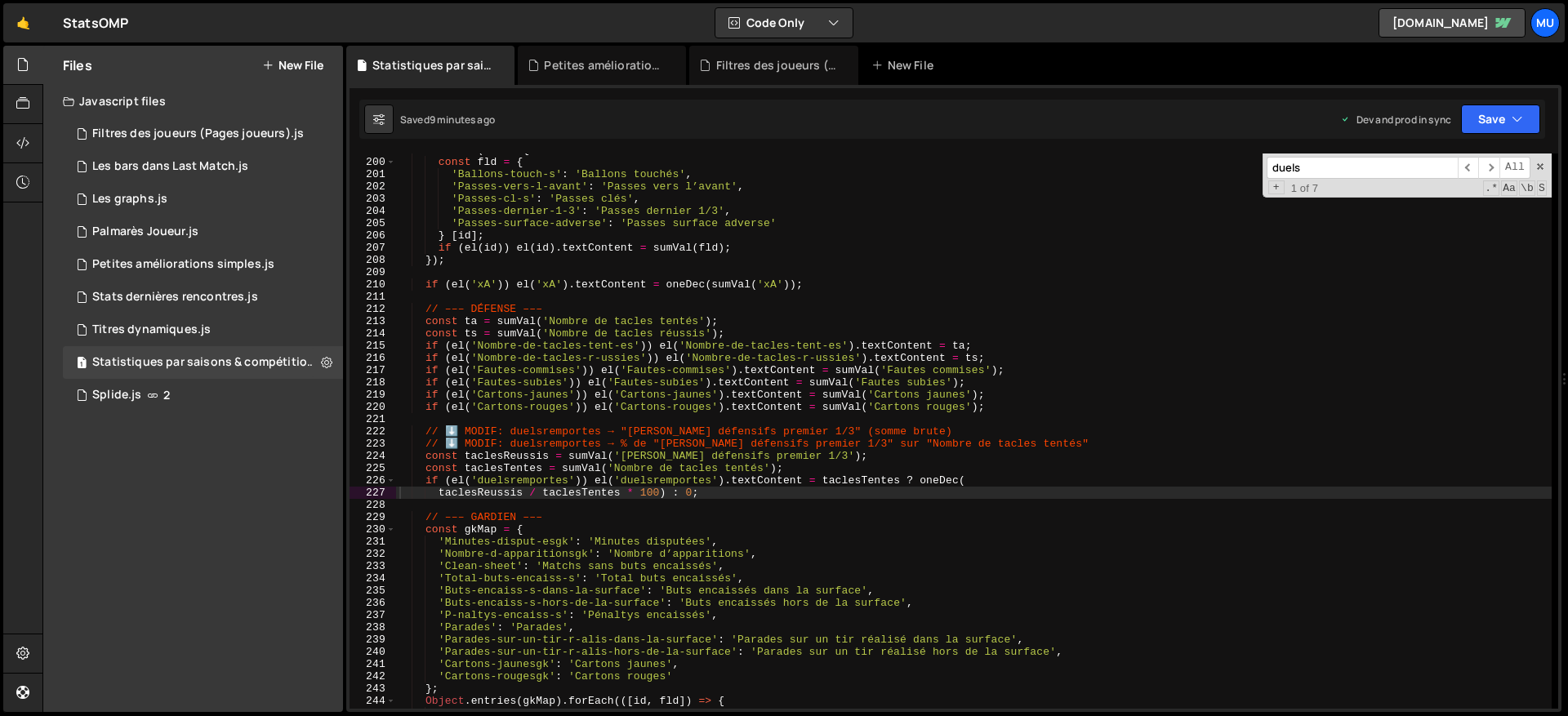
scroll to position [2436, 0]
click at [655, 450] on div ". forEach ( id => { const fld = { 'Ballons-touch-s' : 'Ballons touchés' , 'Pass…" at bounding box center [974, 433] width 1156 height 580
type textarea "const taclesReussis = sumVal('Tacles défensifs premier 1/3');"
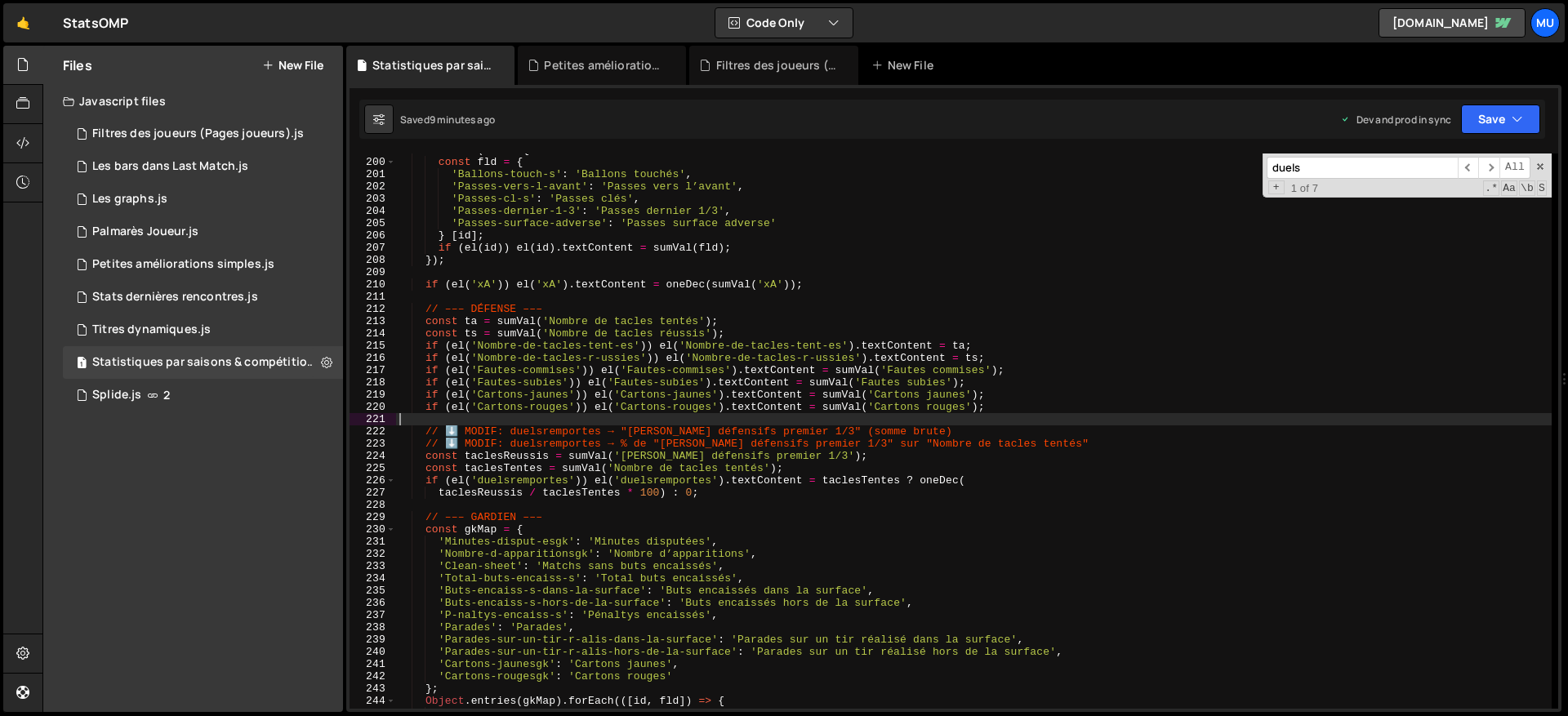
click at [622, 423] on div ". forEach ( id => { const fld = { 'Ballons-touch-s' : 'Ballons touchés' , 'Pass…" at bounding box center [974, 433] width 1156 height 580
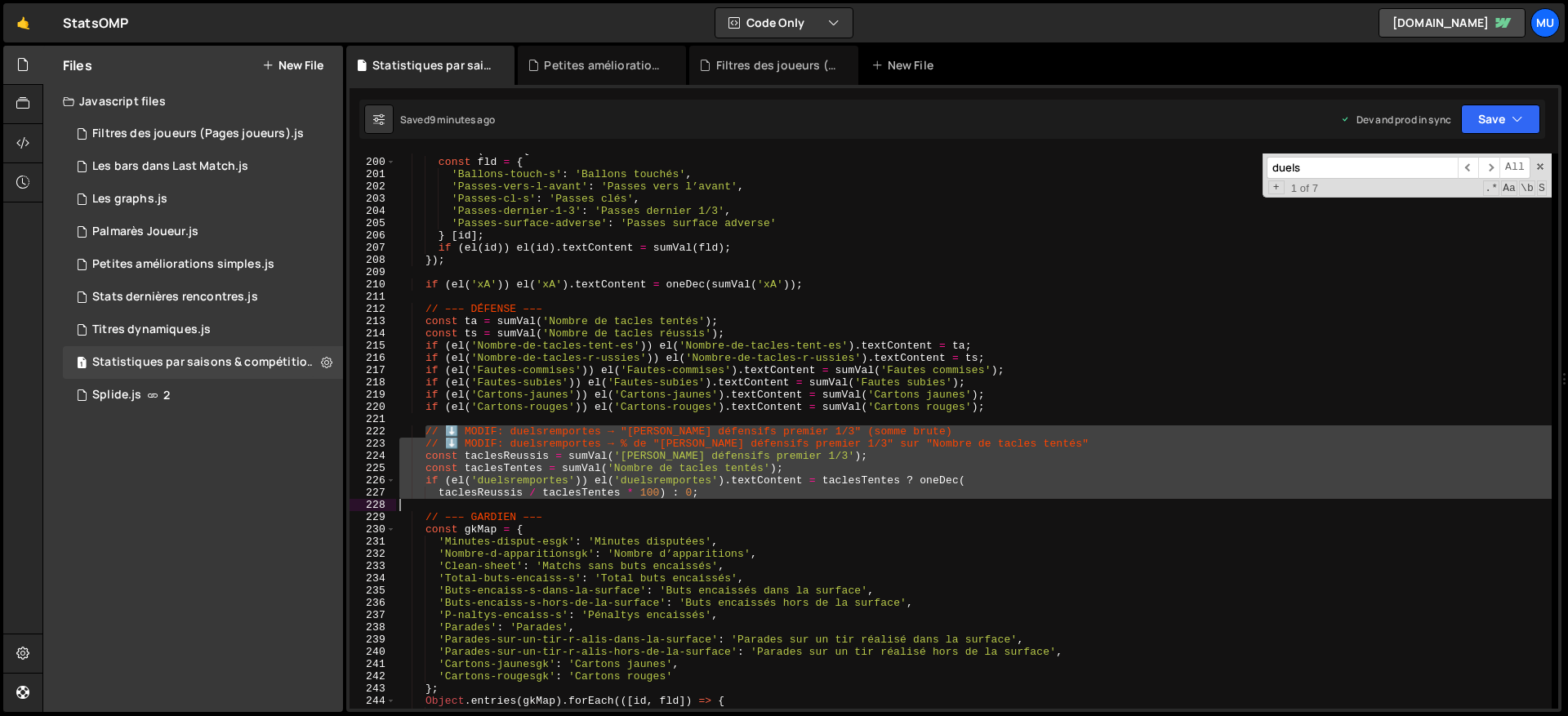
drag, startPoint x: 424, startPoint y: 434, endPoint x: 752, endPoint y: 498, distance: 334.2
click at [752, 498] on div ". forEach ( id => { const fld = { 'Ballons-touch-s' : 'Ballons touchés' , 'Pass…" at bounding box center [974, 433] width 1156 height 580
type textarea "if (el('duelsremportes')) el('duelsremportes').textContent = taclesTentes ? one…"
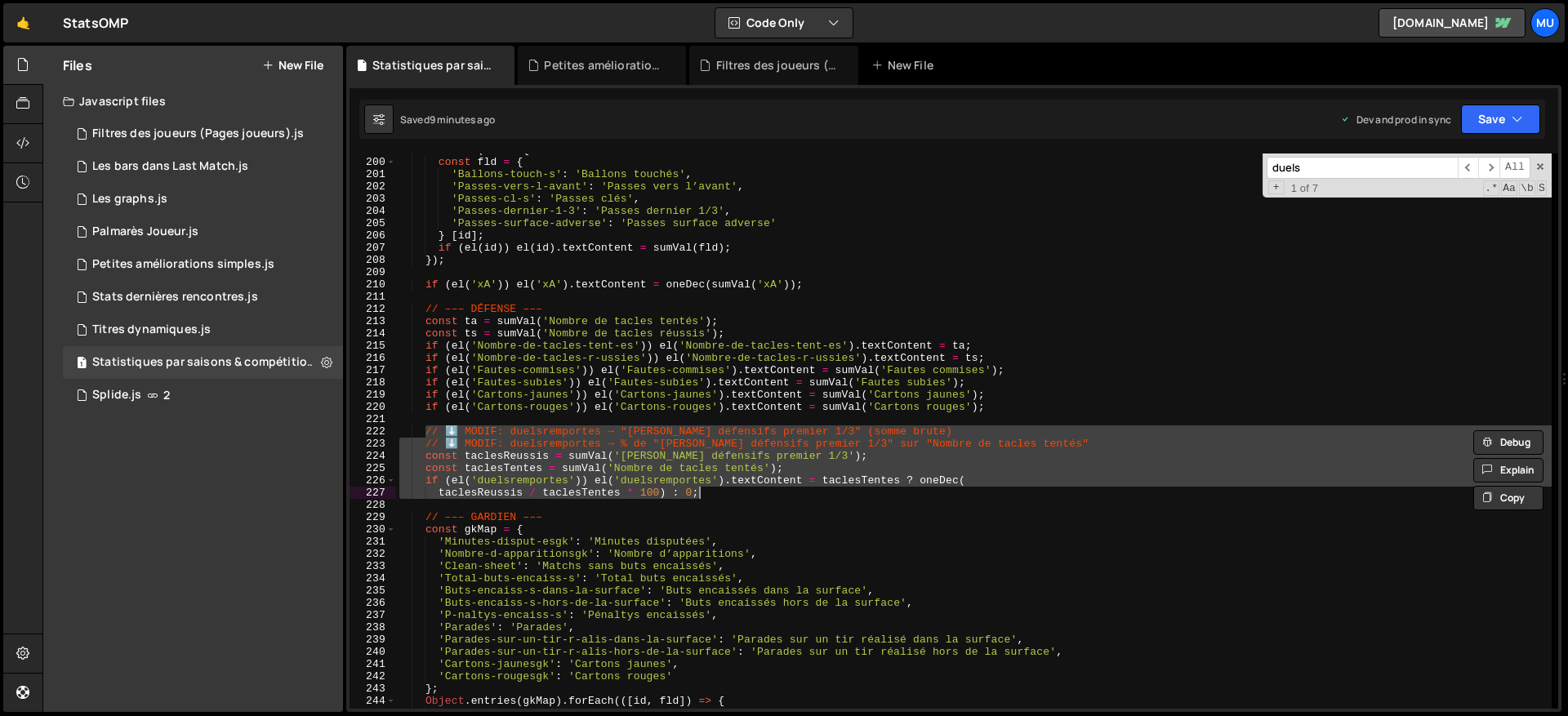
paste textarea
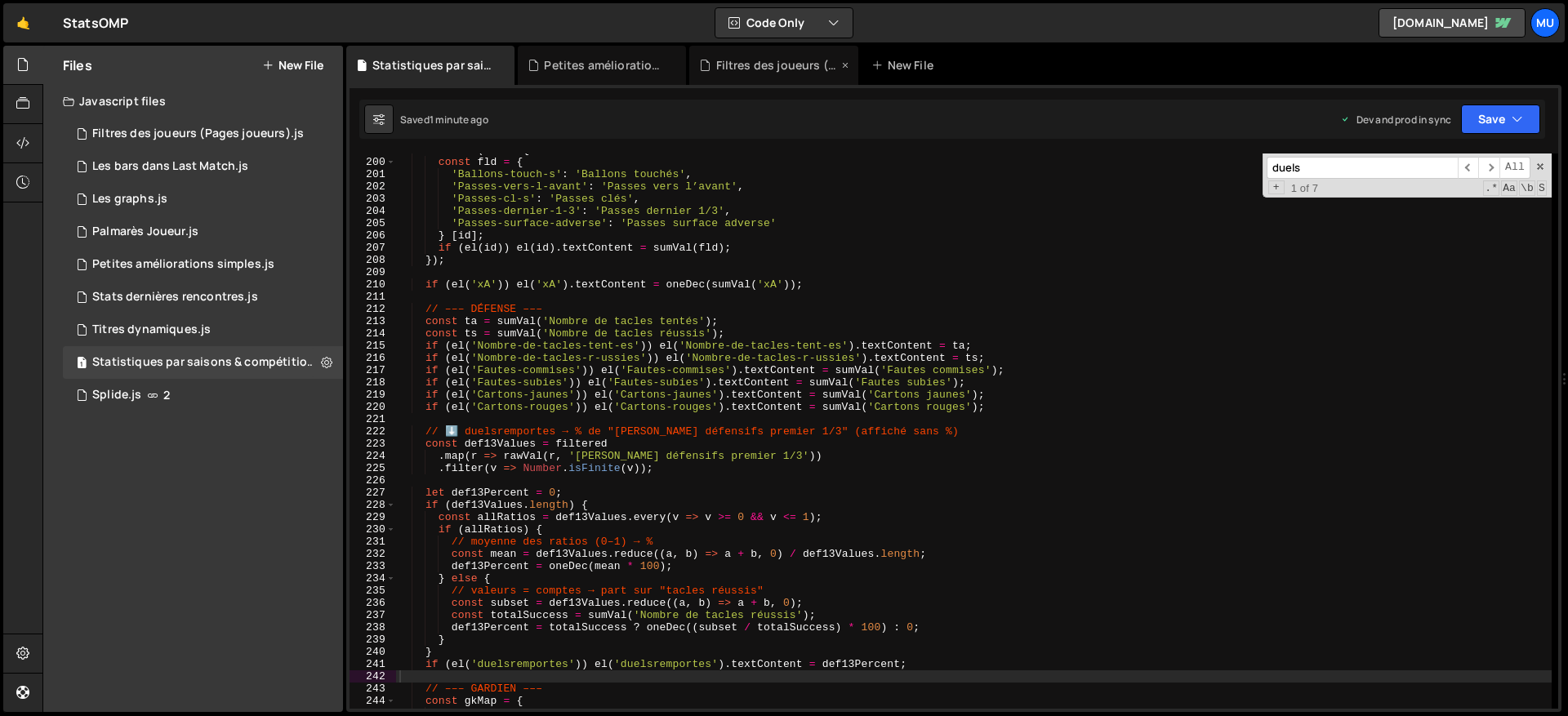
click at [740, 67] on div "Filtres des joueurs (Pages joueurs).js" at bounding box center [777, 65] width 122 height 16
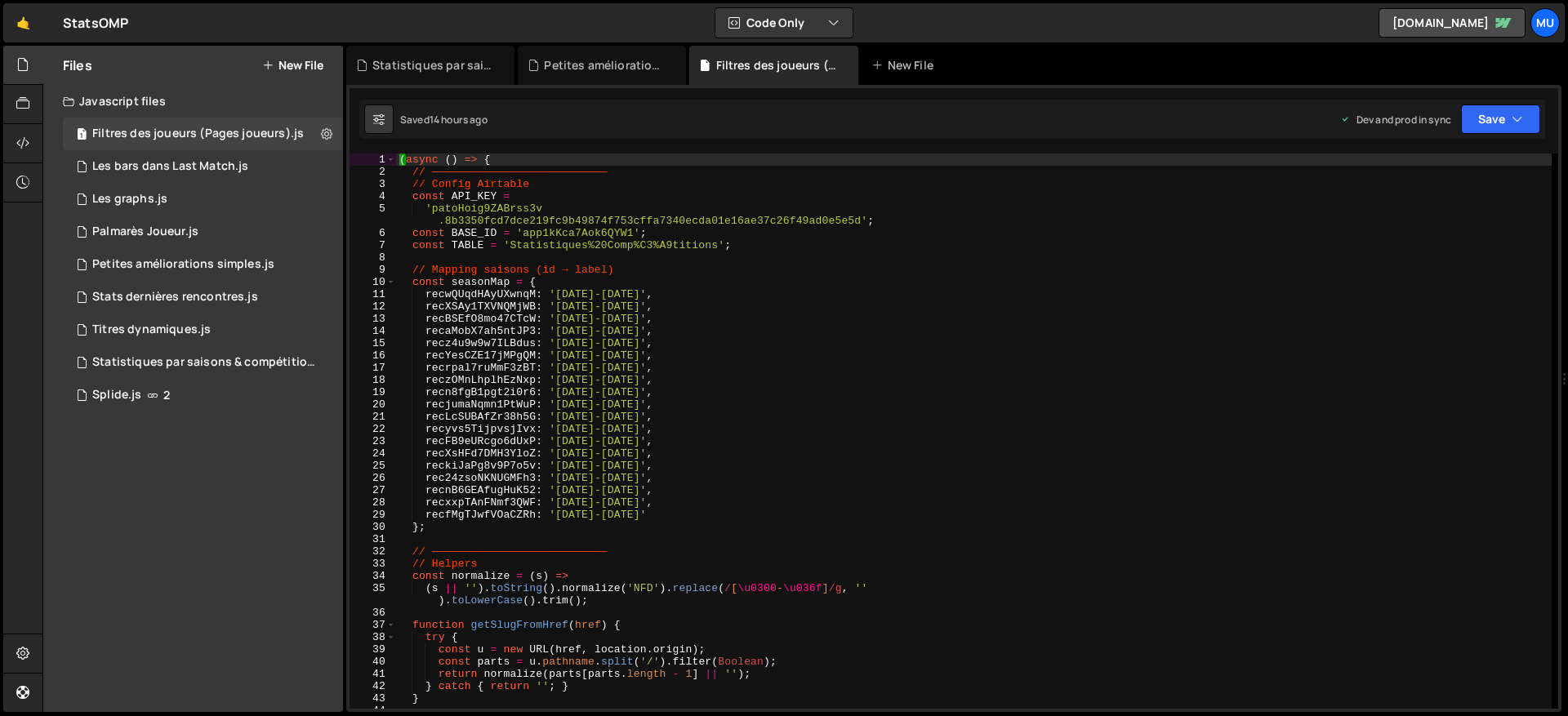
drag, startPoint x: 541, startPoint y: 377, endPoint x: 549, endPoint y: 370, distance: 10.6
click at [542, 377] on div "( async ( ) => { // ——————————————————————————— // Config Airtable const API_KE…" at bounding box center [974, 443] width 1156 height 580
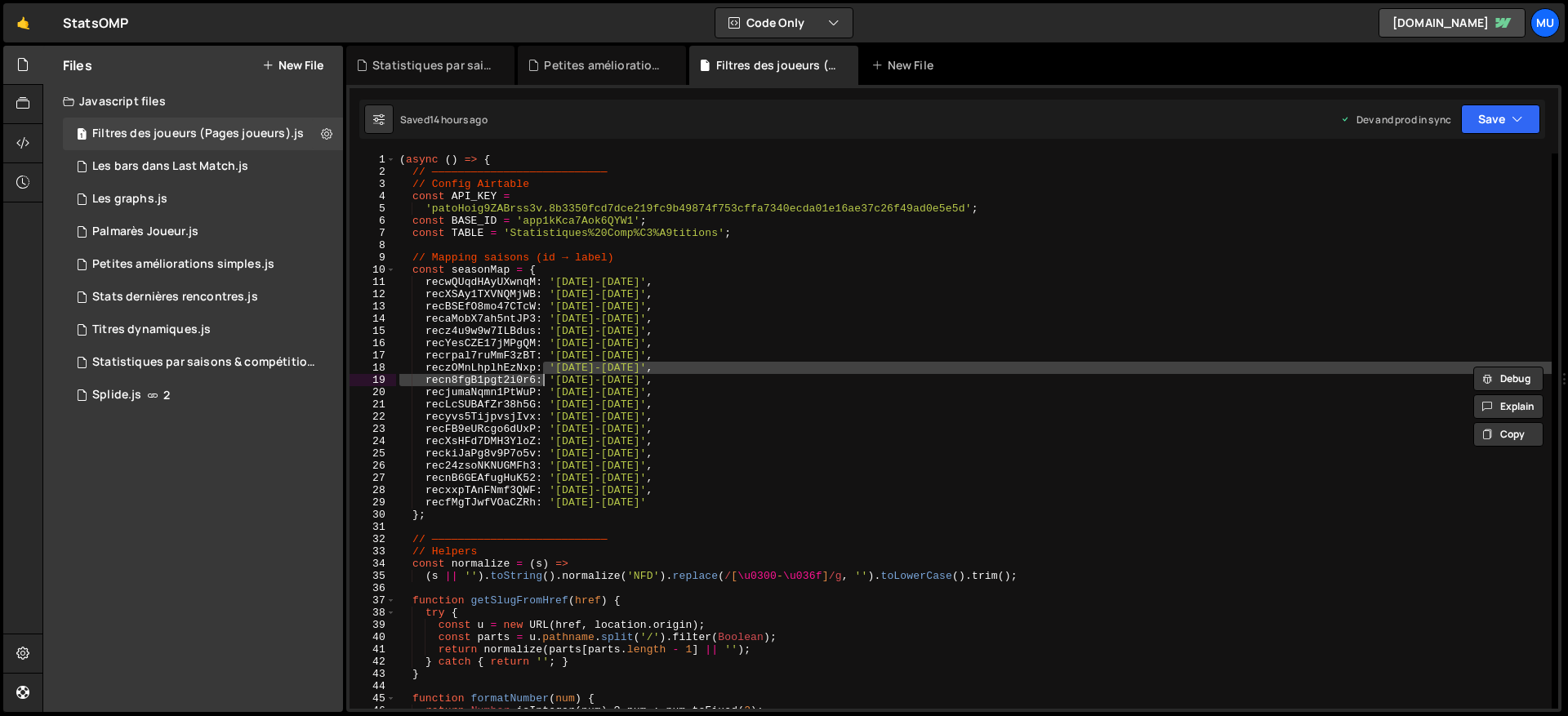
click at [536, 358] on div "( async ( ) => { // ——————————————————————————— // Config Airtable const API_KE…" at bounding box center [974, 443] width 1156 height 580
type textarea "recrpal7ruMmF3zBT: '2013-2014',"
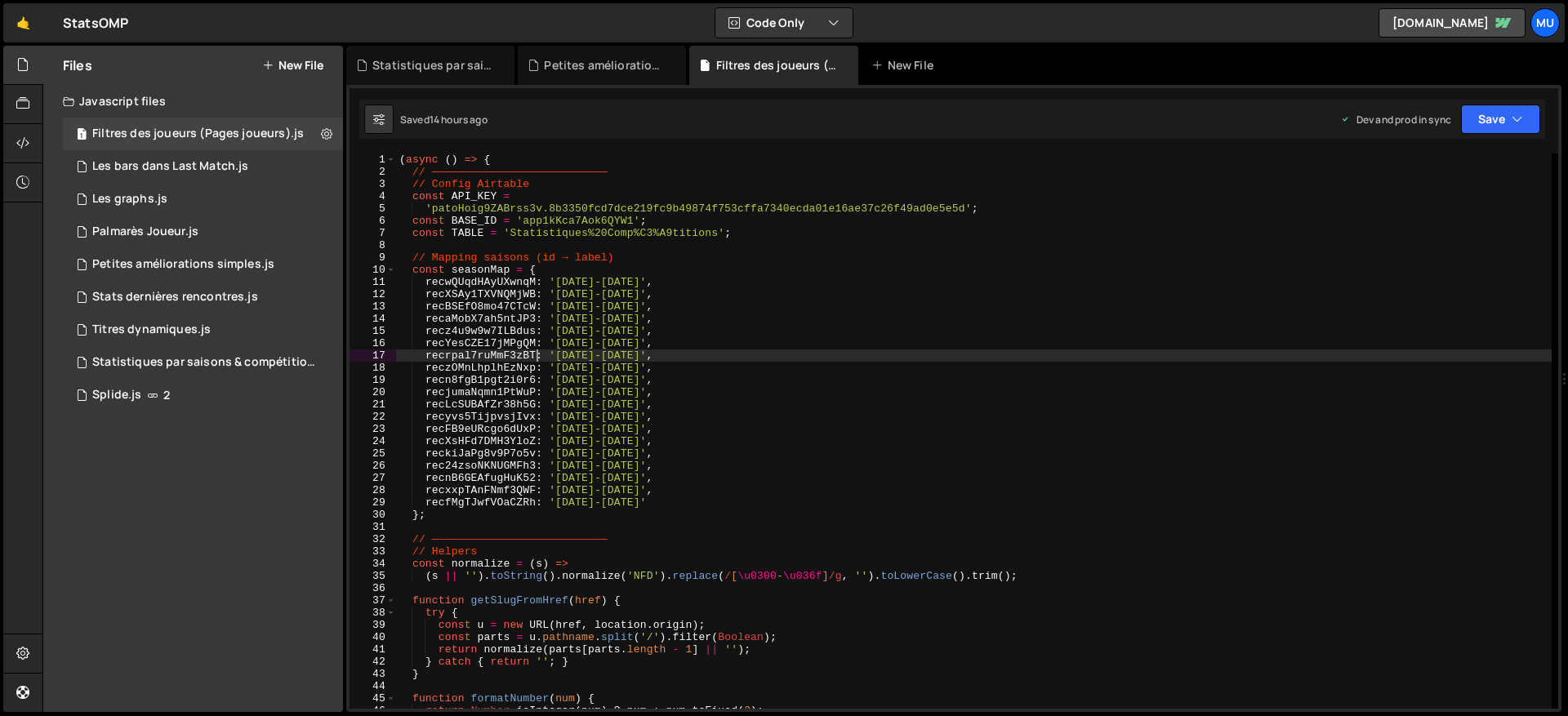
scroll to position [308, 0]
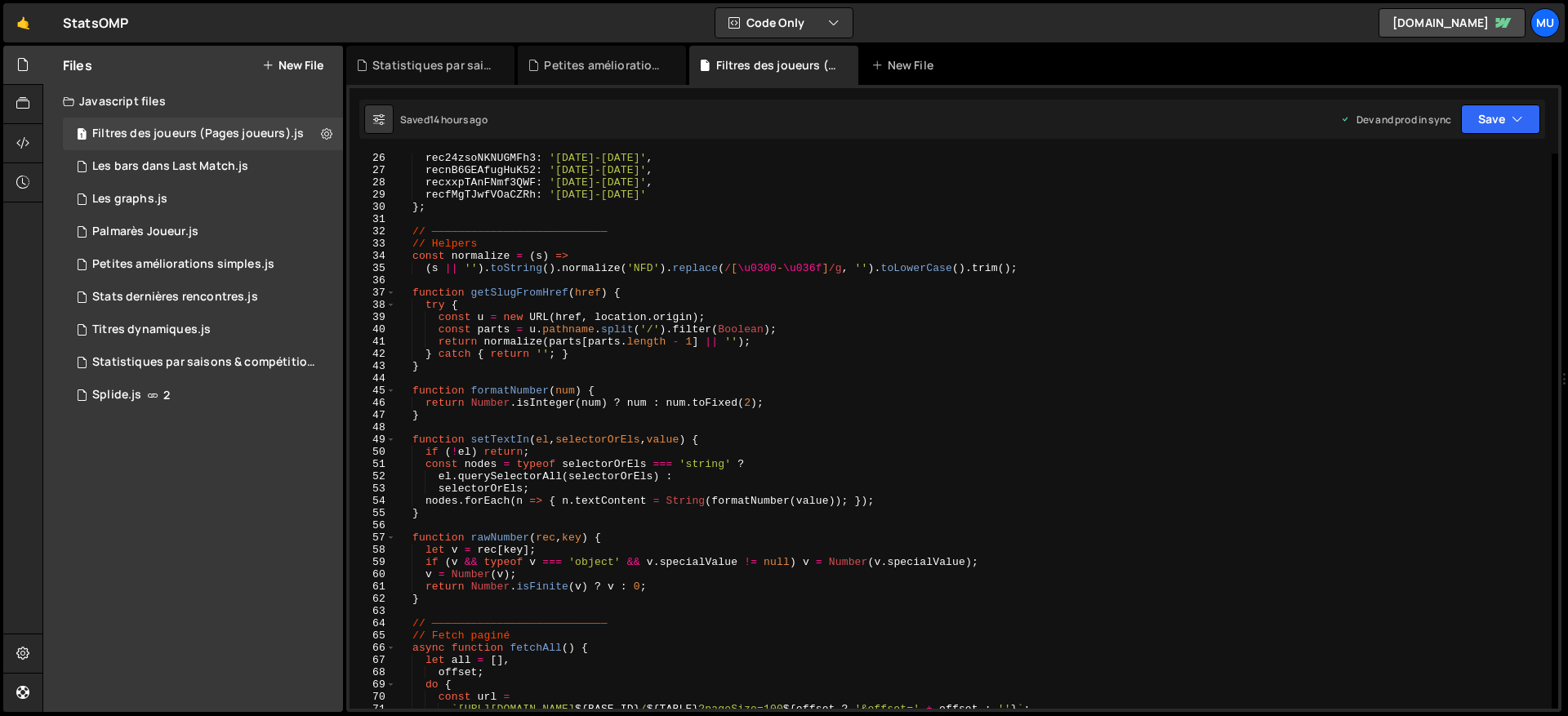
click at [537, 375] on div "rec24zsoNKNUGMFh3 : '2022-2023' , recnB6GEAfugHuK52 : '2023-2024' , recxxpTAnFN…" at bounding box center [974, 442] width 1156 height 580
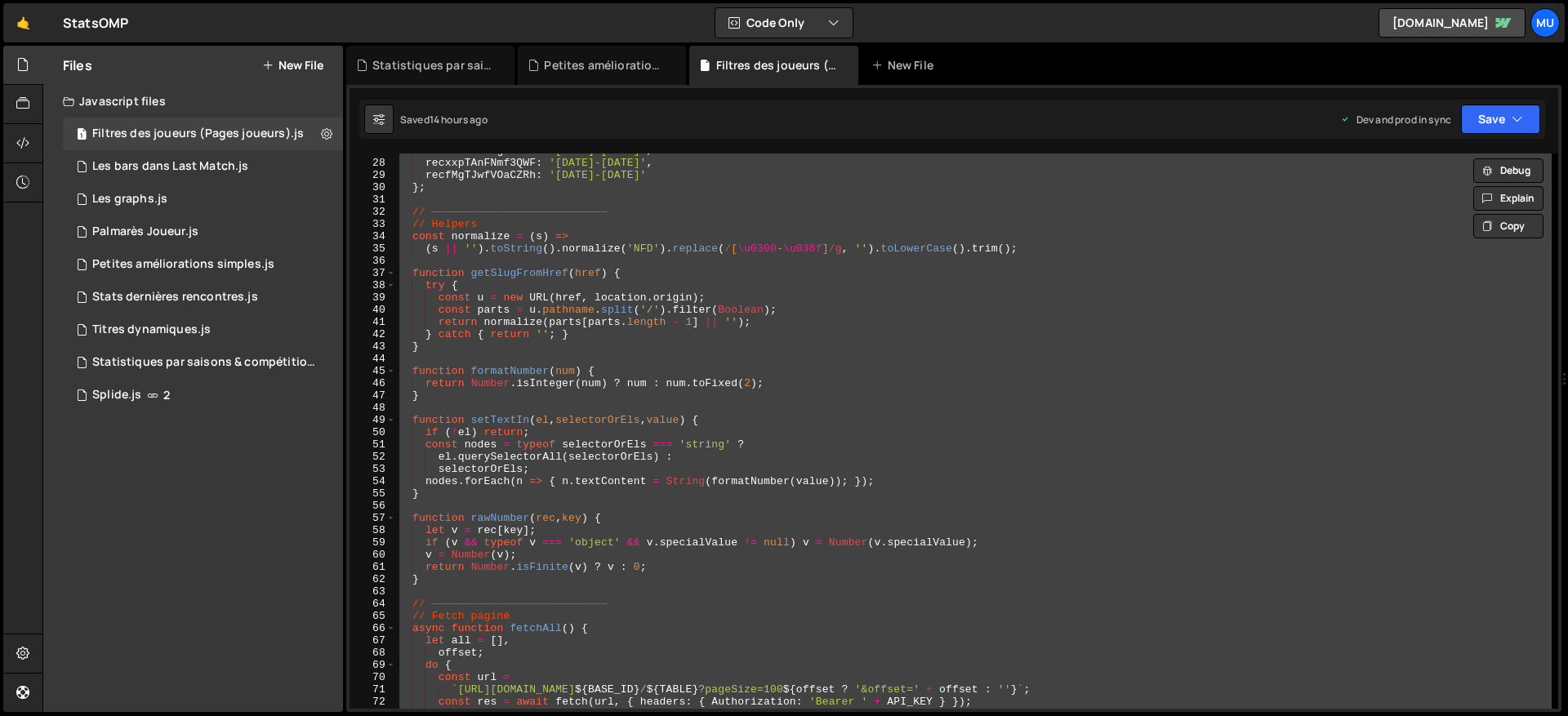
scroll to position [528, 0]
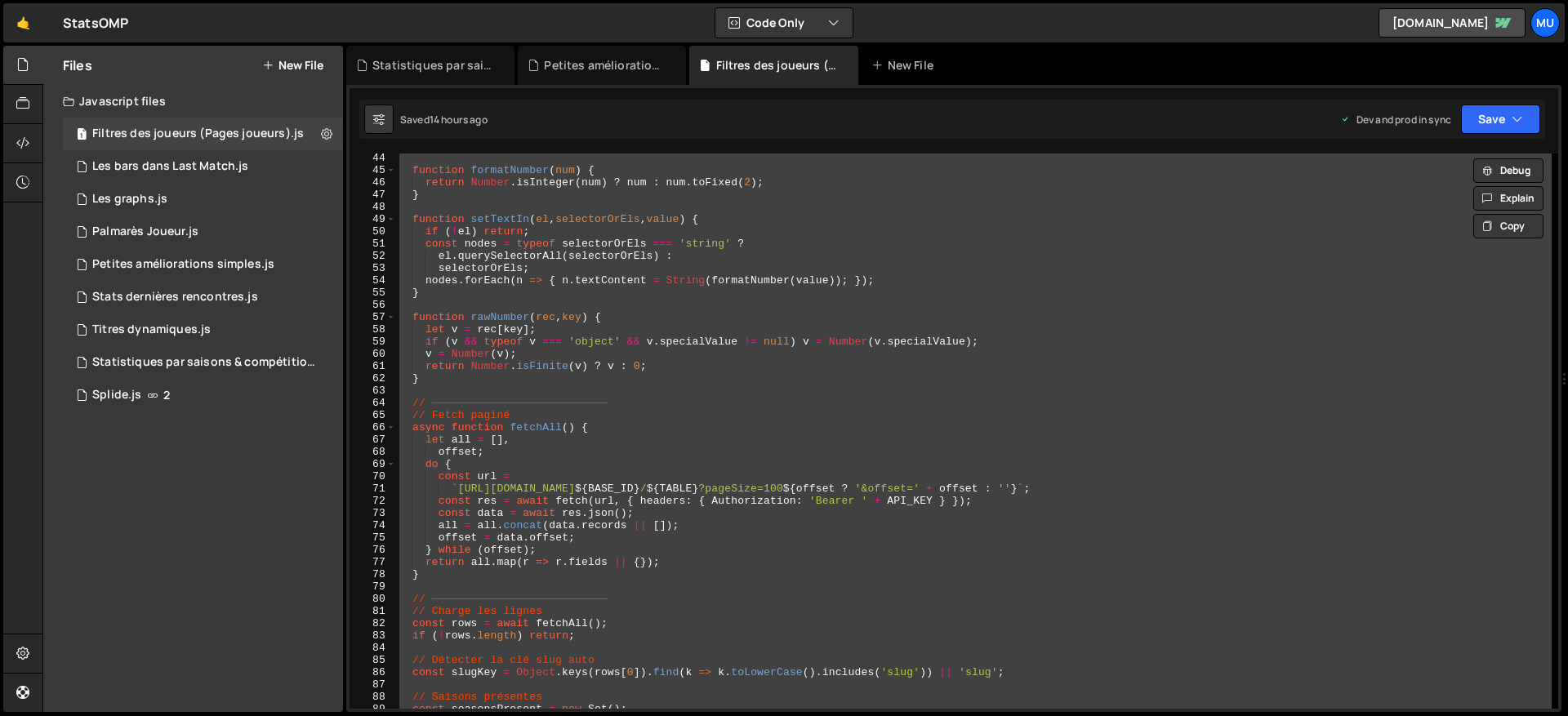
click at [667, 226] on div "function formatNumber ( num ) { return Number . isInteger ( num ) ? num : num .…" at bounding box center [974, 431] width 1156 height 555
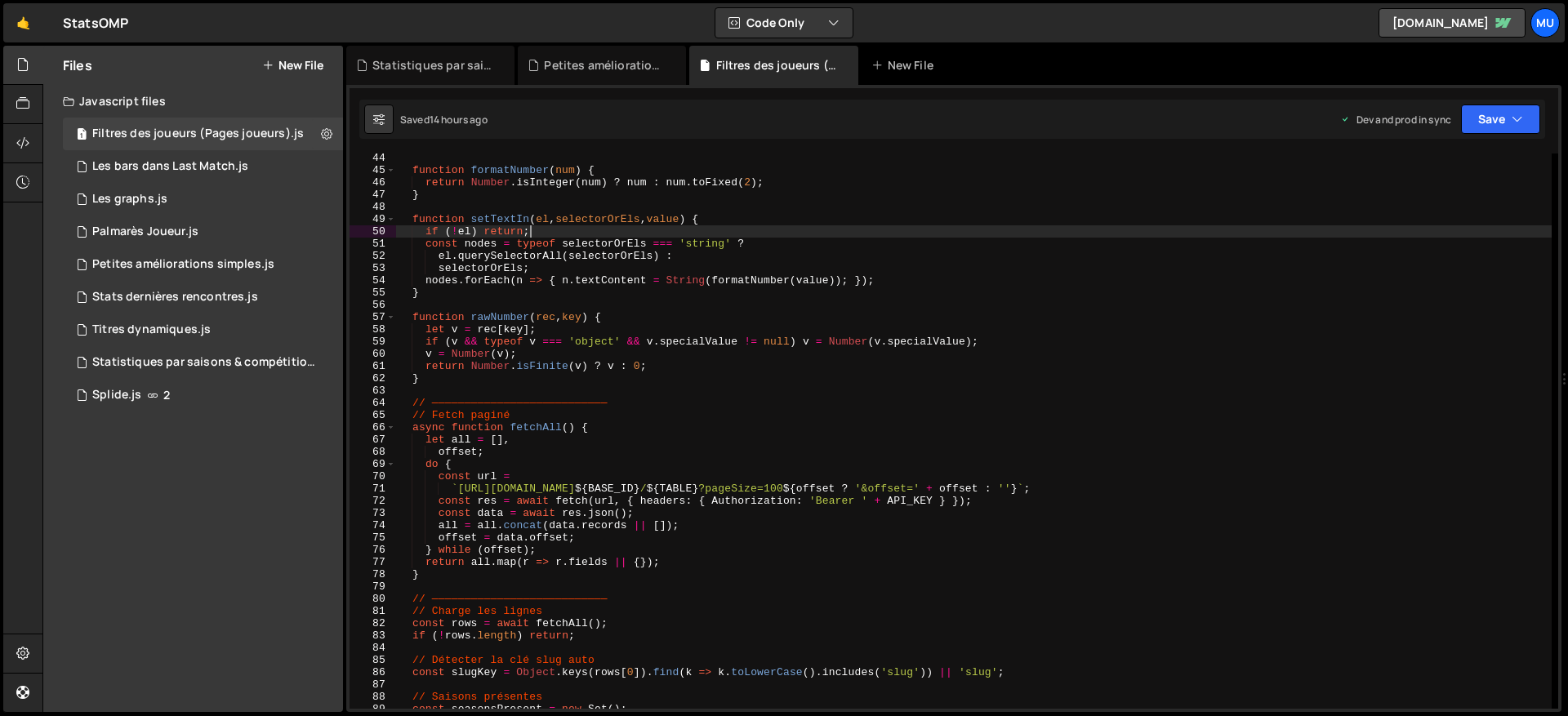
click at [804, 361] on div "function formatNumber ( num ) { return Number . isInteger ( num ) ? num : num .…" at bounding box center [974, 442] width 1156 height 580
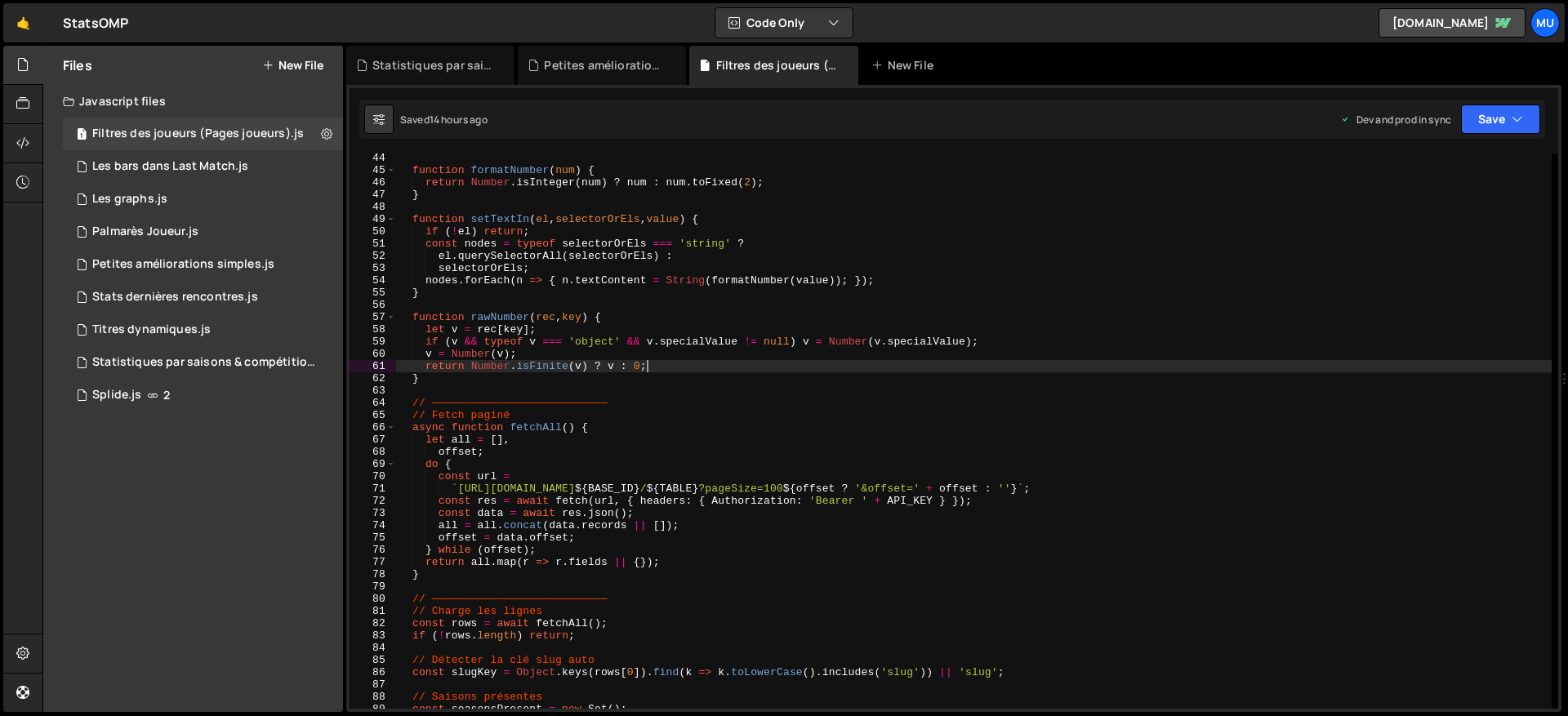
type textarea "})();"
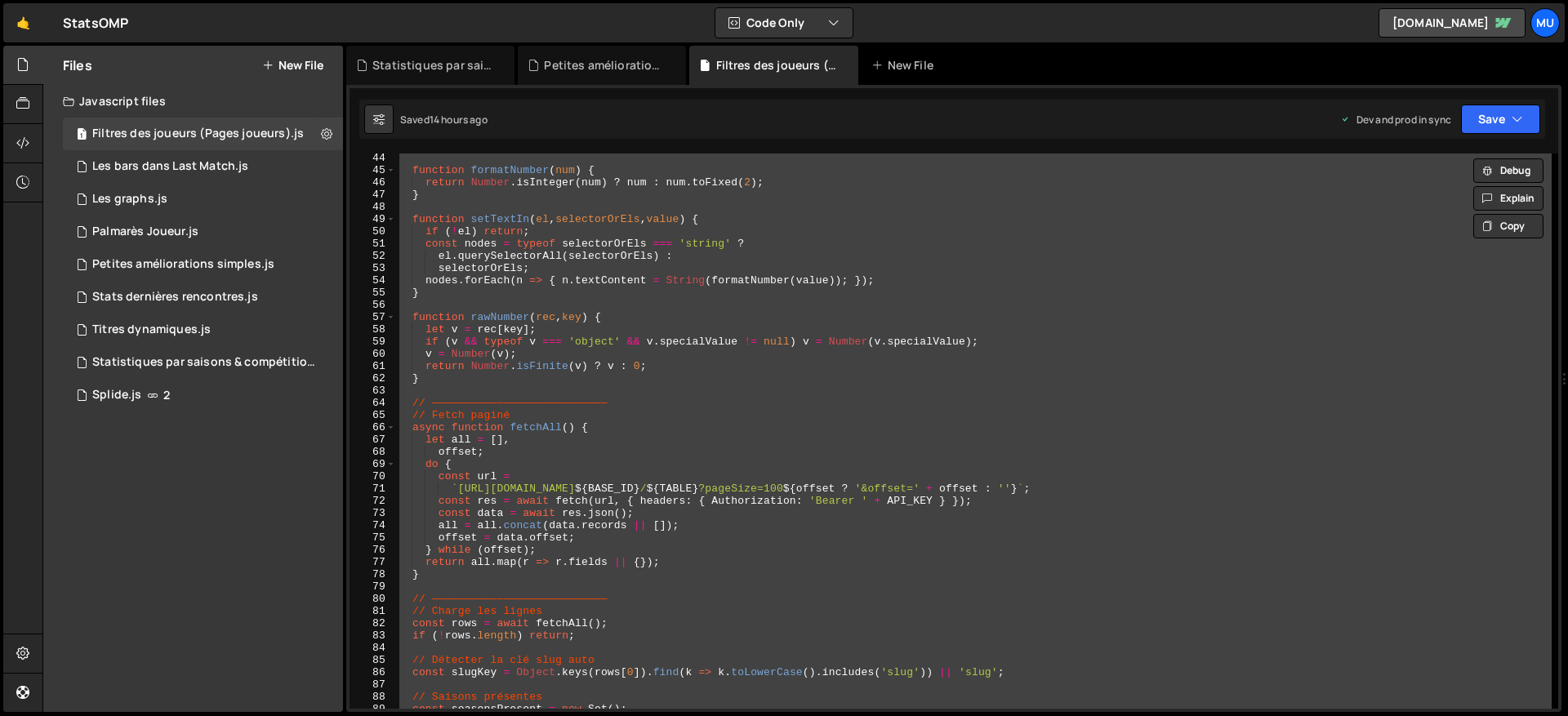
paste textarea
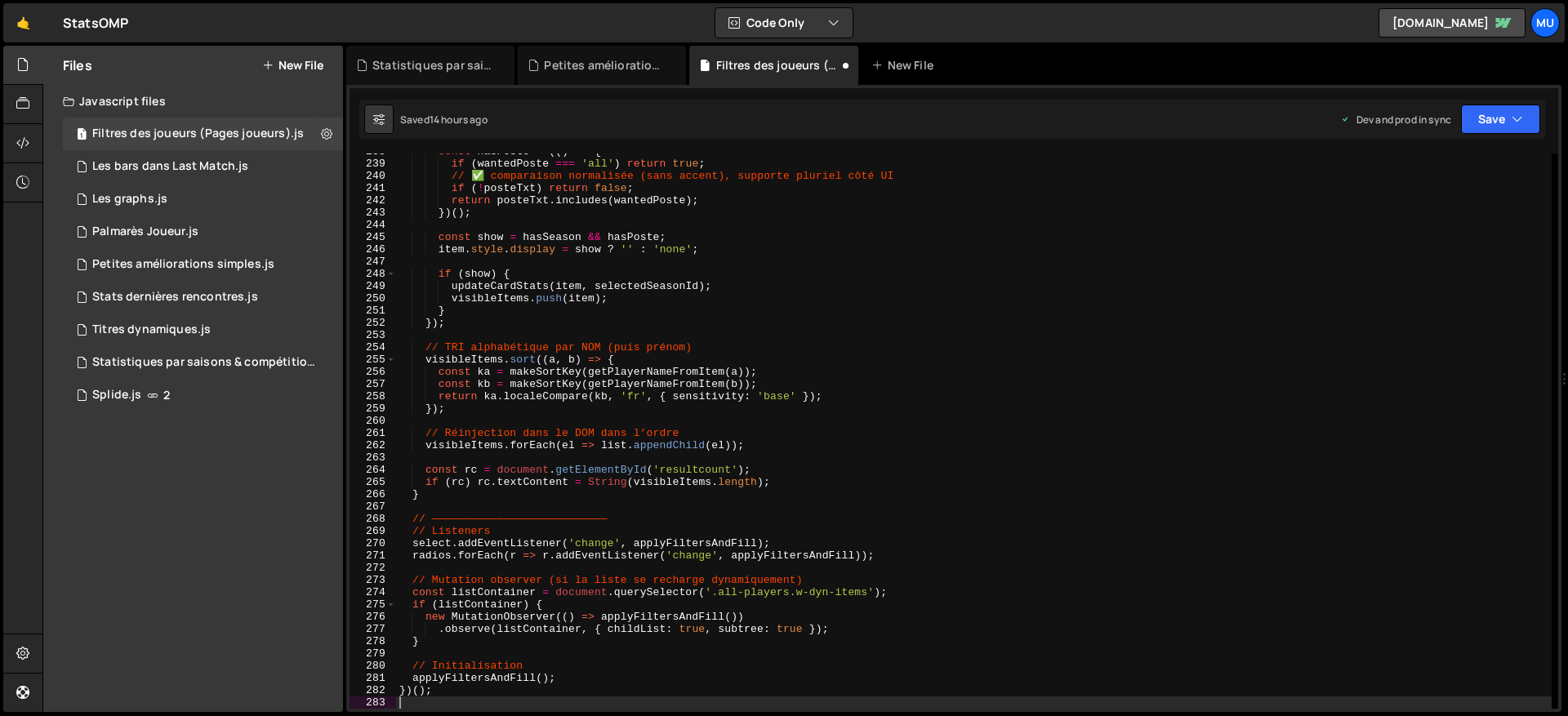
scroll to position [2912, 0]
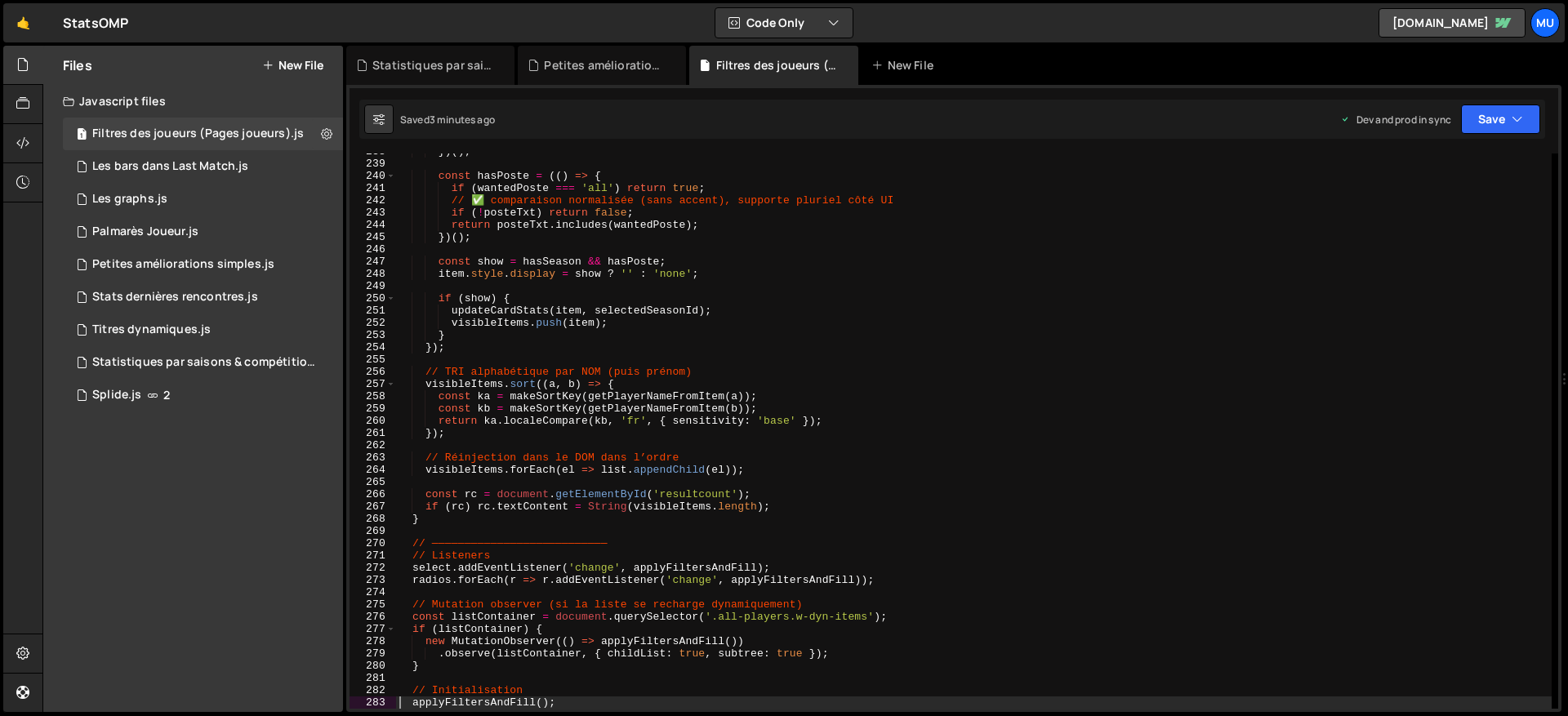
click at [826, 232] on div "}) ( ) ; const hasPoste = (( ) => { if ( wantedPoste === 'all' ) return true ; …" at bounding box center [974, 435] width 1156 height 580
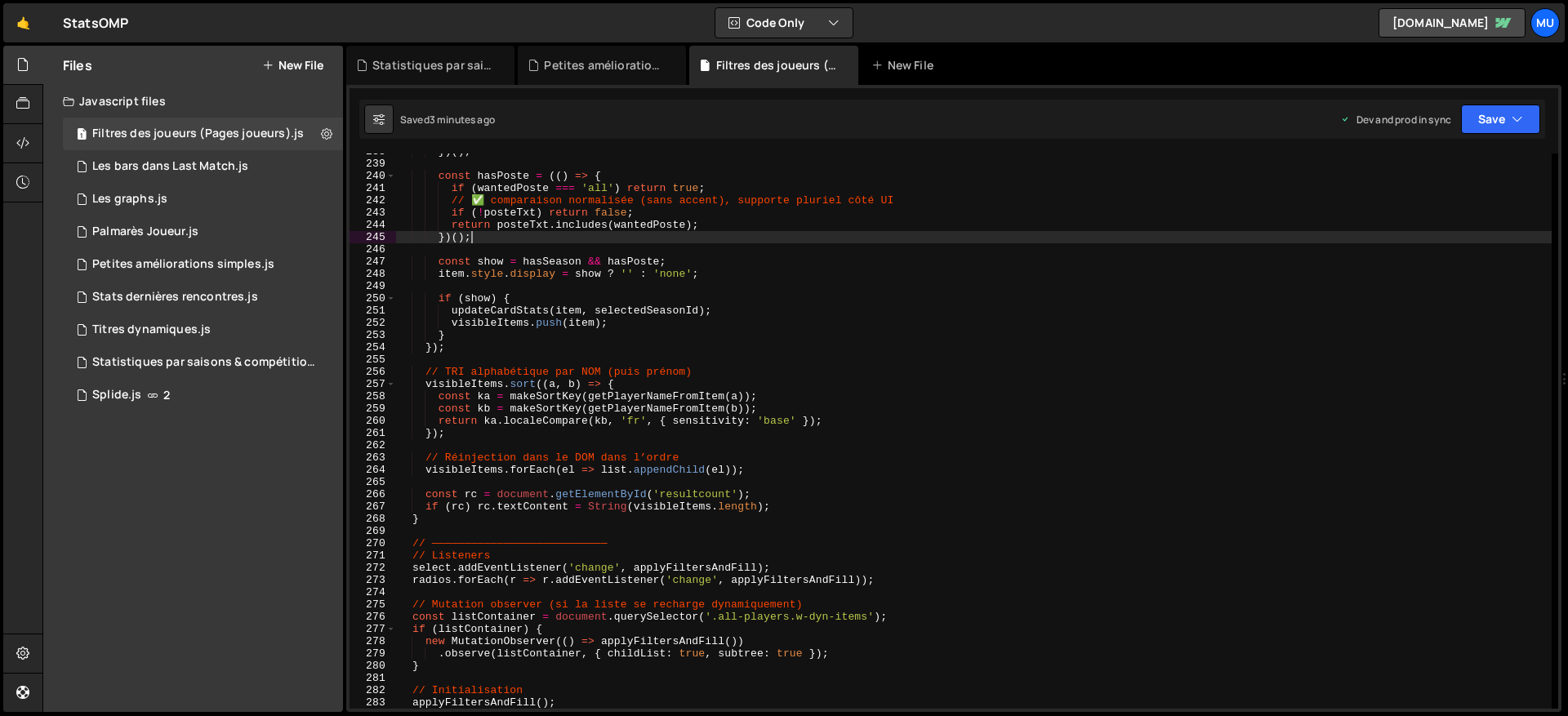
type textarea "})();"
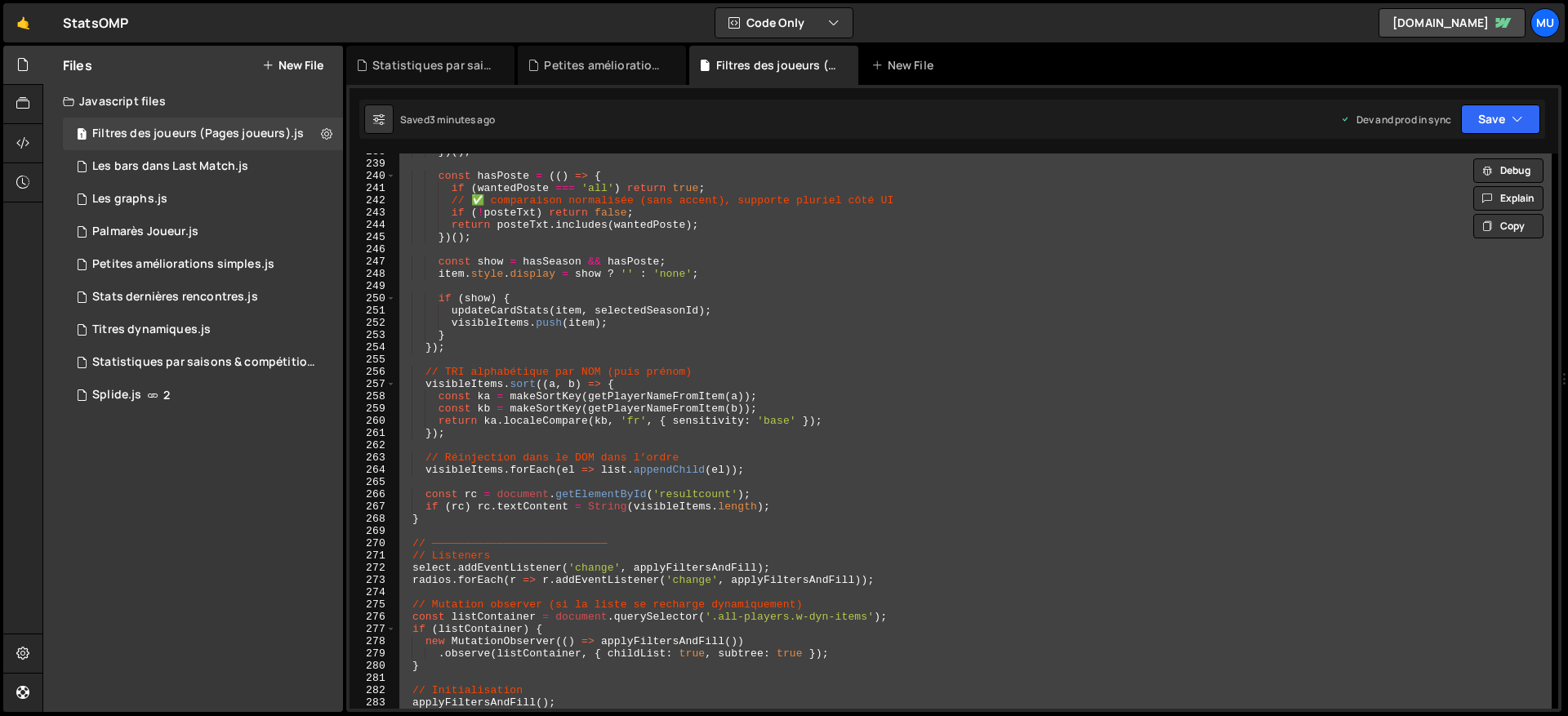
paste textarea
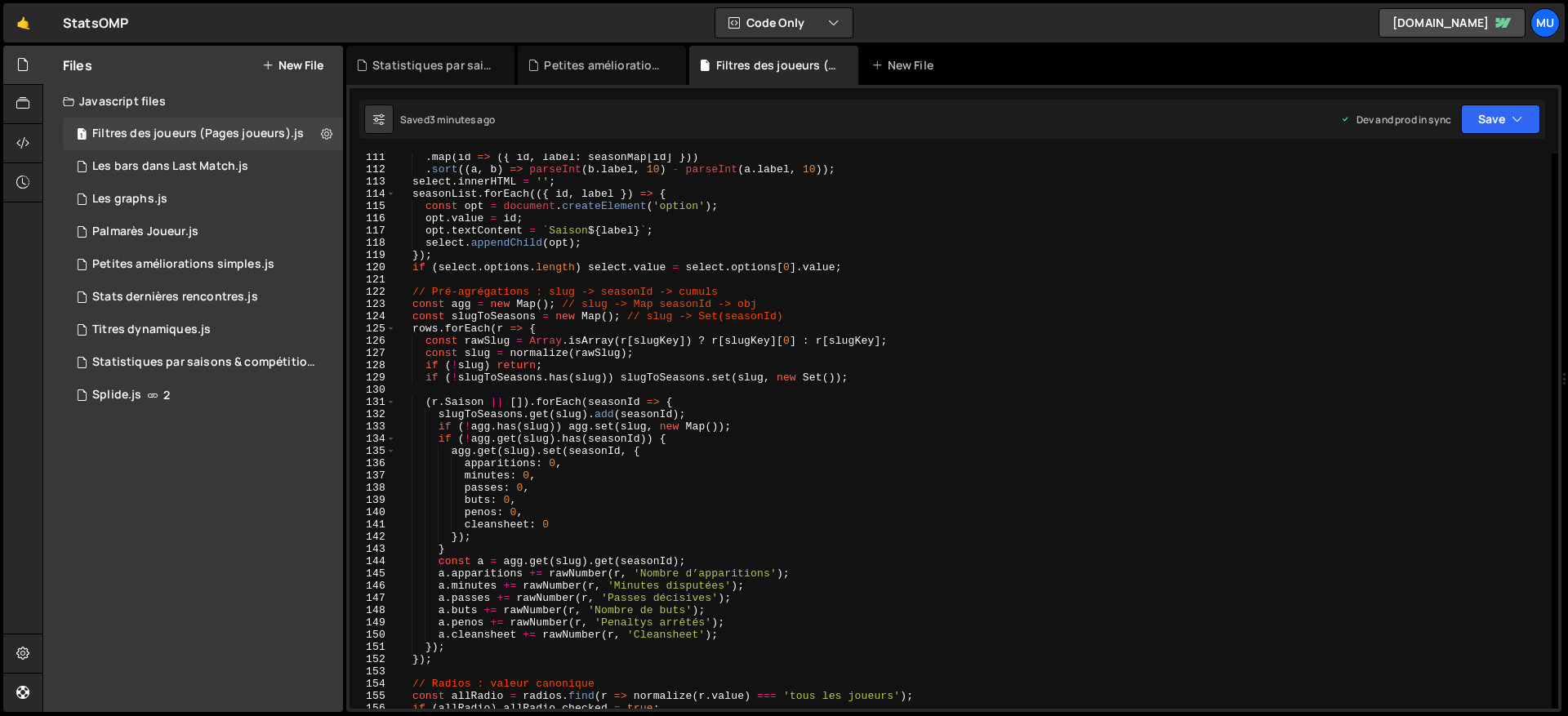
scroll to position [0, 0]
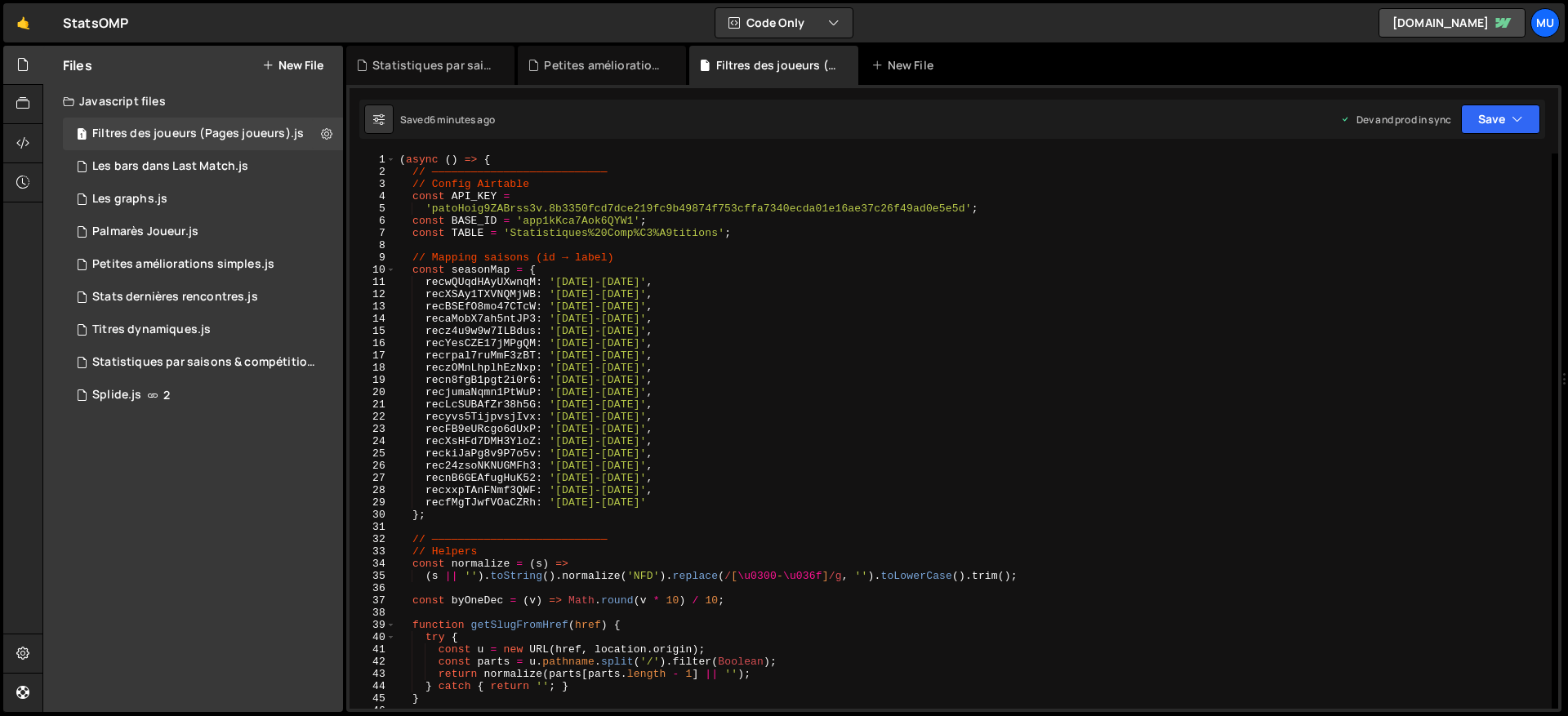
click at [838, 227] on div "( async ( ) => { // ——————————————————————————— // Config Airtable const API_KE…" at bounding box center [974, 443] width 1156 height 580
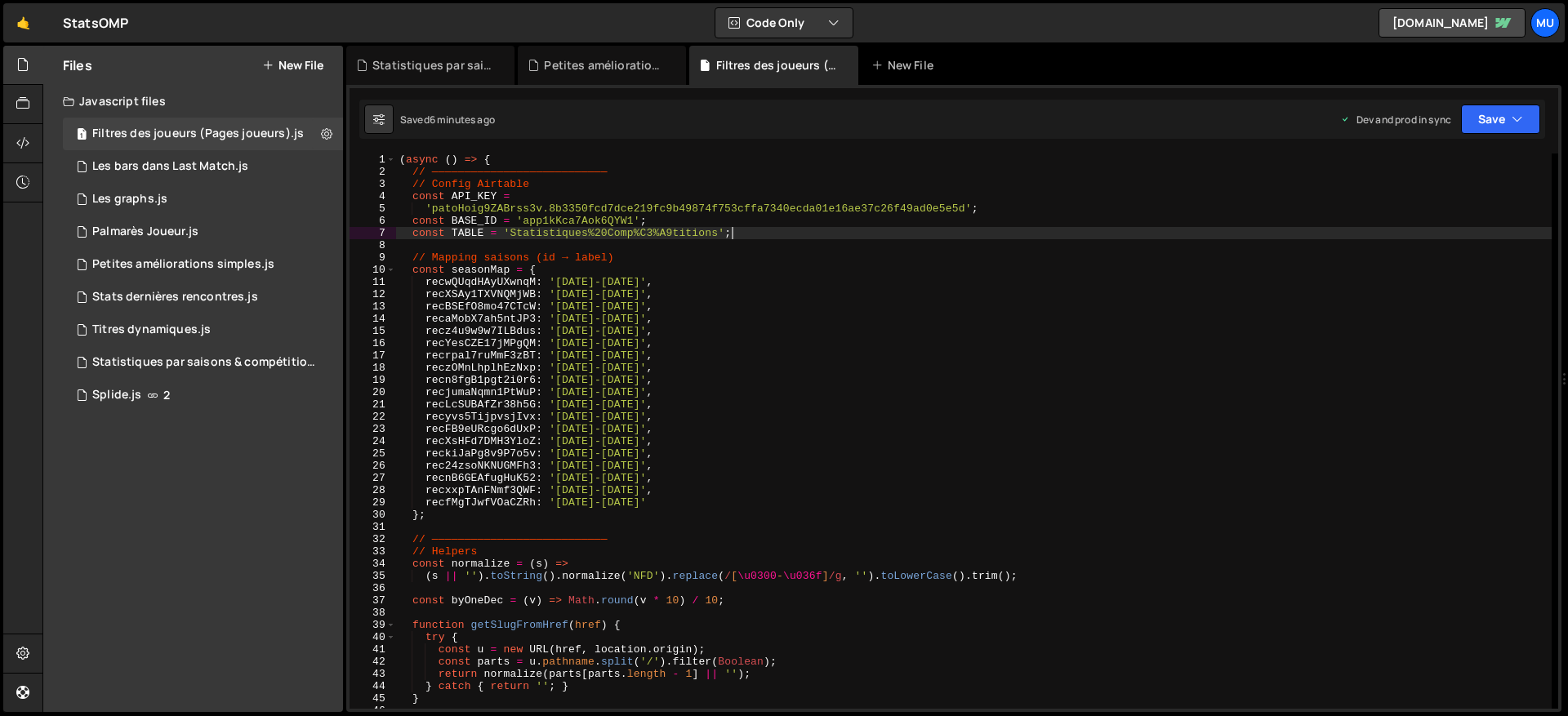
type textarea "})();"
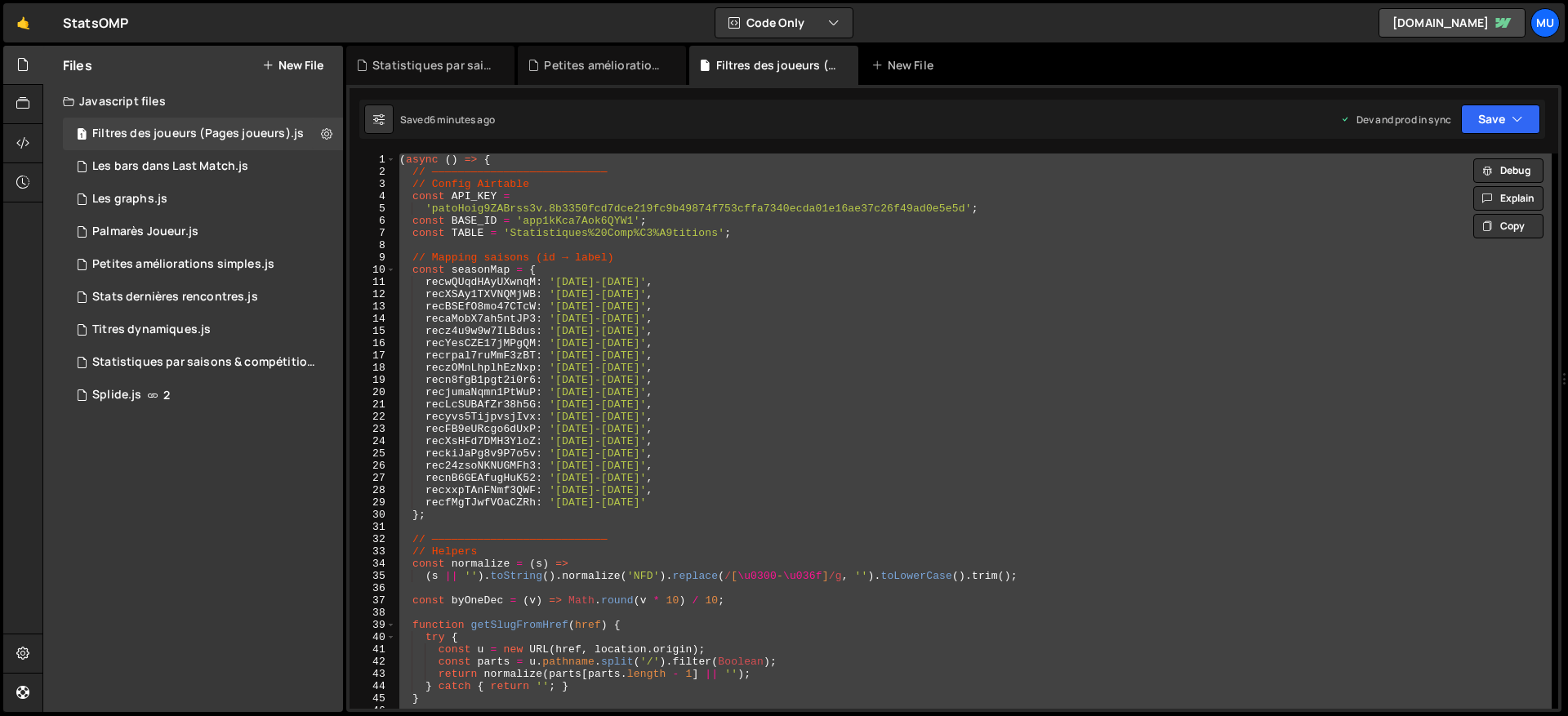
paste textarea
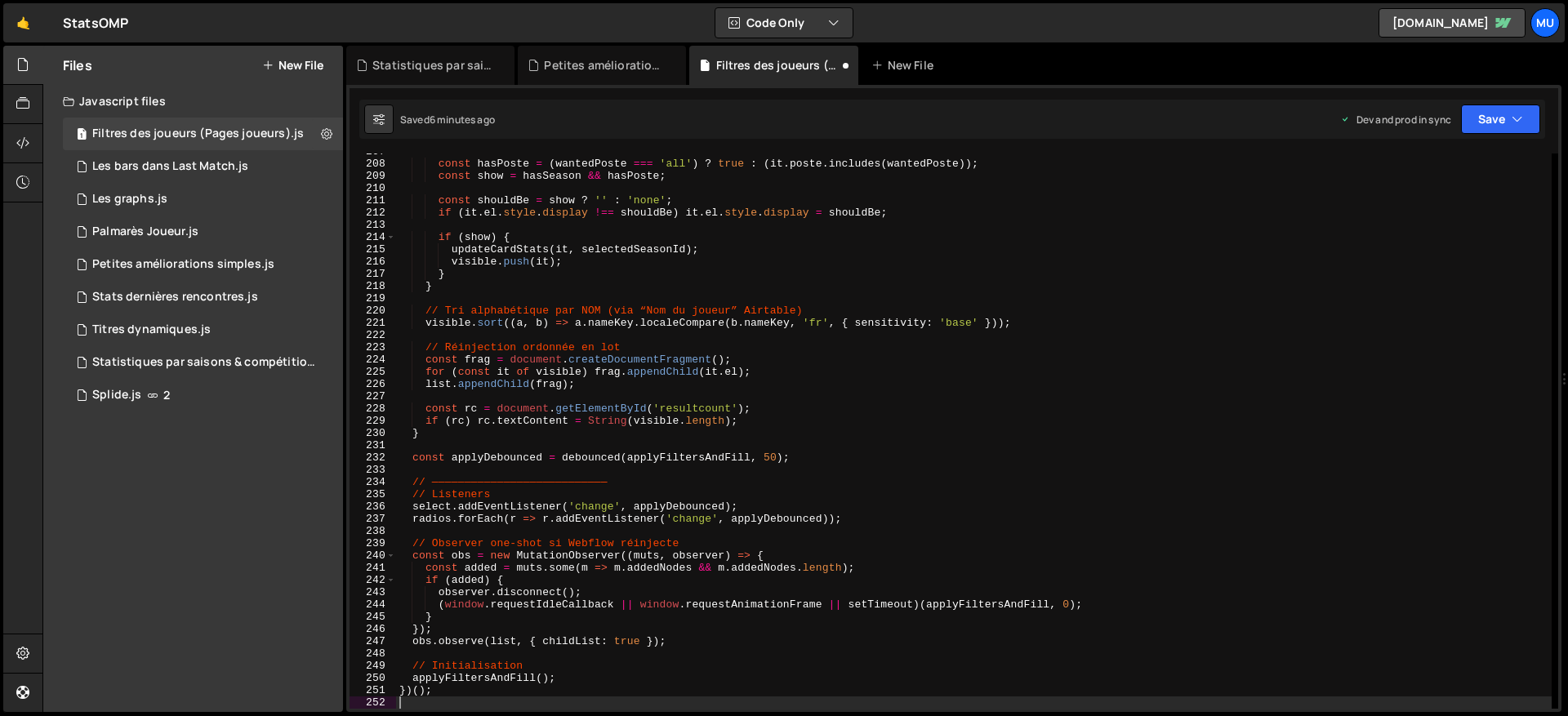
type textarea "if (rc) rc.textContent = String(visible.length);"
